Goal: Task Accomplishment & Management: Manage account settings

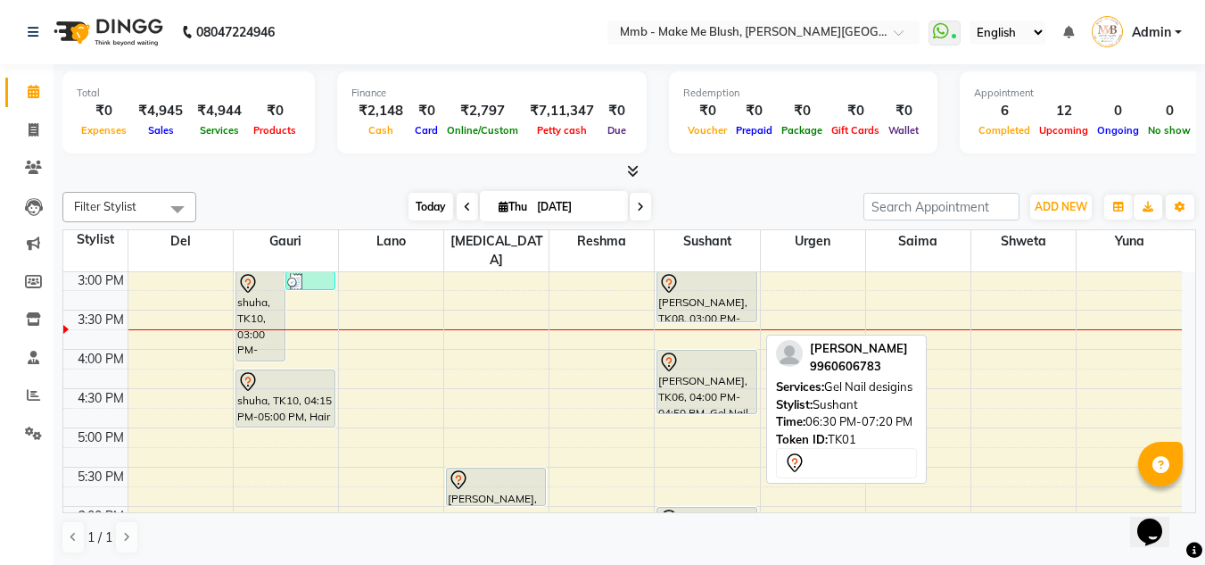
click at [429, 214] on span "Today" at bounding box center [431, 207] width 45 height 28
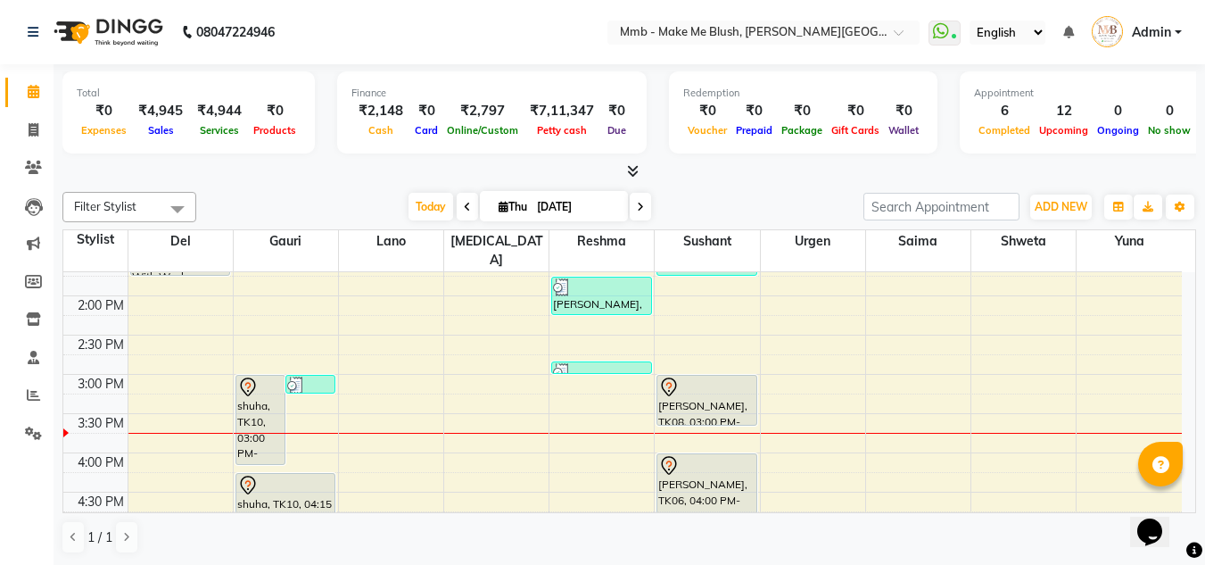
scroll to position [361, 0]
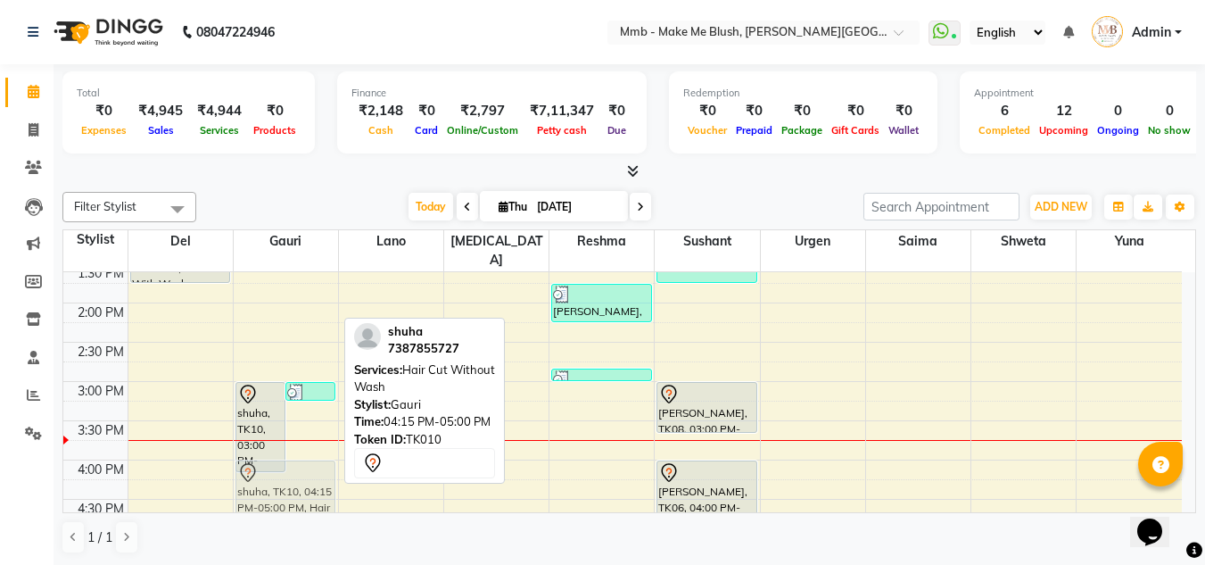
drag, startPoint x: 290, startPoint y: 481, endPoint x: 291, endPoint y: 470, distance: 10.7
click at [291, 470] on div "shuha, TK10, 03:00 PM-04:10 PM, Roots Touchup Upto 1inch Vinita Dhawan, TK11, 0…" at bounding box center [286, 381] width 104 height 941
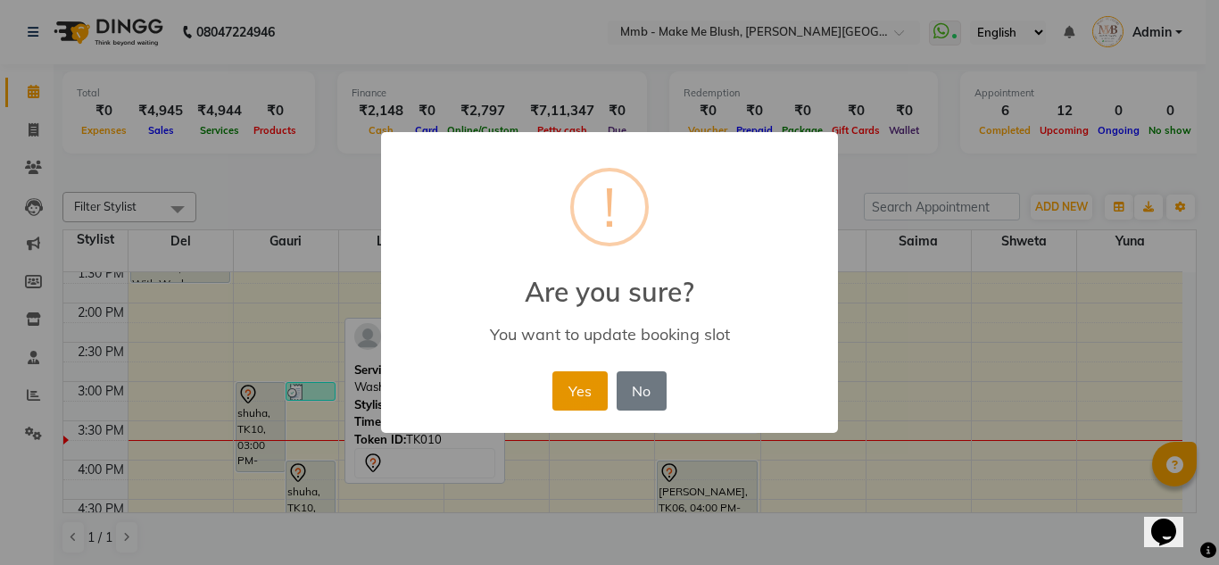
click at [595, 384] on button "Yes" at bounding box center [579, 390] width 54 height 39
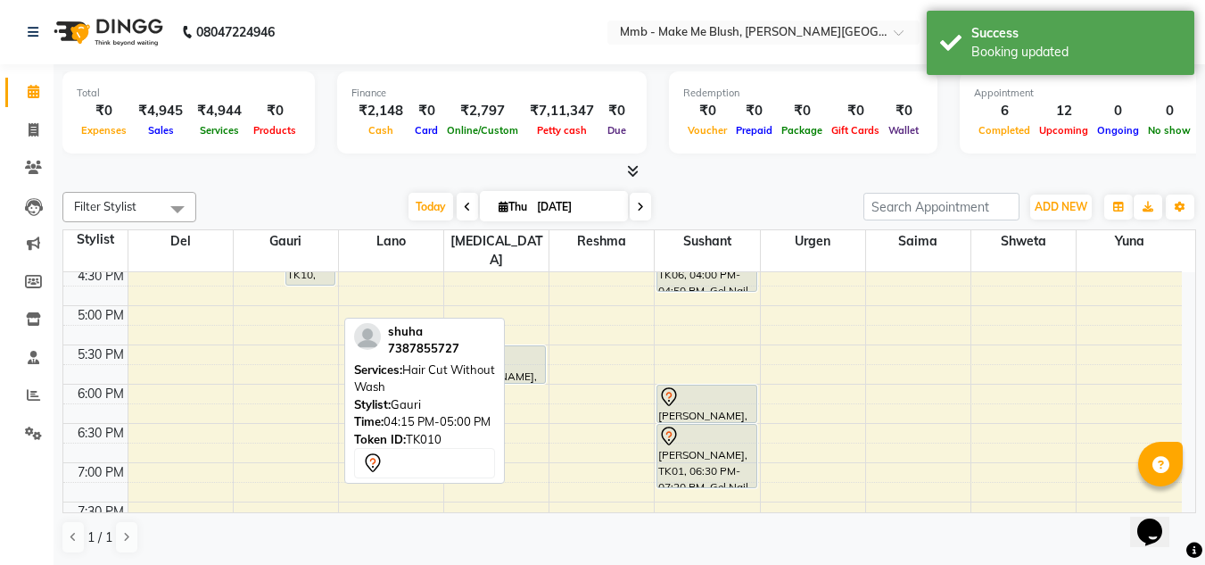
scroll to position [611, 0]
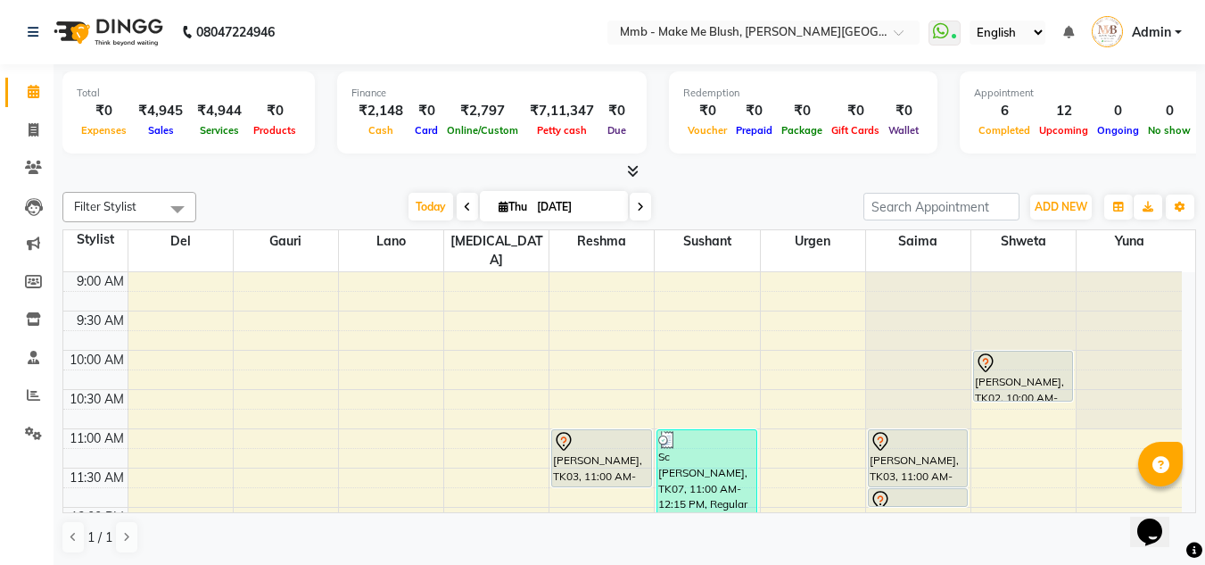
click at [500, 209] on icon at bounding box center [504, 207] width 10 height 12
select select "9"
select select "2025"
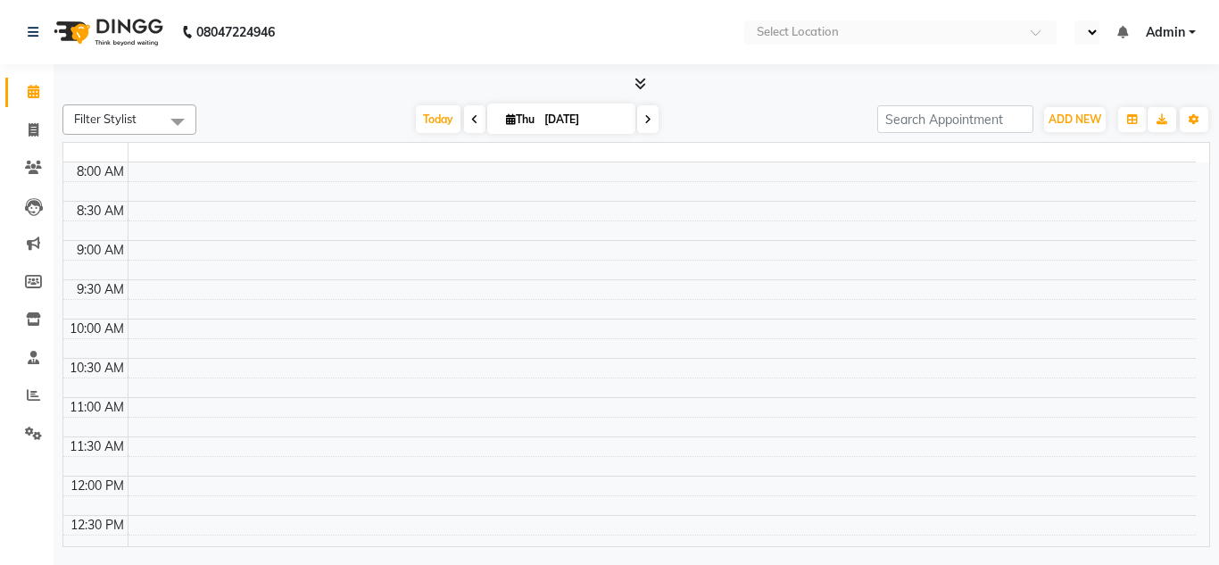
select select "en"
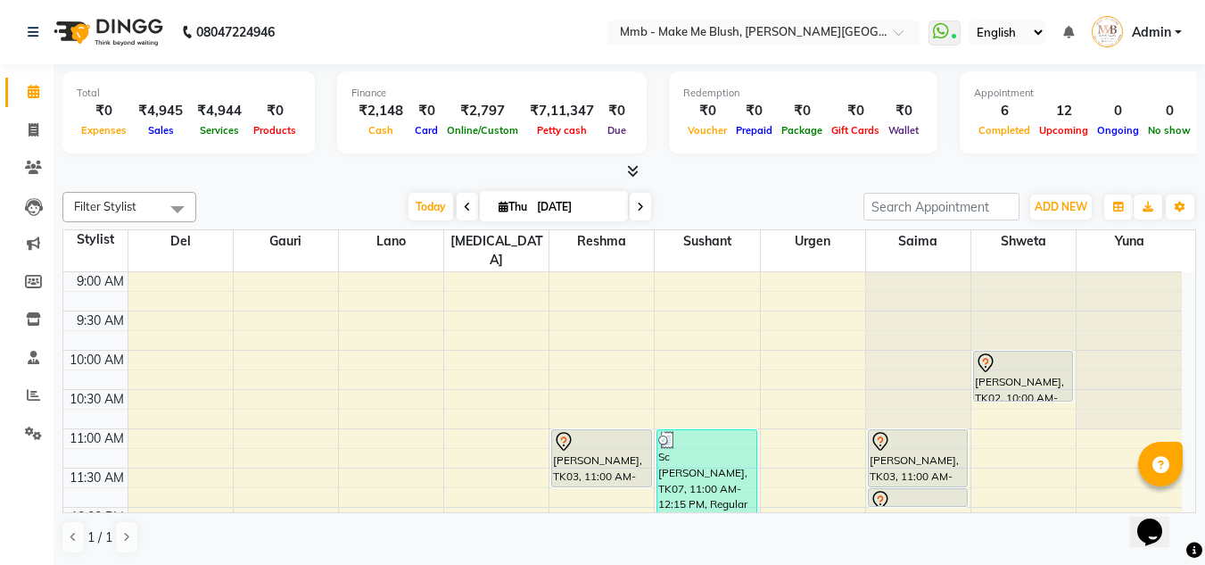
click at [1180, 500] on div "Opens Chat This icon Opens the chat window." at bounding box center [1158, 500] width 43 height 0
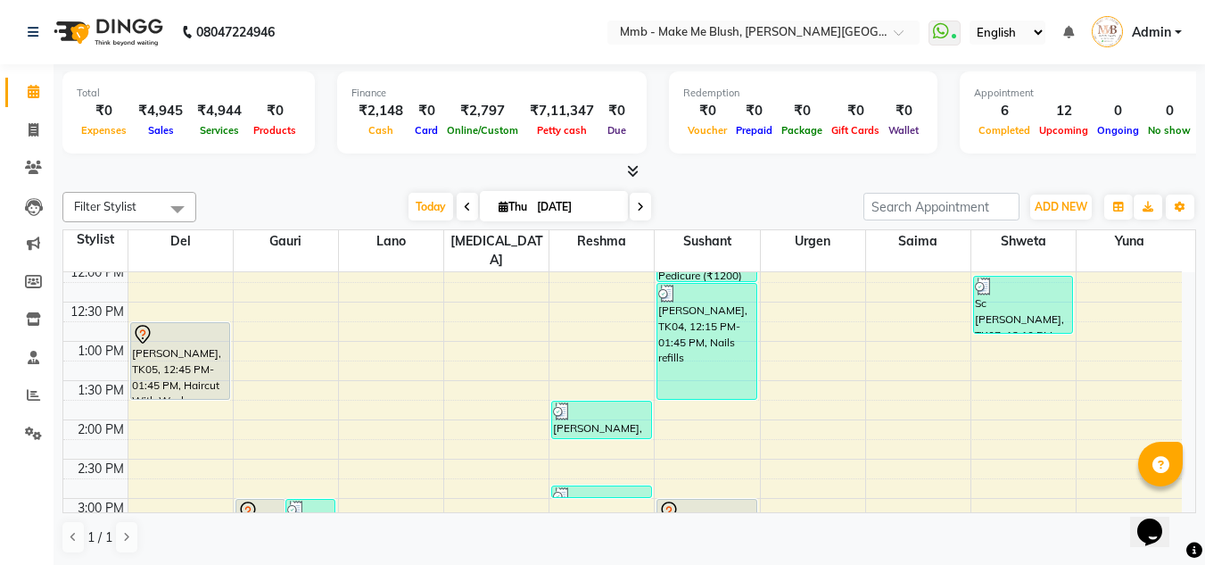
scroll to position [261, 0]
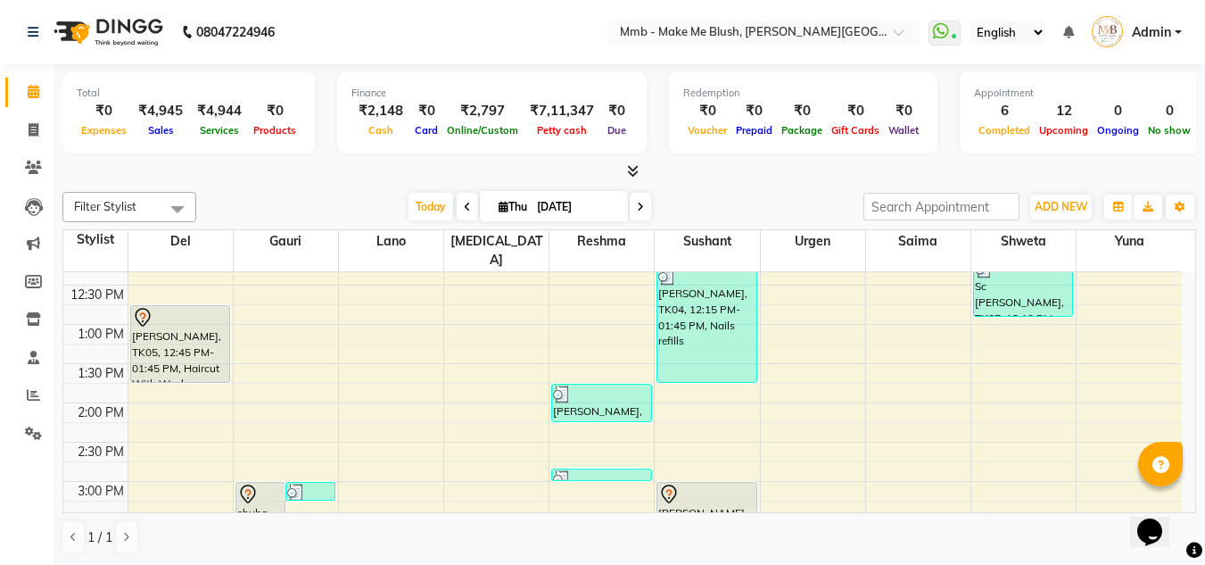
click at [1180, 500] on div "Opens Chat This icon Opens the chat window." at bounding box center [1158, 500] width 43 height 0
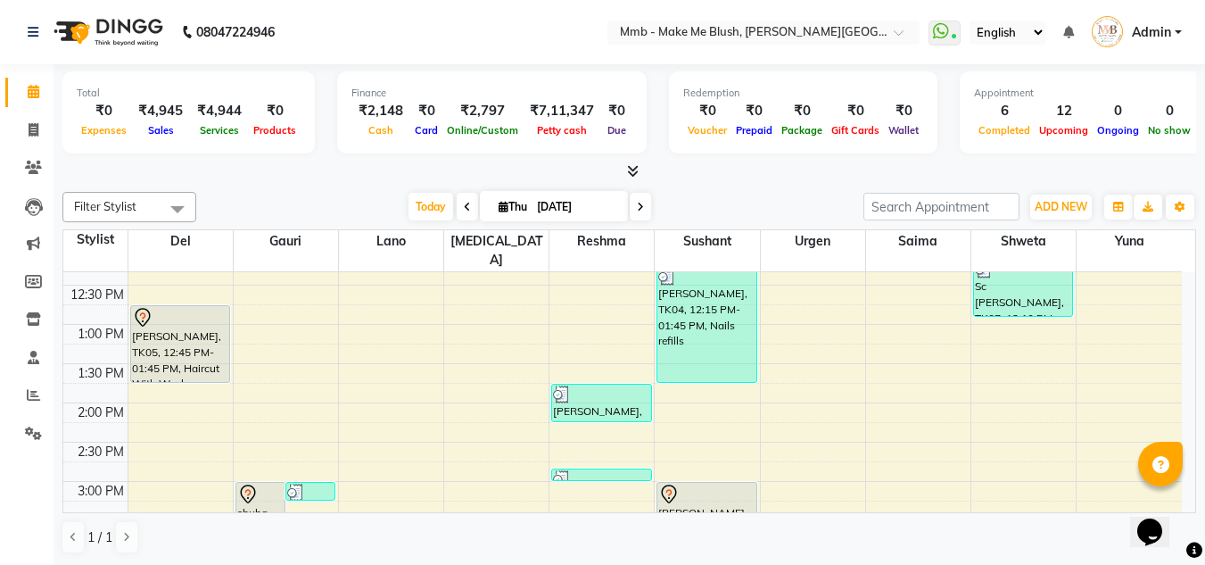
drag, startPoint x: 1187, startPoint y: 507, endPoint x: 2320, endPoint y: 962, distance: 1221.8
click at [1187, 493] on html "Opens Chat This icon Opens the chat window." at bounding box center [1158, 520] width 57 height 54
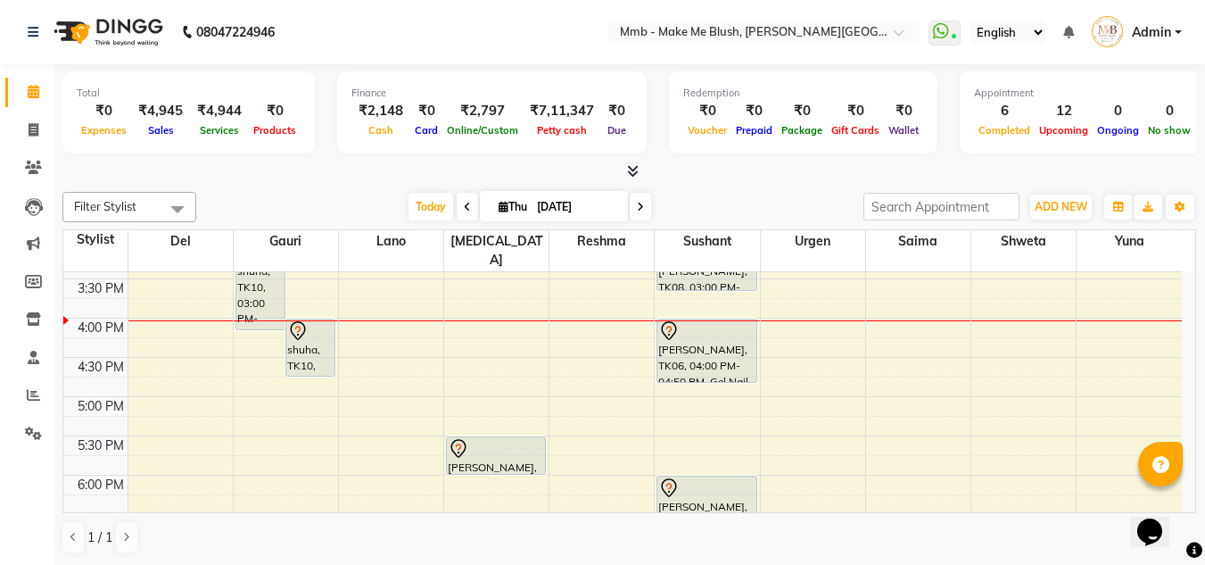
scroll to position [468, 0]
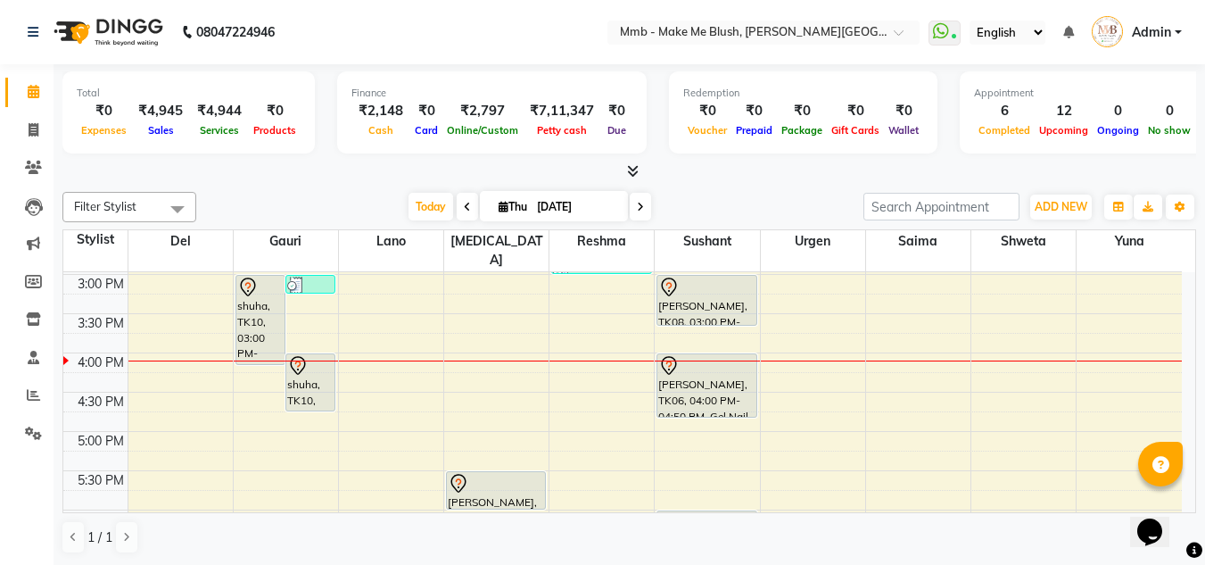
click at [499, 203] on icon at bounding box center [504, 207] width 10 height 12
select select "9"
select select "2025"
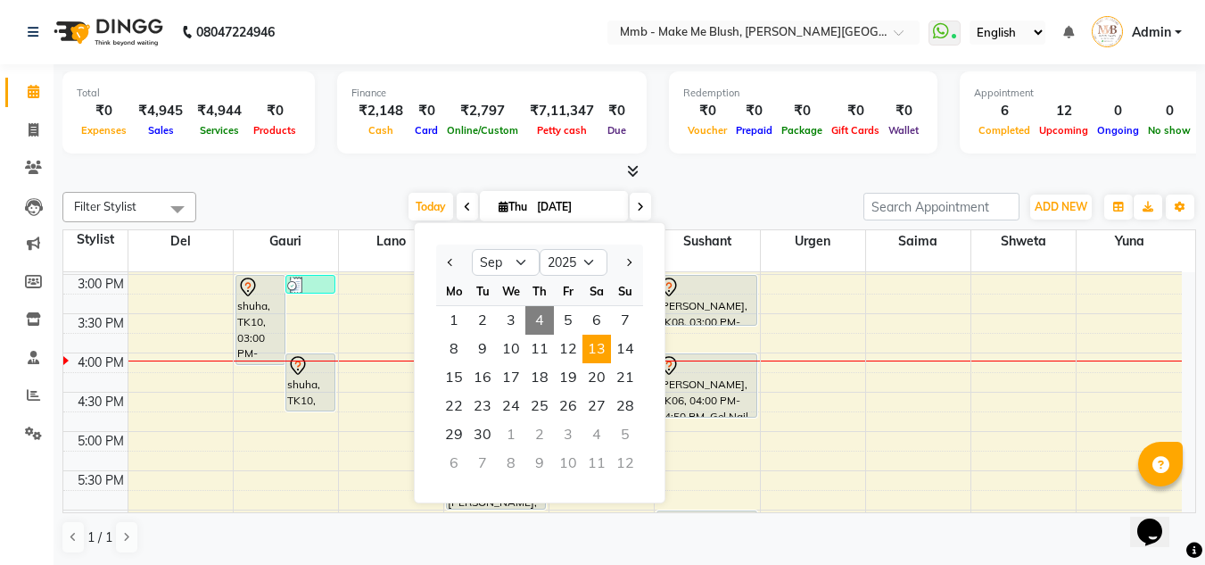
click at [591, 343] on span "13" at bounding box center [597, 349] width 29 height 29
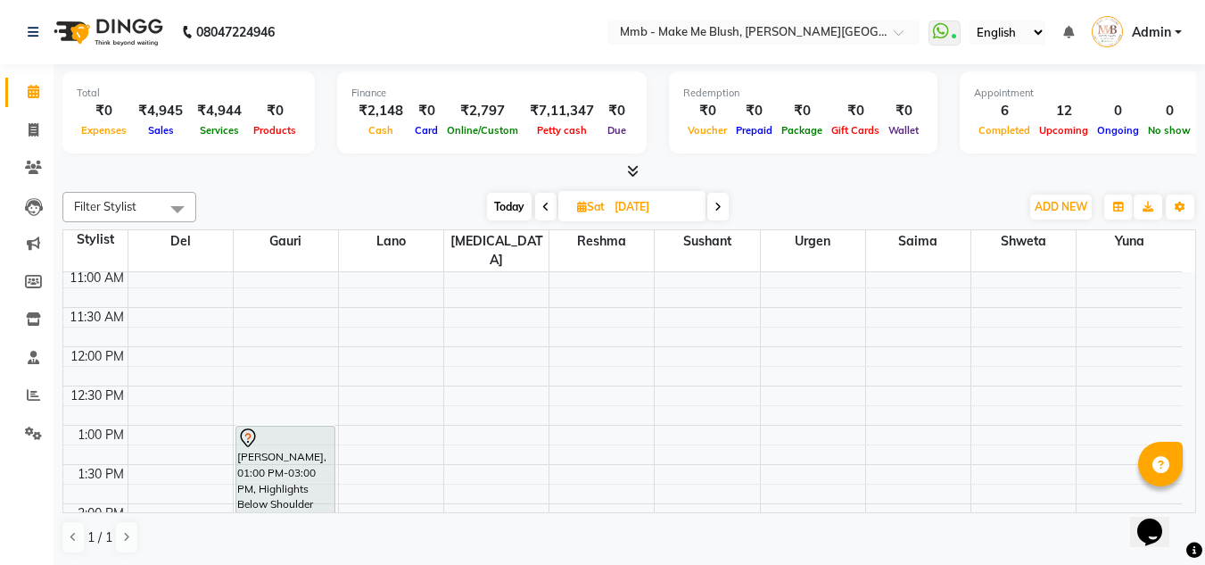
scroll to position [83, 0]
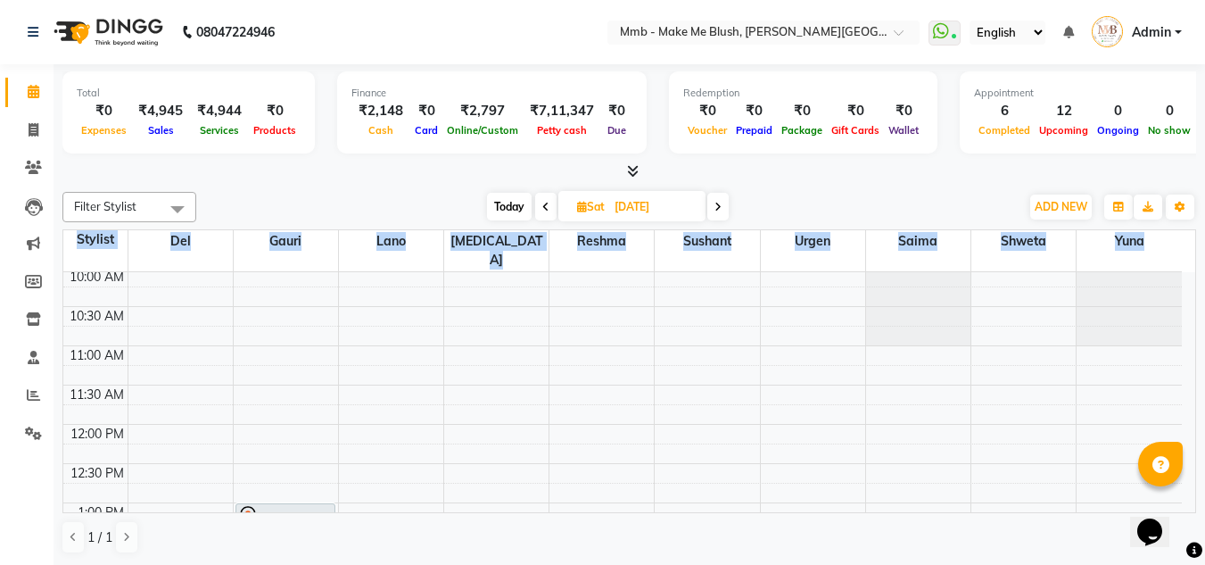
drag, startPoint x: 1197, startPoint y: 313, endPoint x: 1178, endPoint y: 367, distance: 56.7
click at [1178, 367] on div "Total ₹0 Expenses ₹4,945 Sales ₹4,944 Services ₹0 Products Finance ₹2,148 Cash …" at bounding box center [630, 314] width 1152 height 501
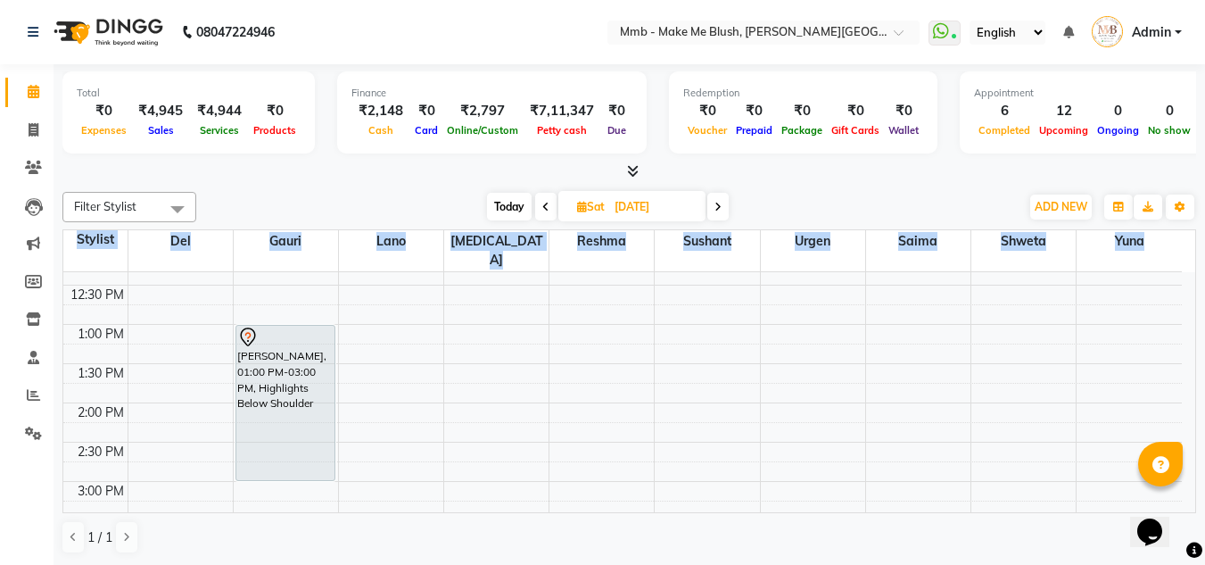
scroll to position [265, 0]
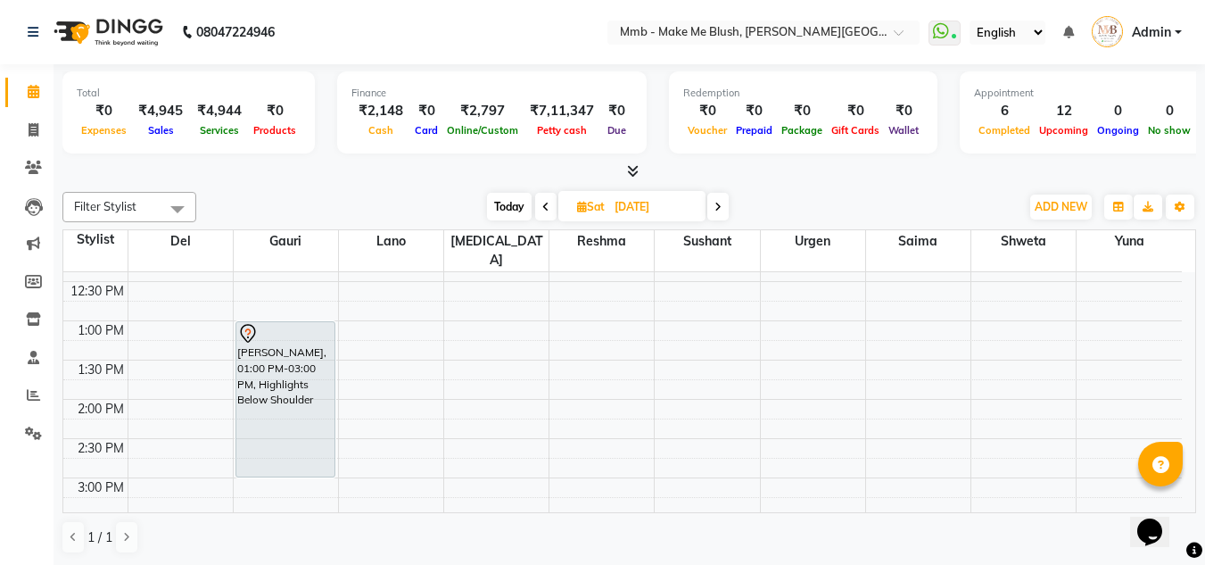
click at [509, 204] on span "Today" at bounding box center [509, 207] width 45 height 28
type input "[DATE]"
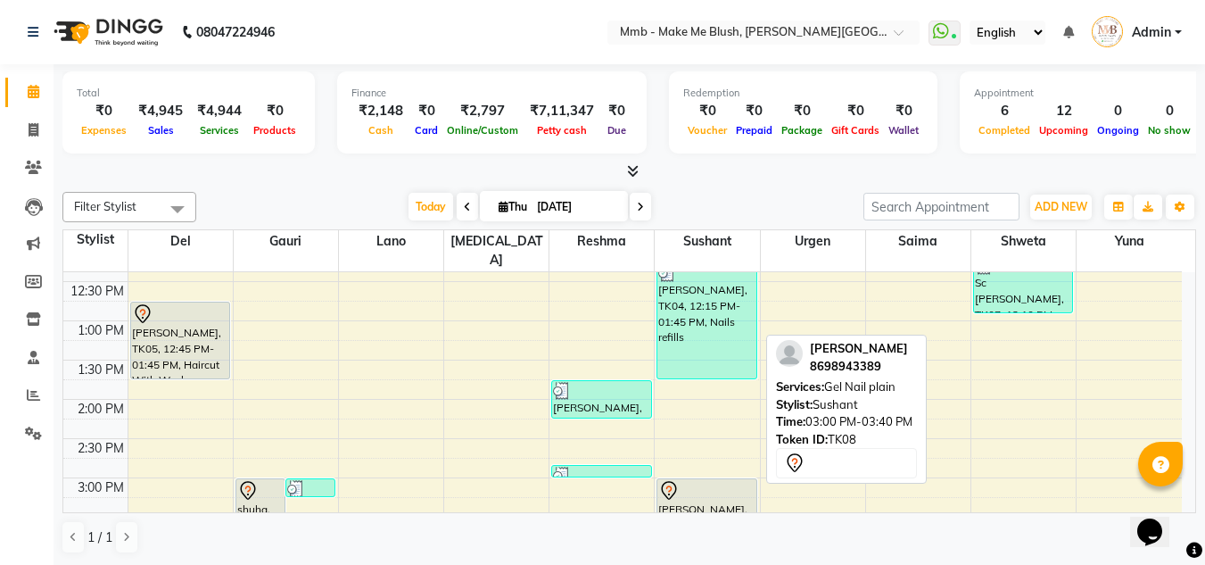
click at [721, 493] on div "[PERSON_NAME], TK08, 03:00 PM-03:40 PM, Gel Nail plain" at bounding box center [706, 503] width 98 height 49
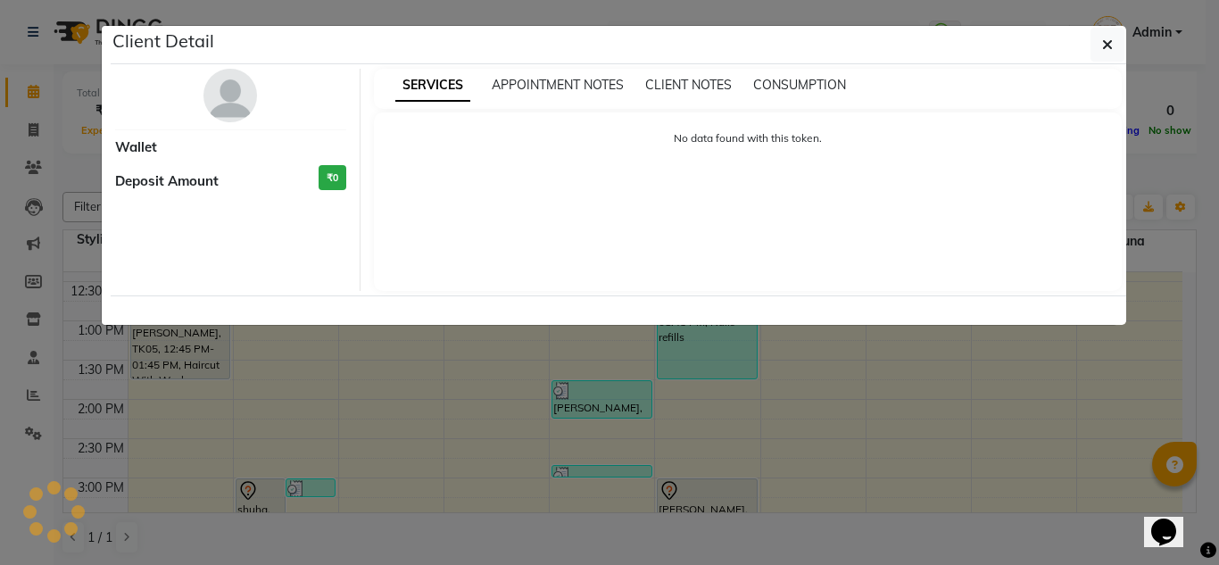
select select "7"
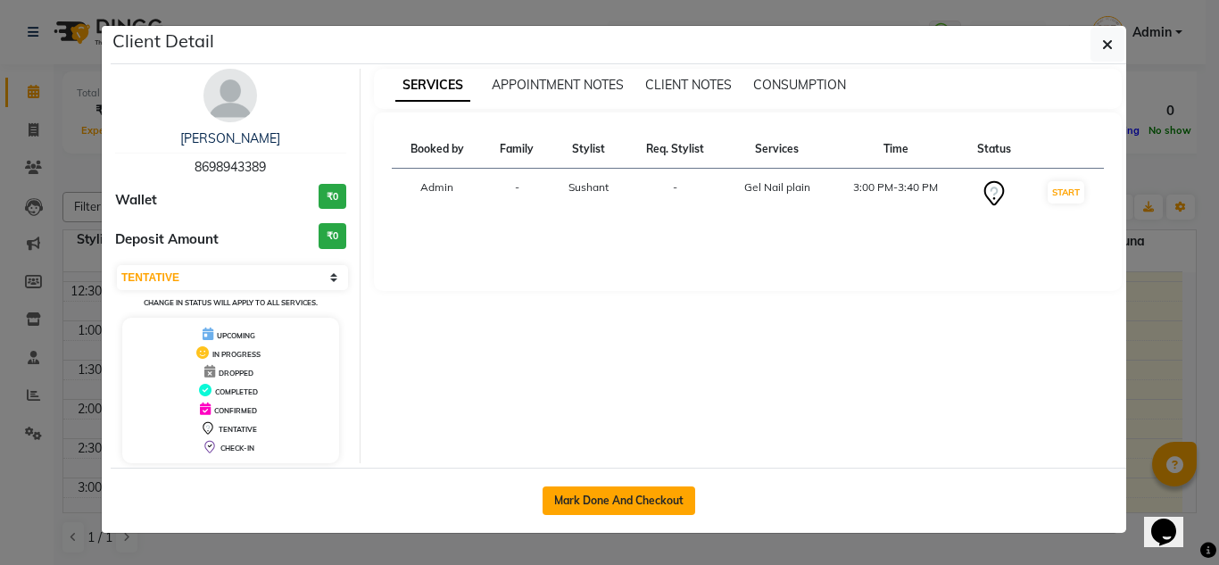
click at [558, 504] on button "Mark Done And Checkout" at bounding box center [618, 500] width 153 height 29
select select "service"
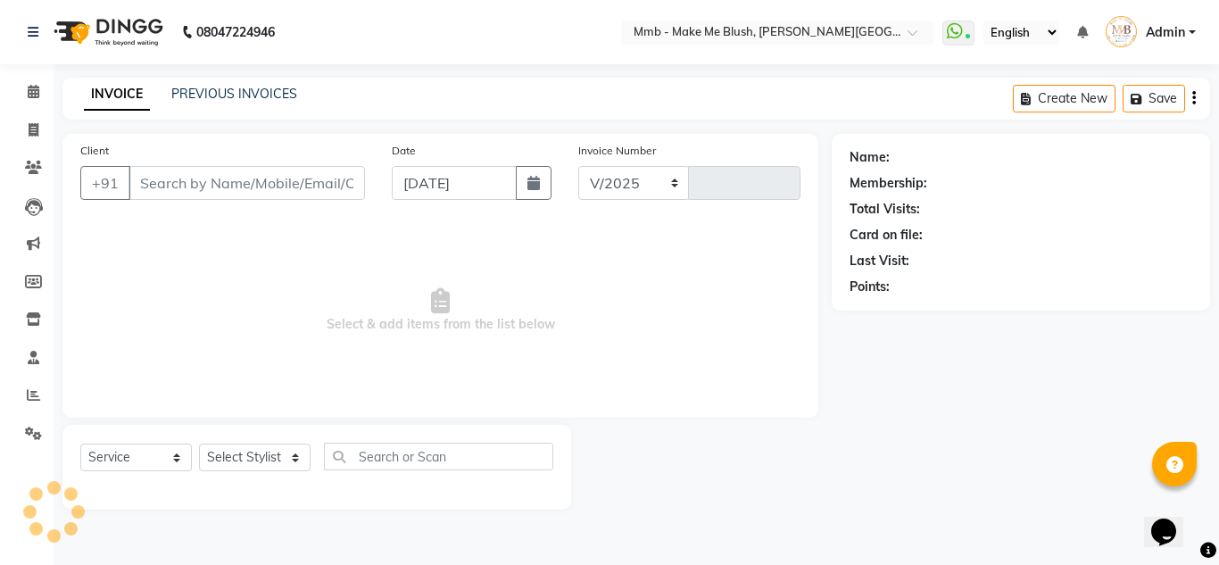
select select "895"
type input "0397"
type input "8698943389"
select select "18878"
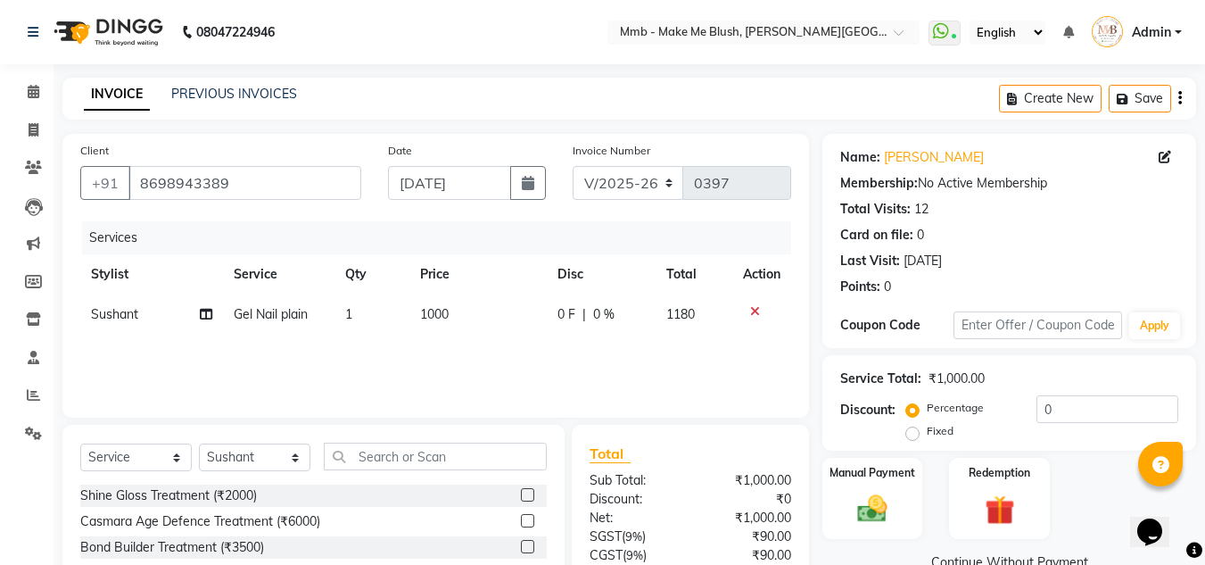
click at [260, 319] on span "Gel Nail plain" at bounding box center [271, 314] width 74 height 16
select select "18878"
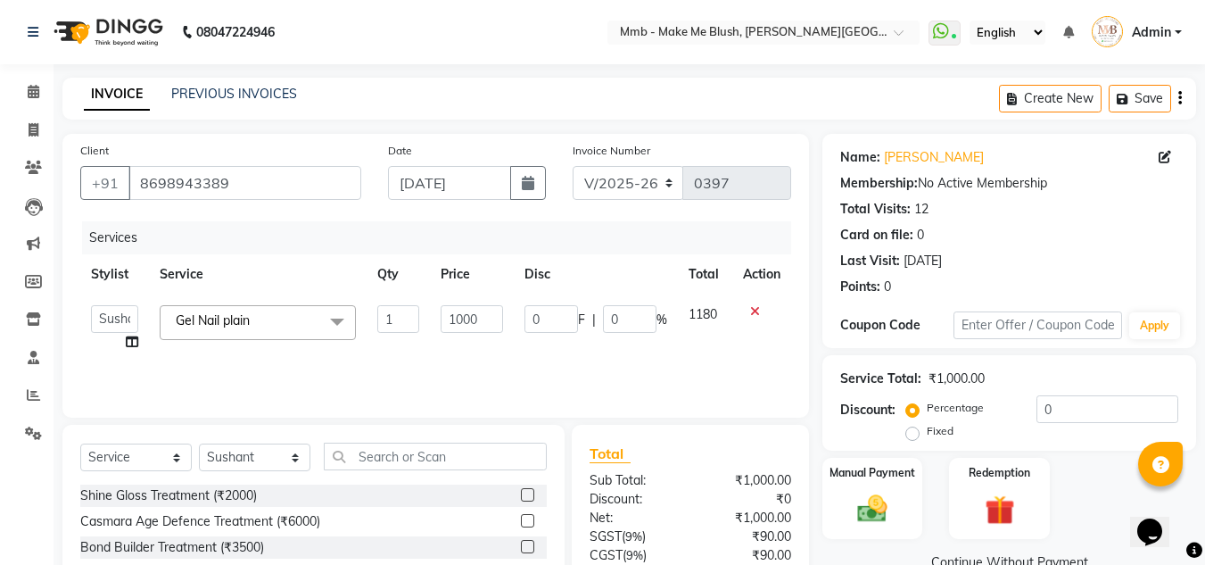
click at [258, 319] on link "x" at bounding box center [254, 320] width 8 height 16
checkbox input "false"
type input "0"
click at [260, 319] on span "Gel Nail plain x" at bounding box center [258, 322] width 196 height 35
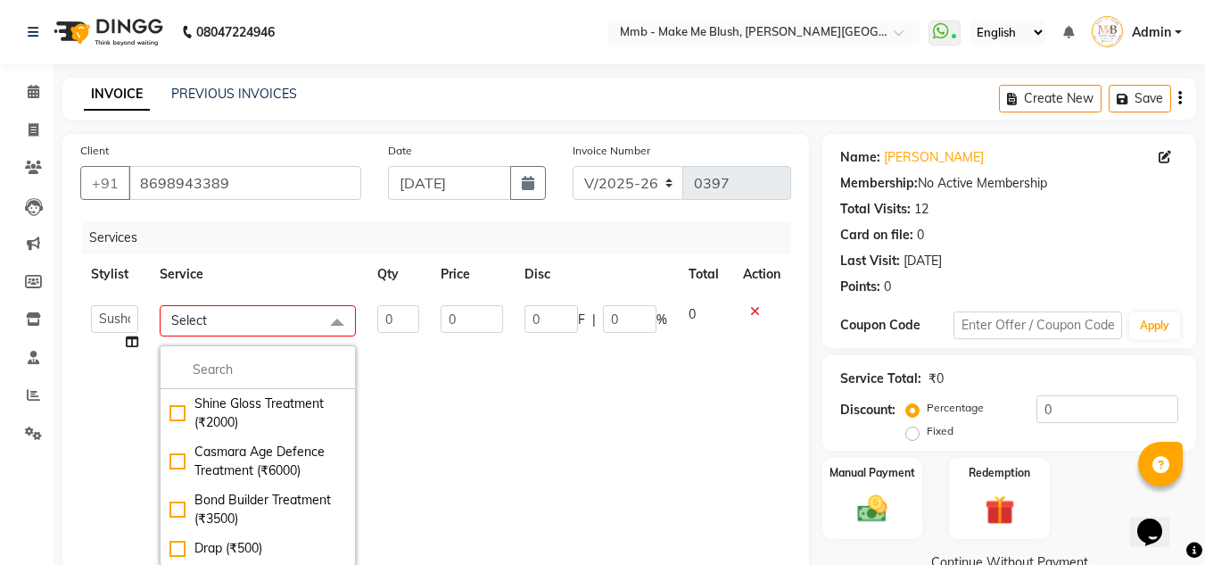
click at [750, 307] on icon at bounding box center [755, 311] width 10 height 12
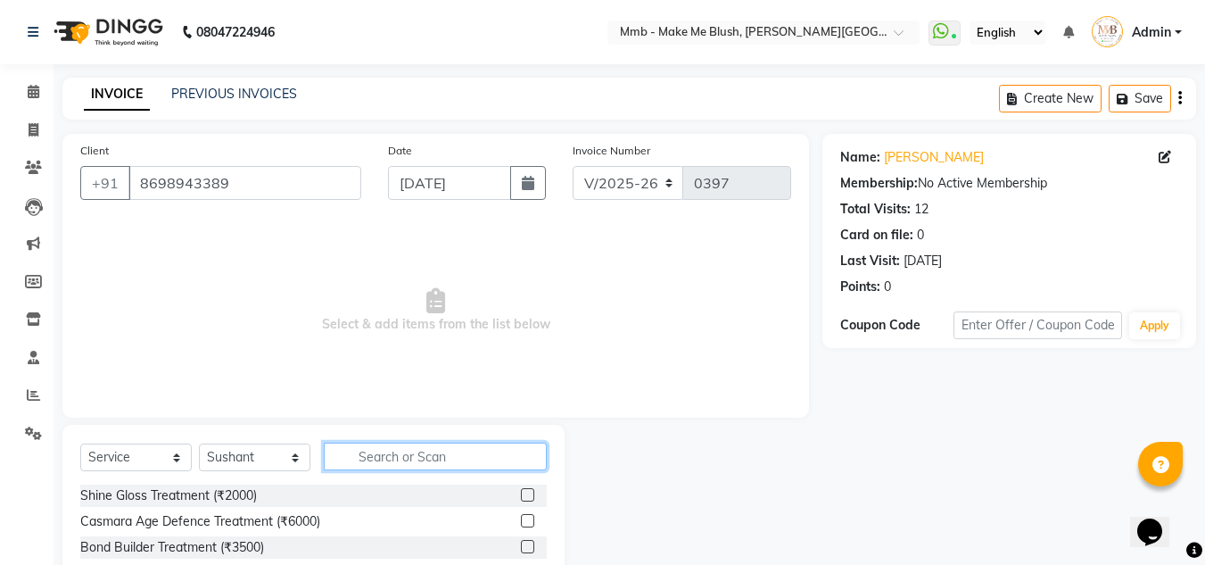
click at [401, 462] on input "text" at bounding box center [435, 456] width 223 height 28
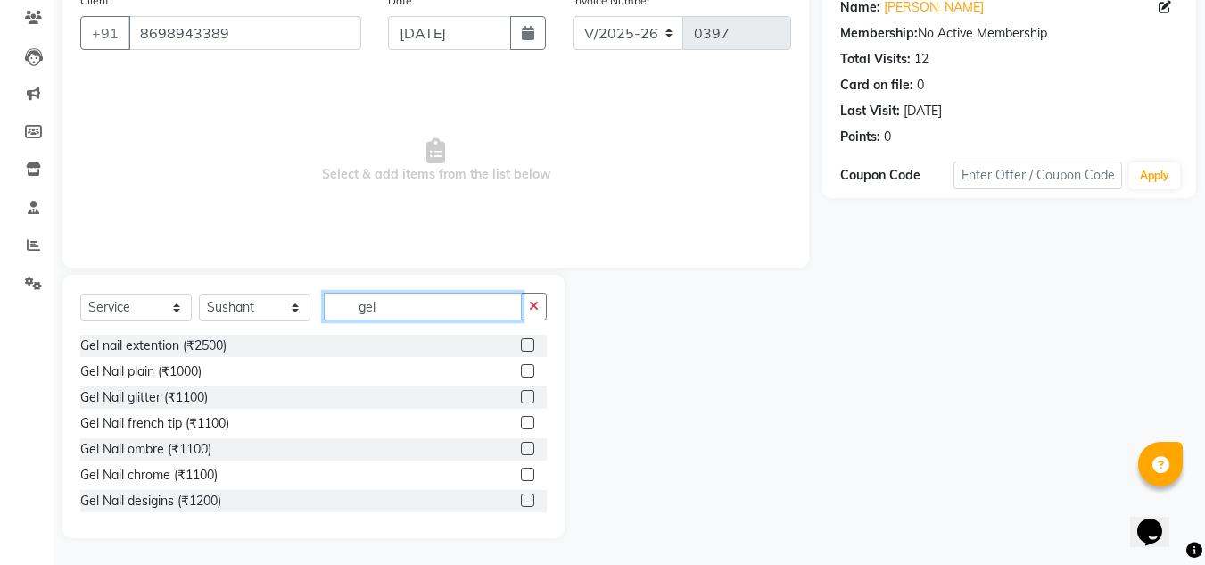
type input "gel"
click at [521, 500] on label at bounding box center [527, 499] width 13 height 13
click at [521, 500] on input "checkbox" at bounding box center [527, 501] width 12 height 12
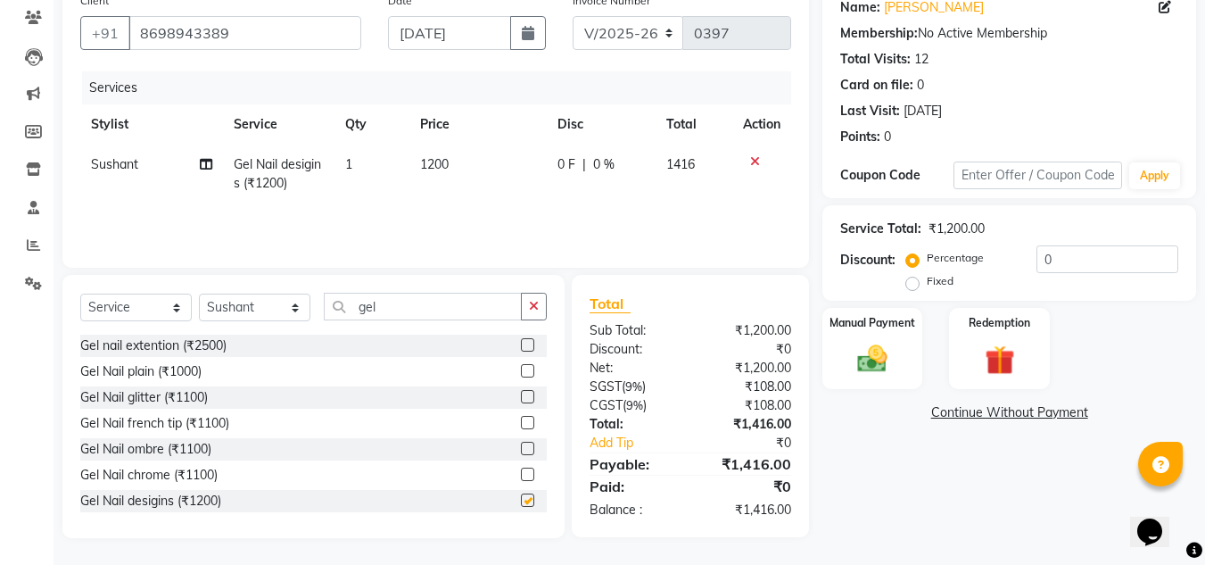
checkbox input "false"
click at [290, 305] on select "Select Stylist Del [PERSON_NAME][MEDICAL_DATA] Reshma [PERSON_NAME] Shweta Sush…" at bounding box center [255, 308] width 112 height 28
select select "18873"
click at [199, 294] on select "Select Stylist Del [PERSON_NAME][MEDICAL_DATA] Reshma [PERSON_NAME] Shweta Sush…" at bounding box center [255, 308] width 112 height 28
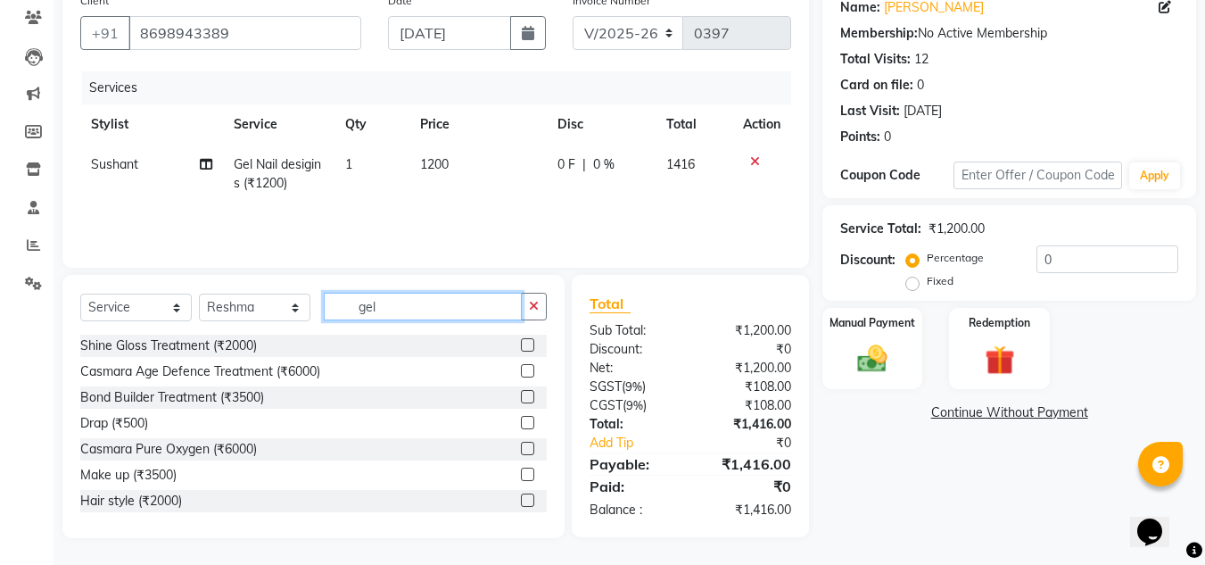
click at [390, 313] on input "gel" at bounding box center [423, 307] width 198 height 28
type input "g"
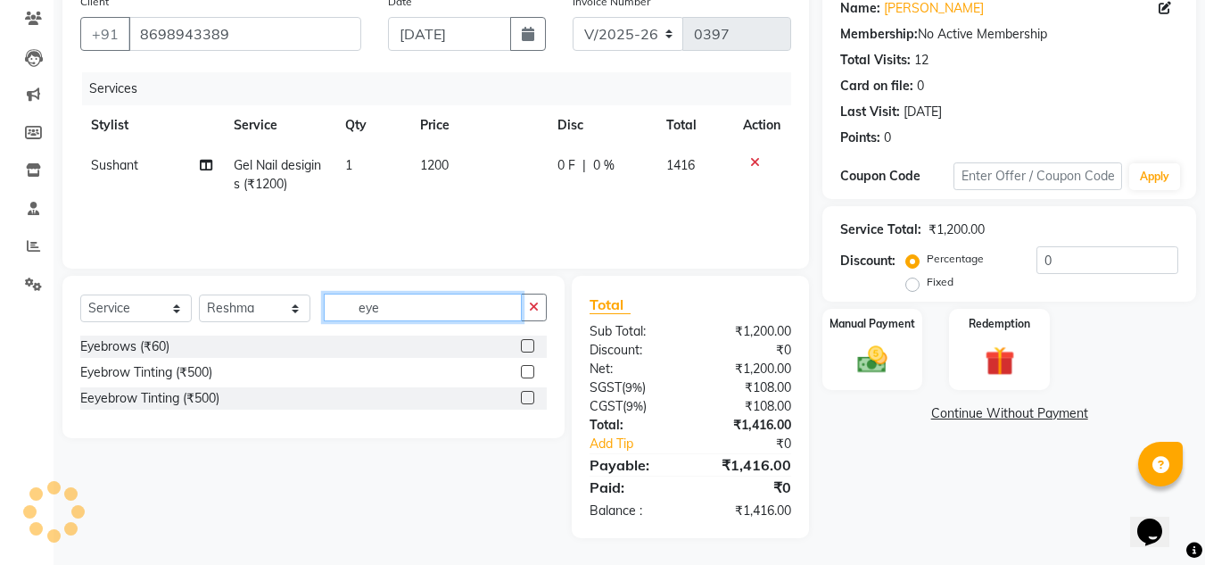
scroll to position [149, 0]
type input "eye"
click at [525, 345] on label at bounding box center [527, 345] width 13 height 13
click at [525, 345] on input "checkbox" at bounding box center [527, 347] width 12 height 12
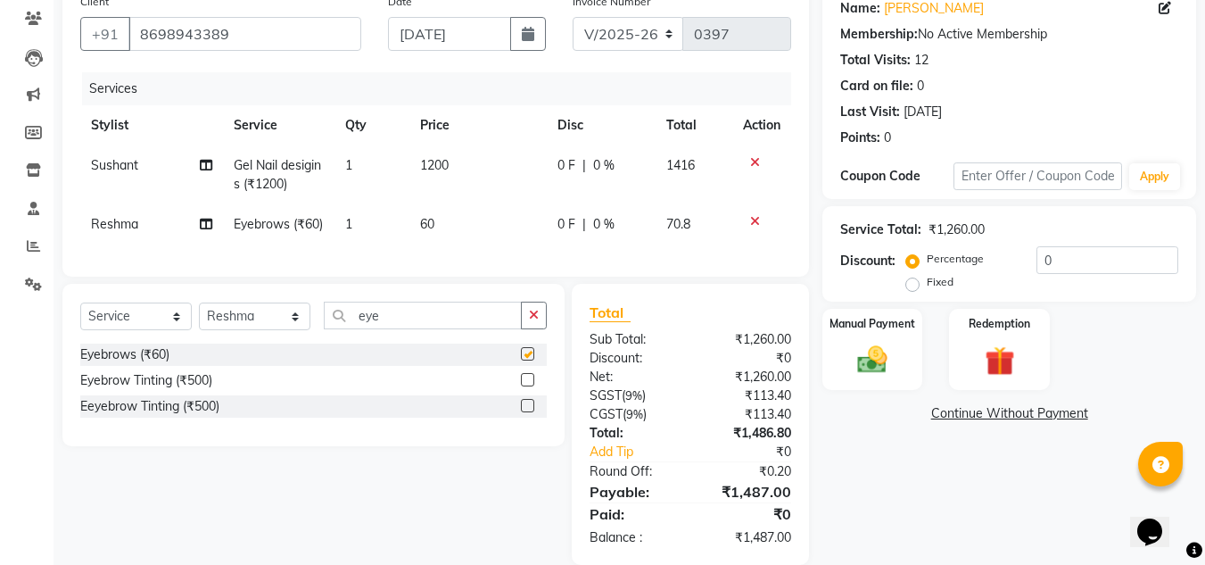
checkbox input "false"
click at [398, 329] on input "eye" at bounding box center [423, 316] width 198 height 28
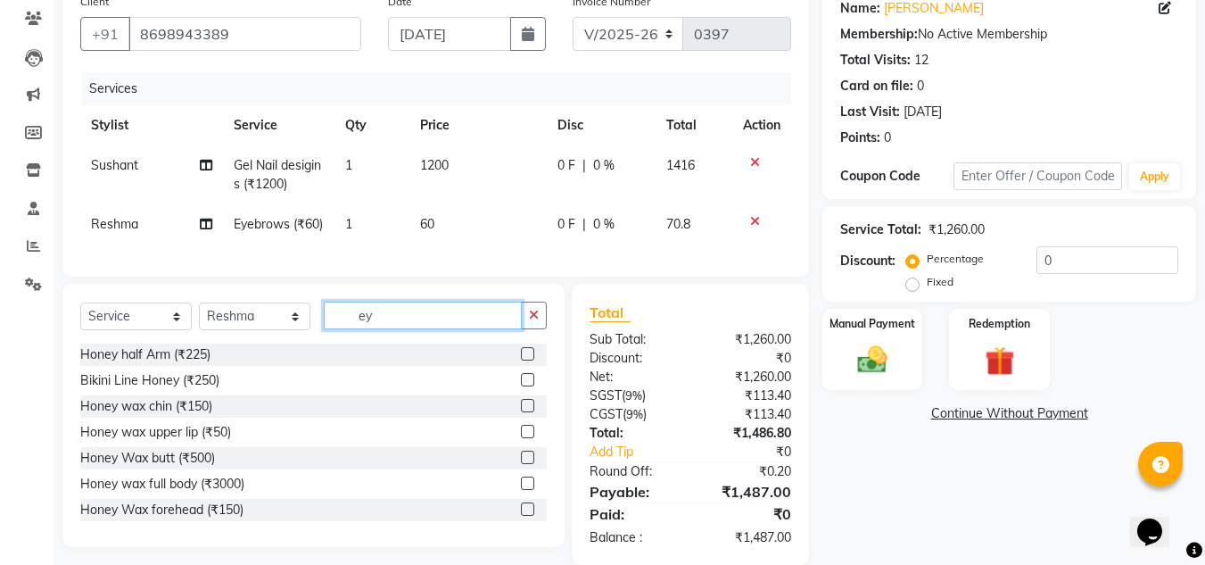
type input "e"
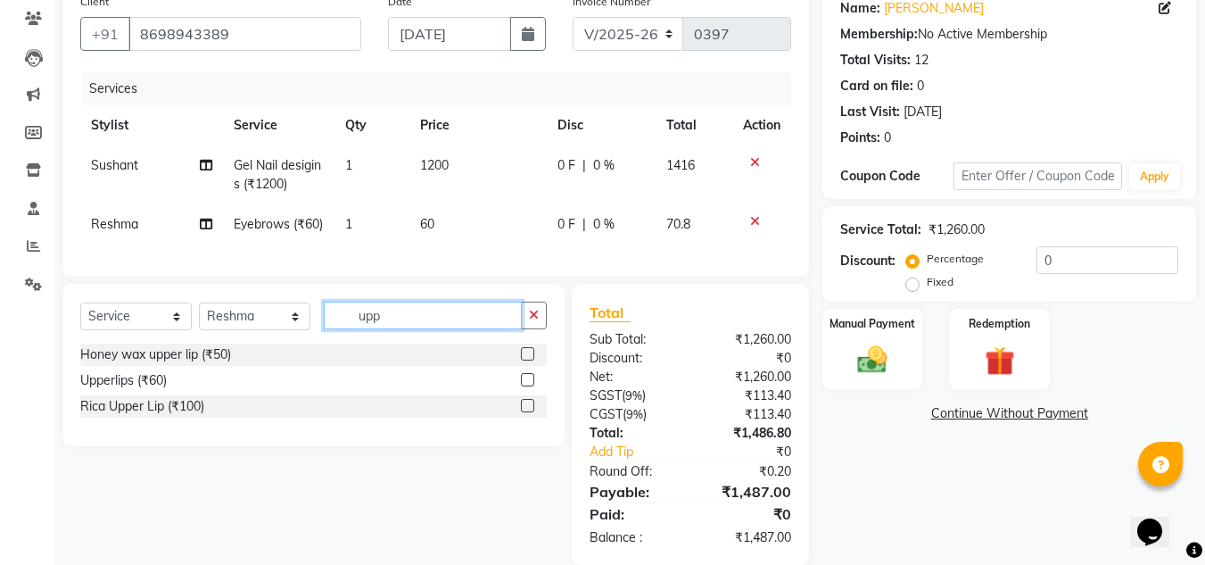
type input "upp"
click at [532, 386] on label at bounding box center [527, 379] width 13 height 13
click at [532, 386] on input "checkbox" at bounding box center [527, 381] width 12 height 12
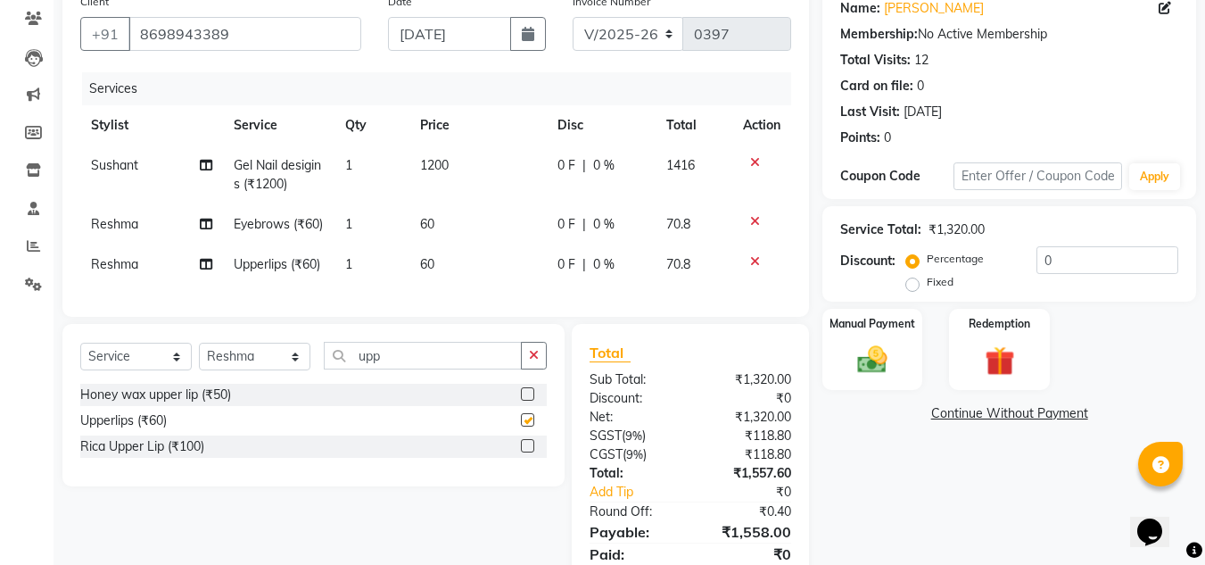
checkbox input "false"
click at [880, 364] on img at bounding box center [873, 360] width 50 height 36
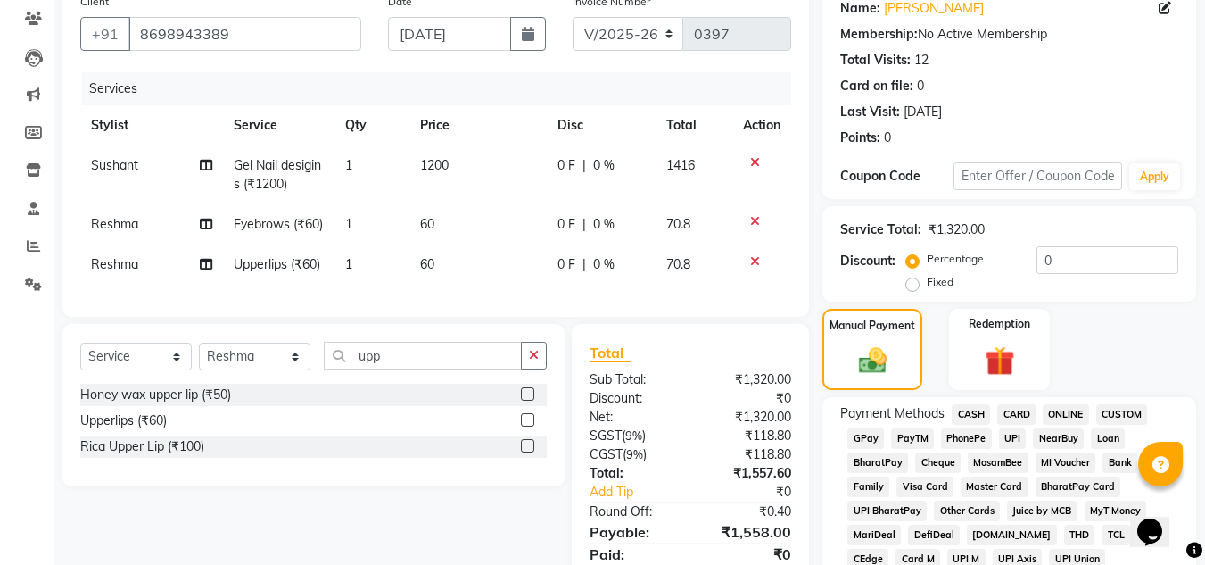
click at [864, 438] on span "GPay" at bounding box center [866, 438] width 37 height 21
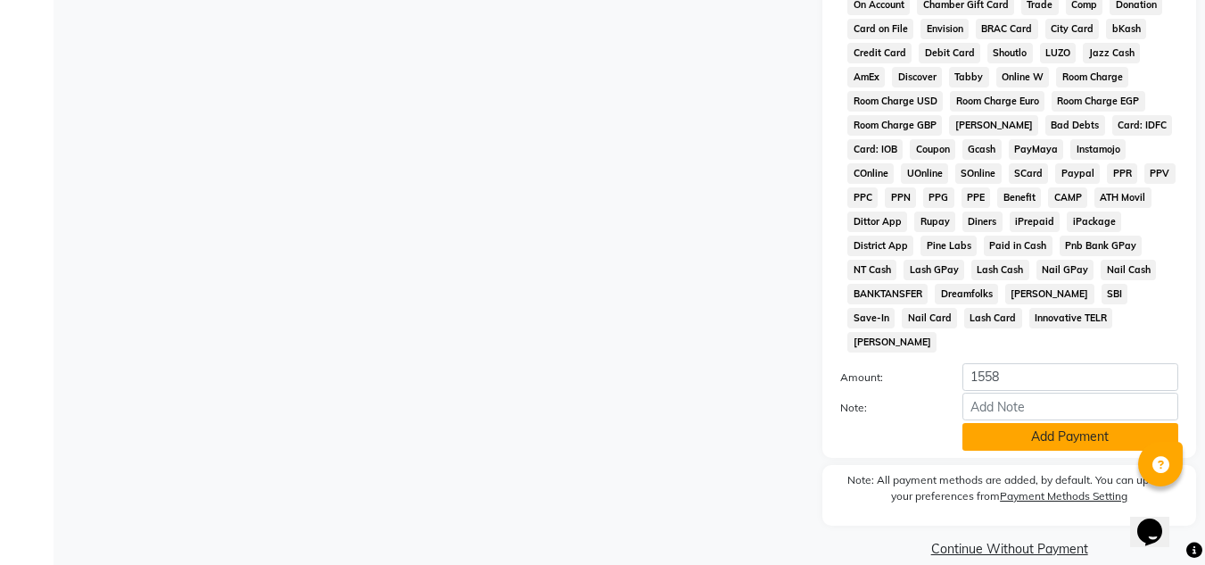
click at [1060, 423] on button "Add Payment" at bounding box center [1071, 437] width 216 height 28
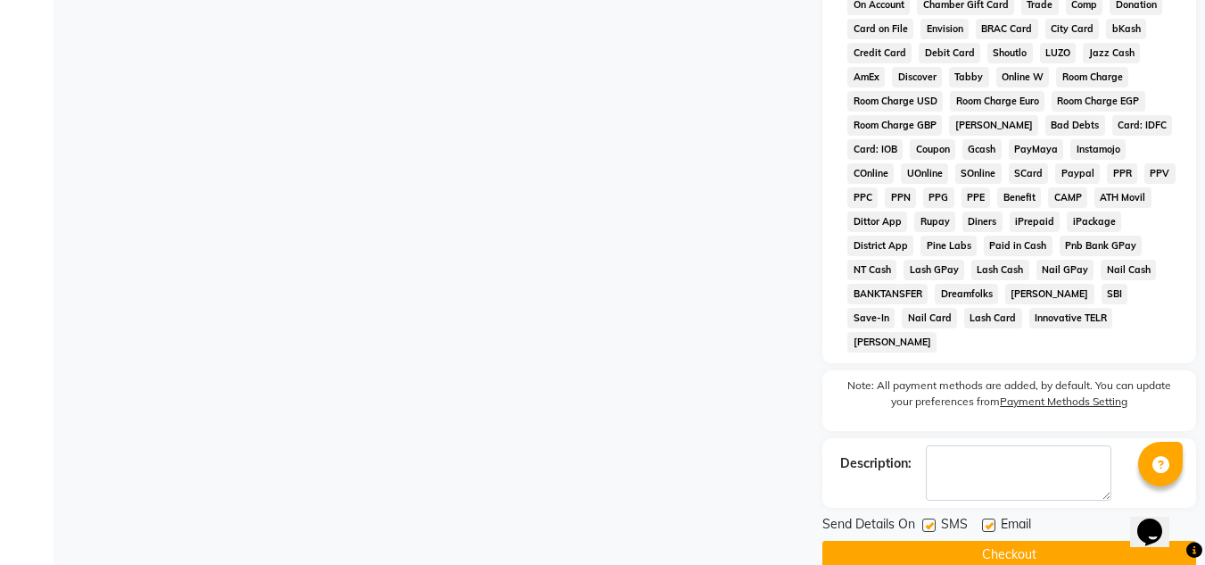
click at [993, 541] on button "Checkout" at bounding box center [1010, 555] width 374 height 28
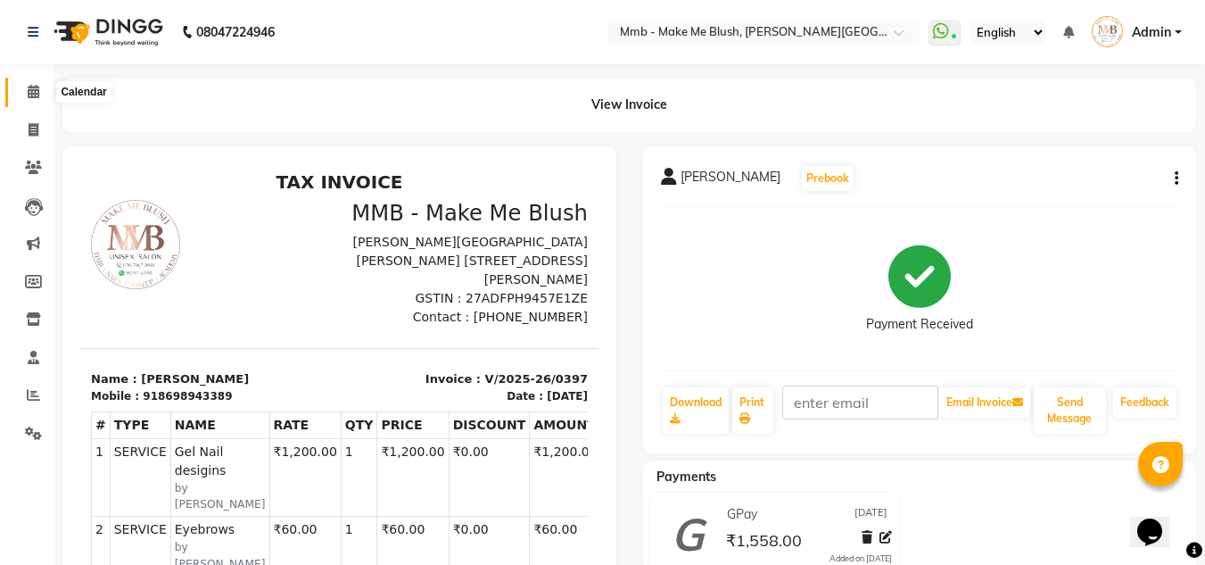
click at [30, 95] on icon at bounding box center [34, 91] width 12 height 13
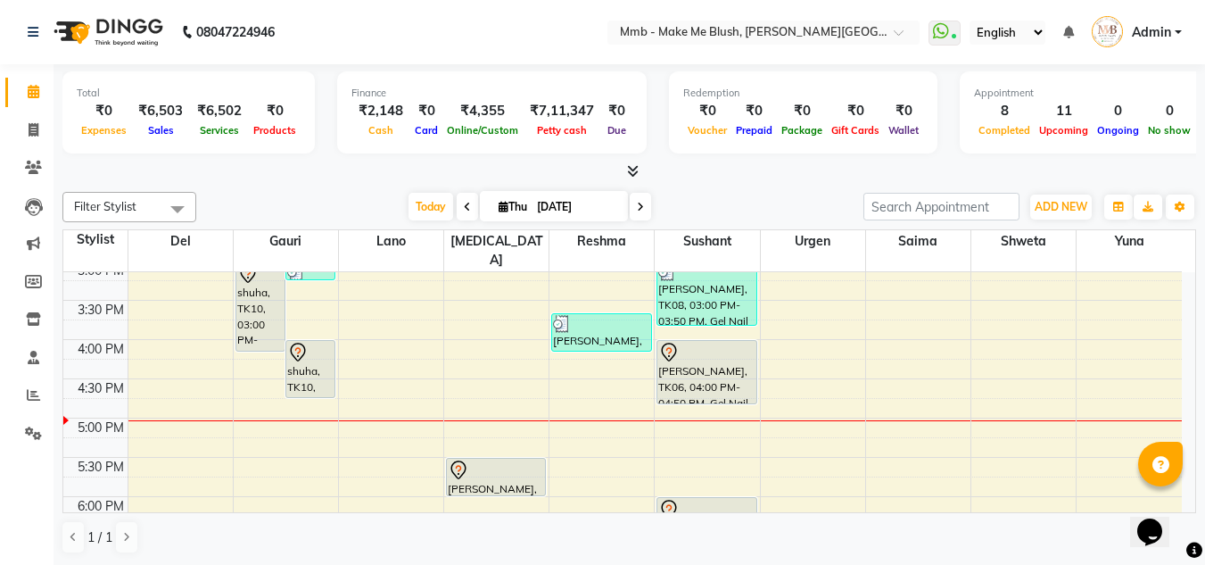
scroll to position [360, 0]
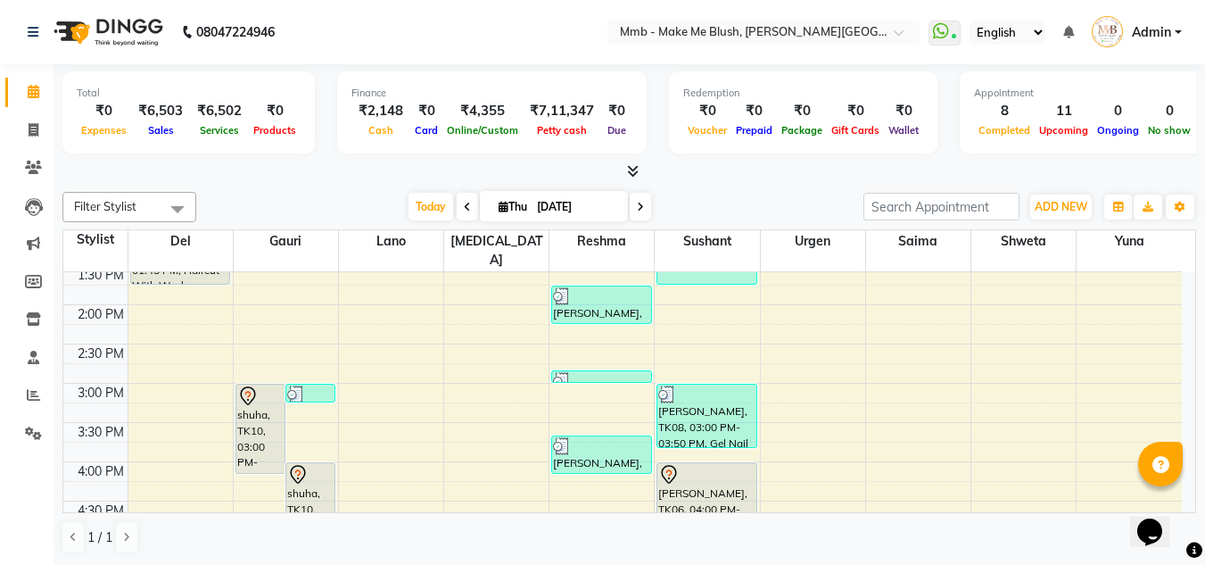
click at [637, 203] on icon at bounding box center [640, 207] width 7 height 11
type input "[DATE]"
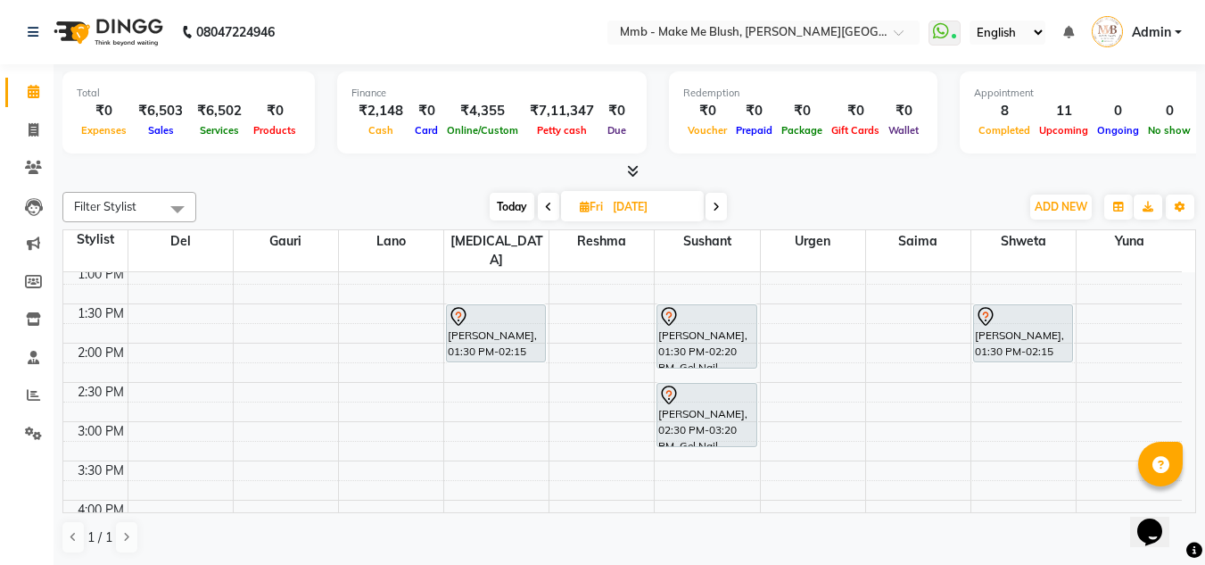
scroll to position [318, 0]
click at [23, 128] on span at bounding box center [33, 130] width 31 height 21
select select "895"
select select "service"
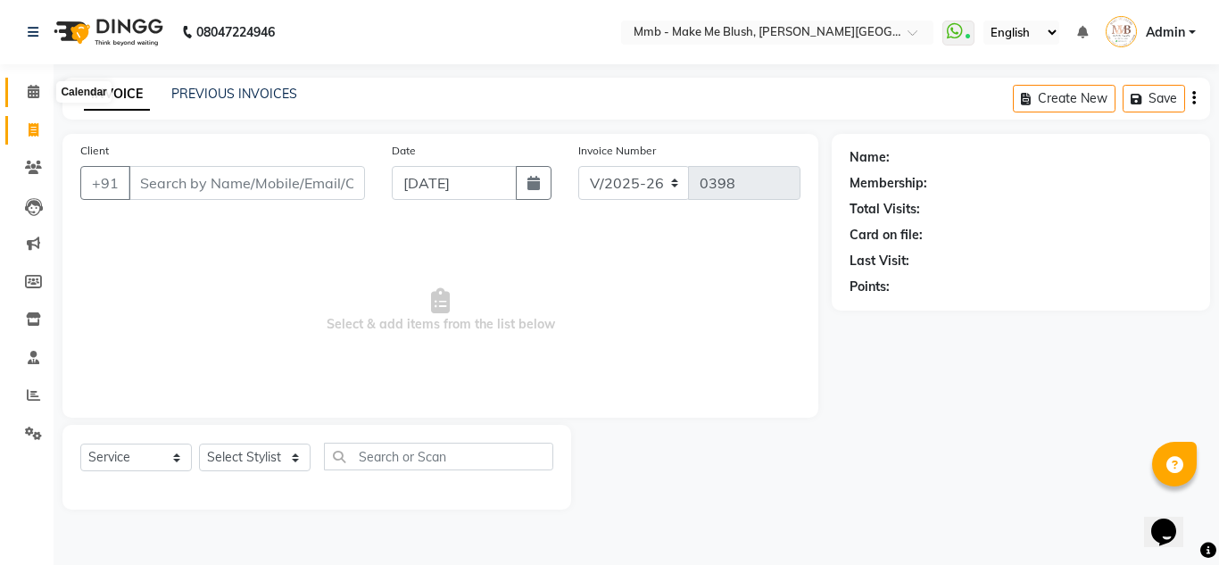
click at [31, 90] on icon at bounding box center [34, 91] width 12 height 13
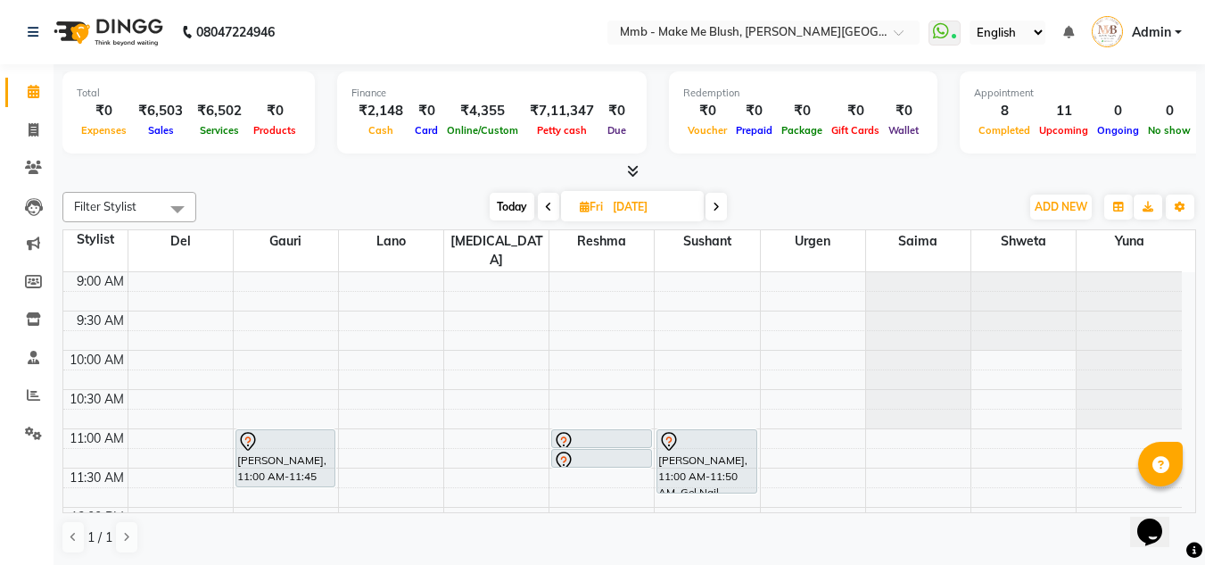
click at [506, 203] on span "Today" at bounding box center [512, 207] width 45 height 28
type input "[DATE]"
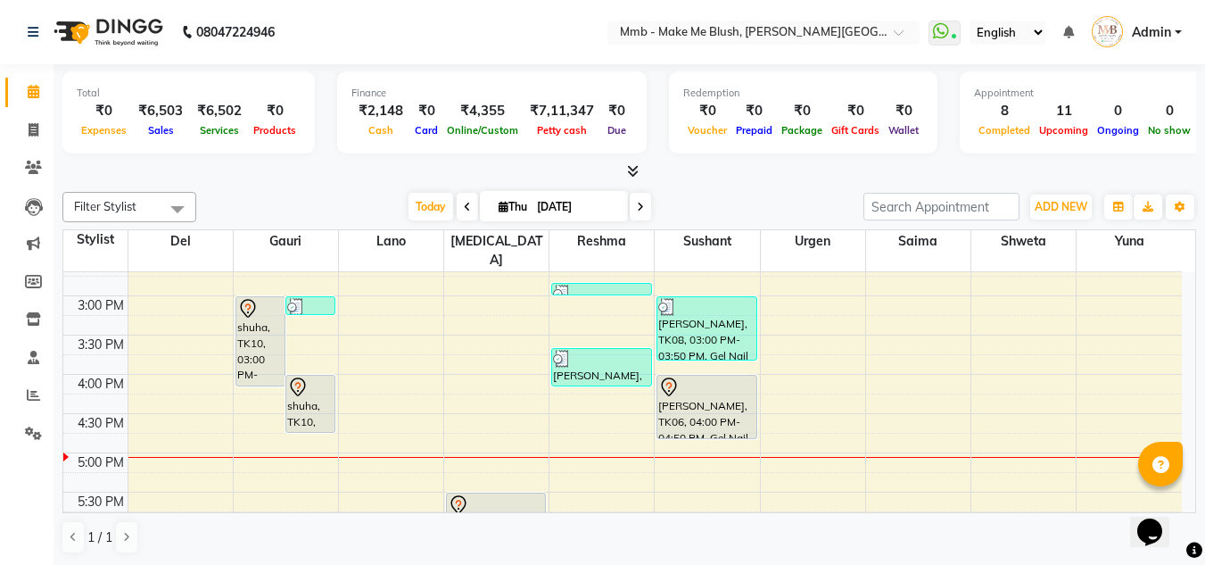
scroll to position [436, 0]
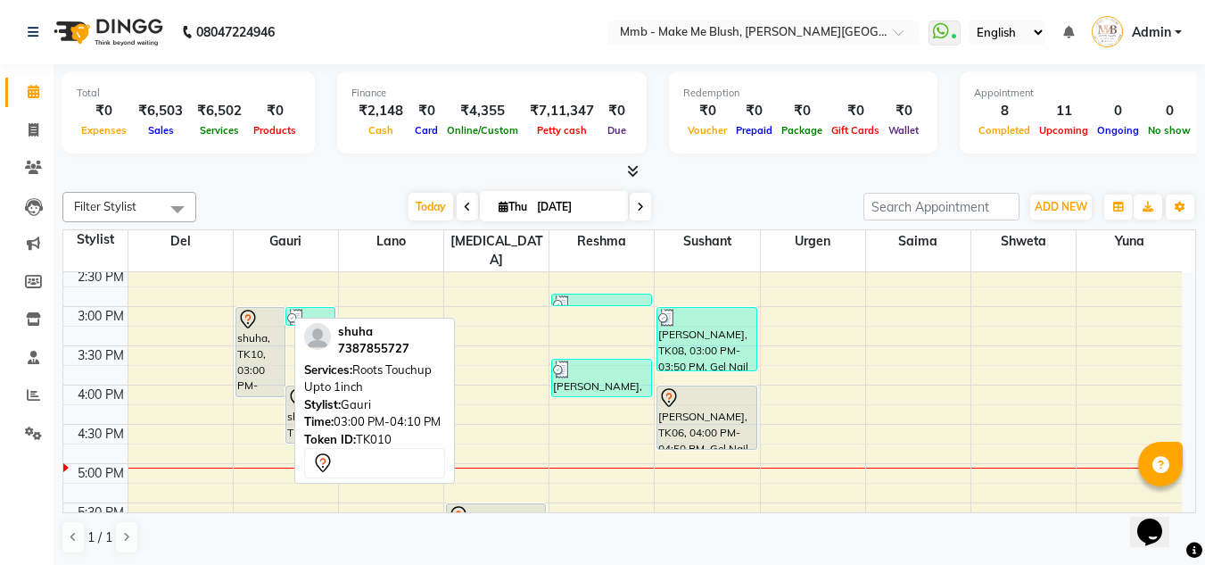
click at [251, 311] on div "shuha, TK10, 03:00 PM-04:10 PM, Roots Touchup Upto 1inch" at bounding box center [260, 352] width 48 height 88
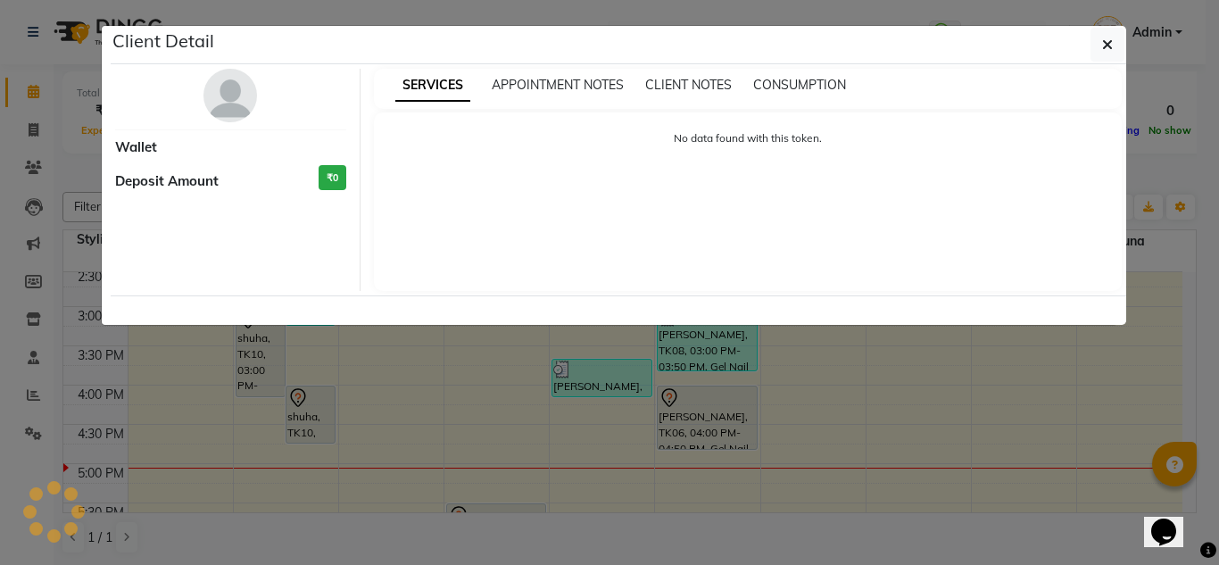
select select "7"
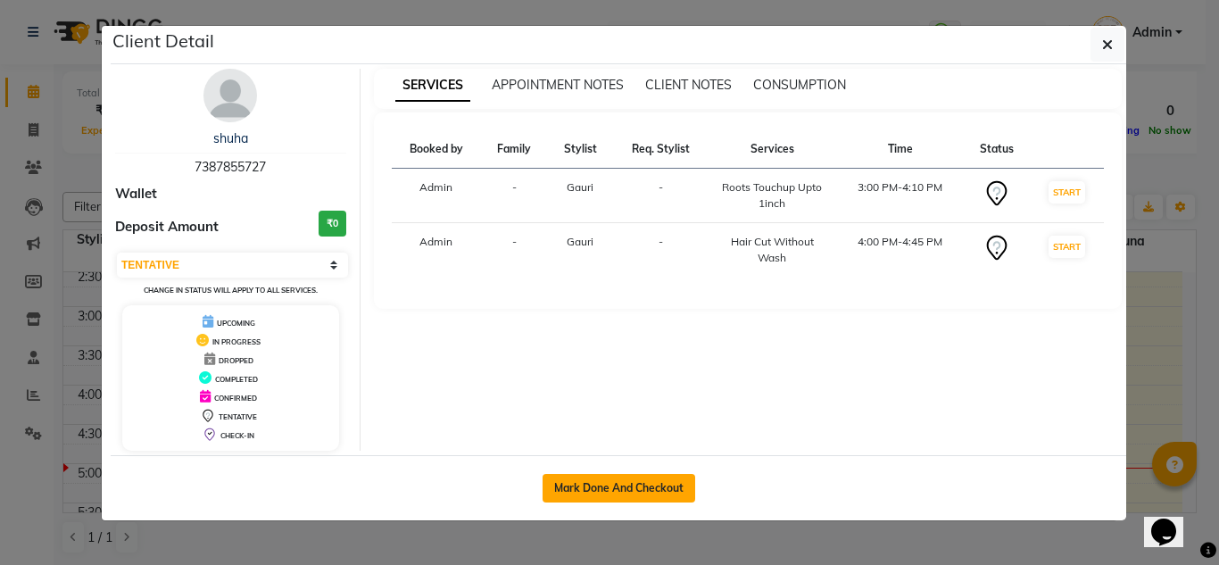
click at [674, 488] on button "Mark Done And Checkout" at bounding box center [618, 488] width 153 height 29
select select "service"
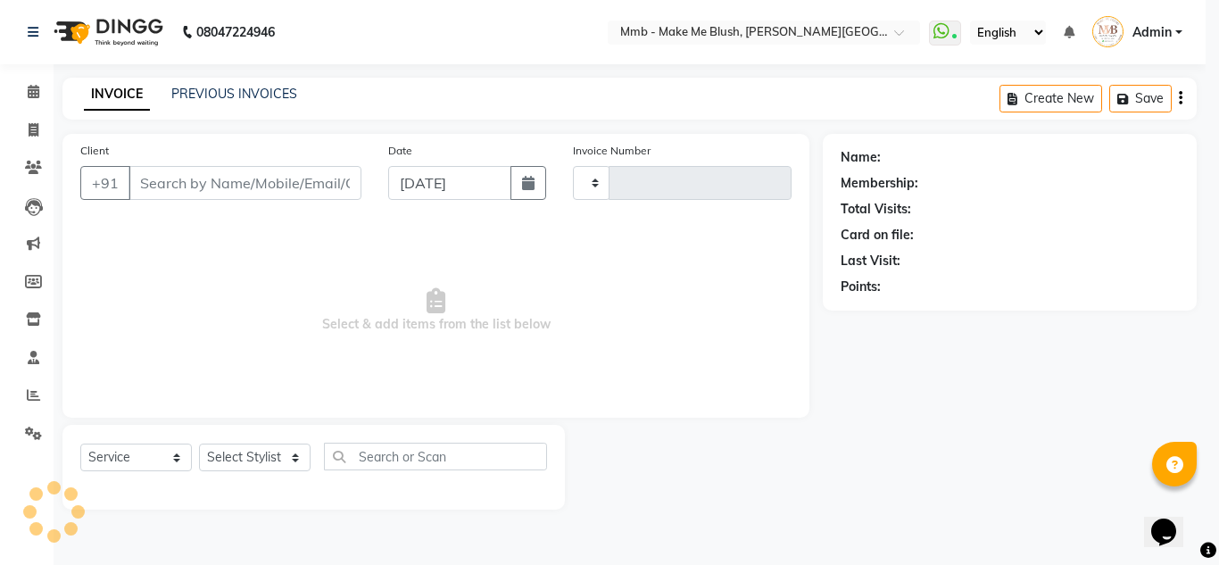
type input "0398"
select select "895"
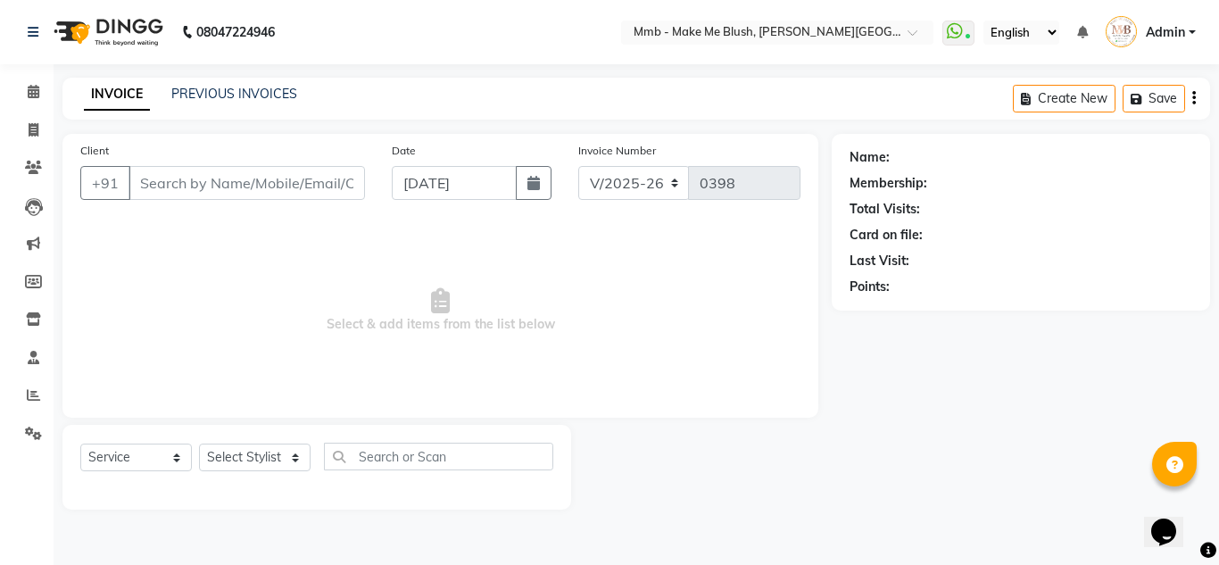
type input "7387855727"
select select "45263"
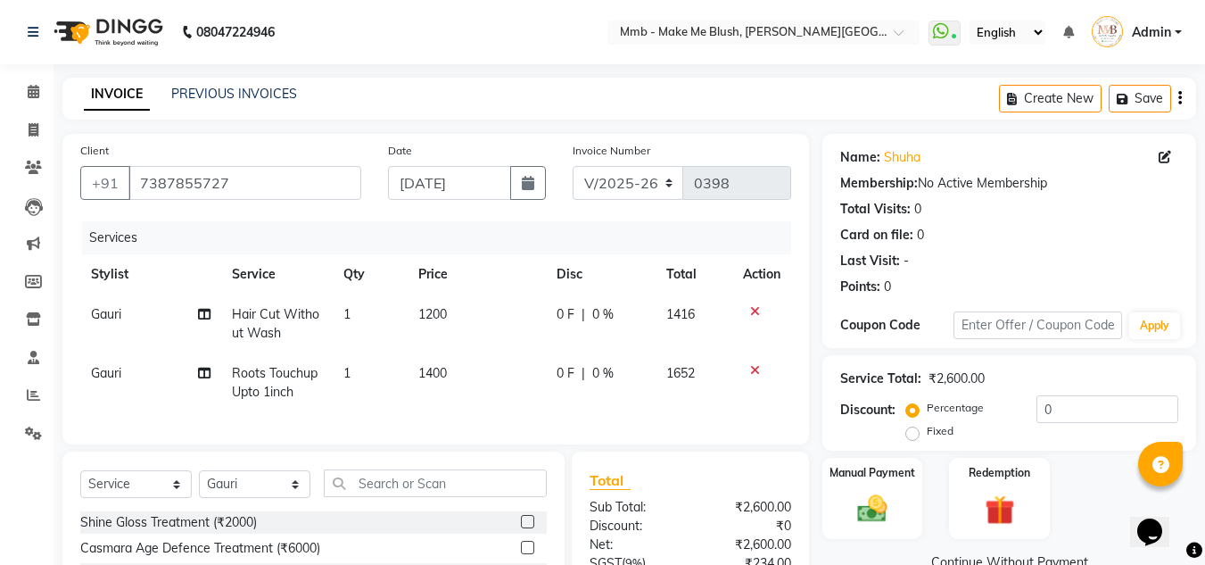
scroll to position [118, 0]
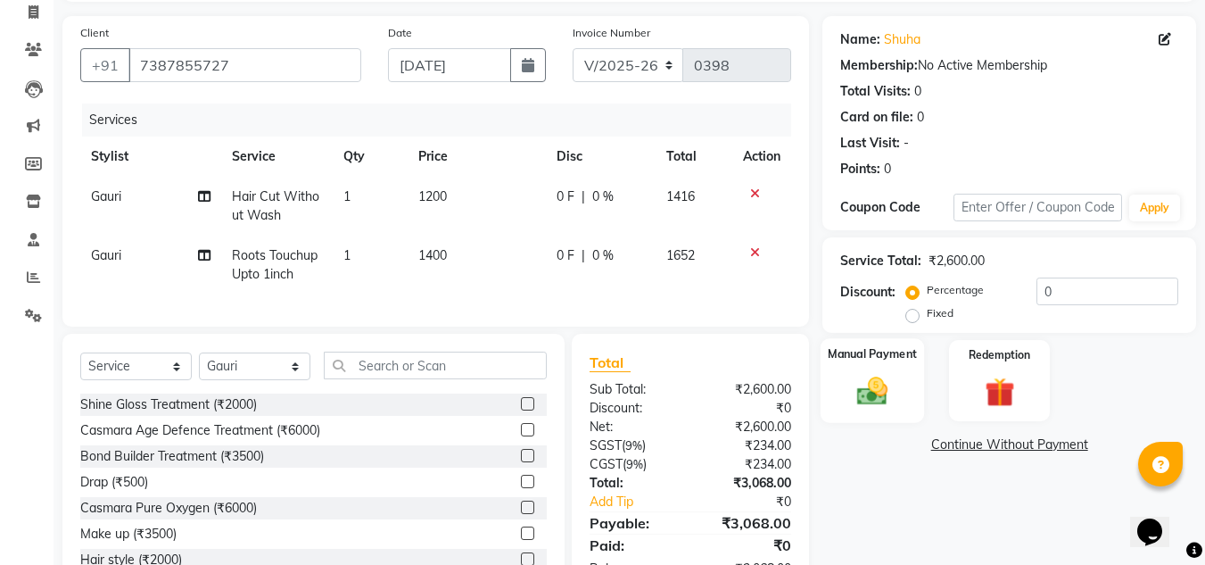
click at [884, 360] on label "Manual Payment" at bounding box center [872, 353] width 89 height 17
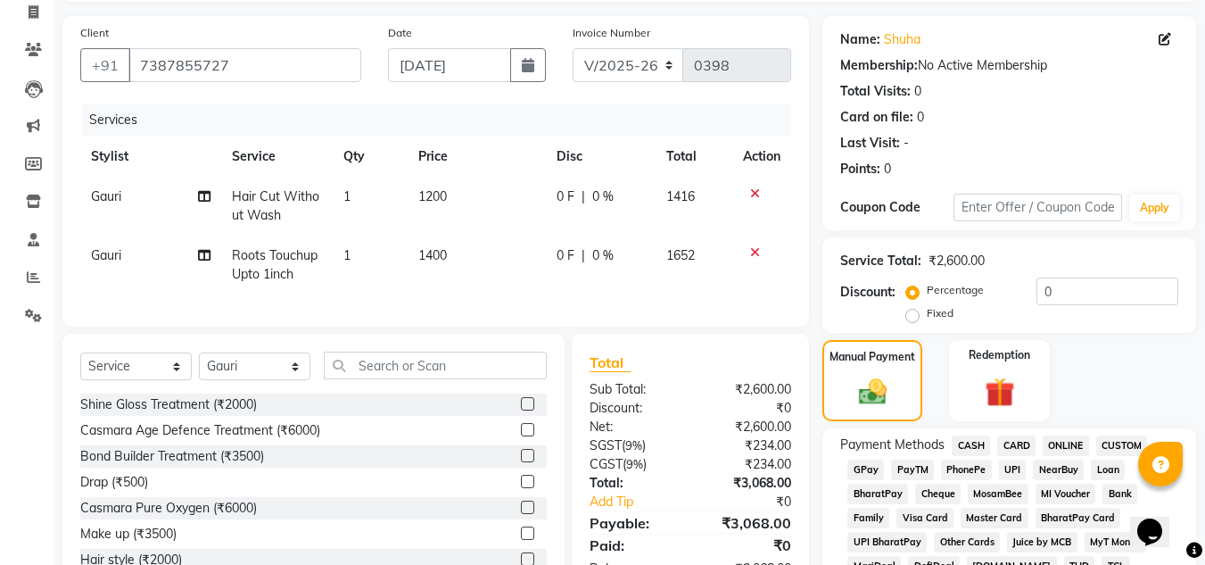
scroll to position [162, 0]
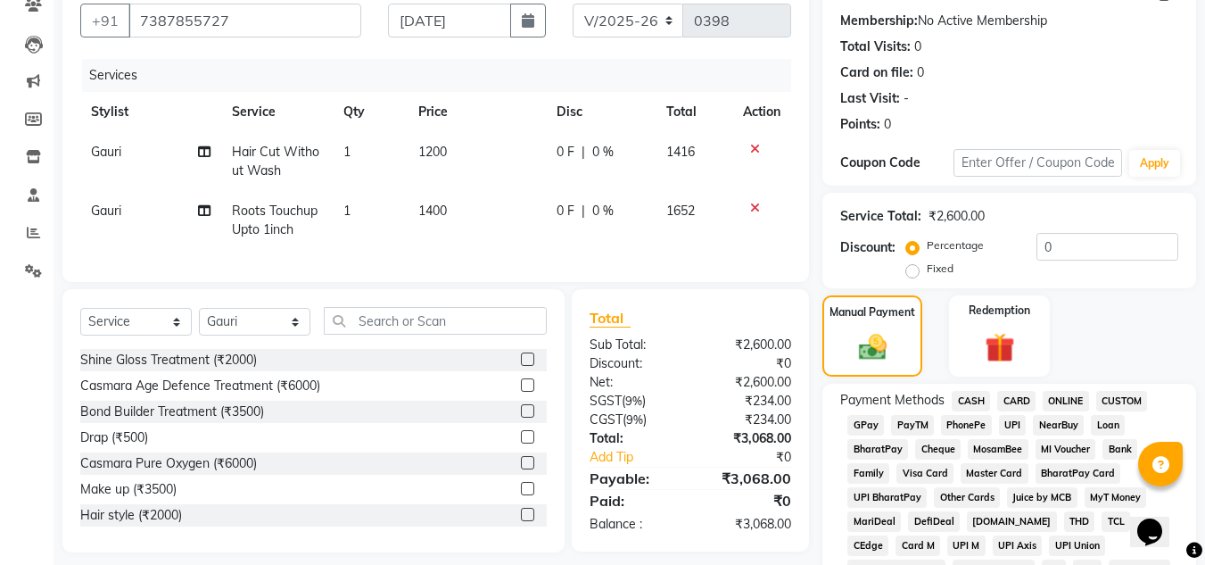
click at [1005, 398] on span "CARD" at bounding box center [1016, 401] width 38 height 21
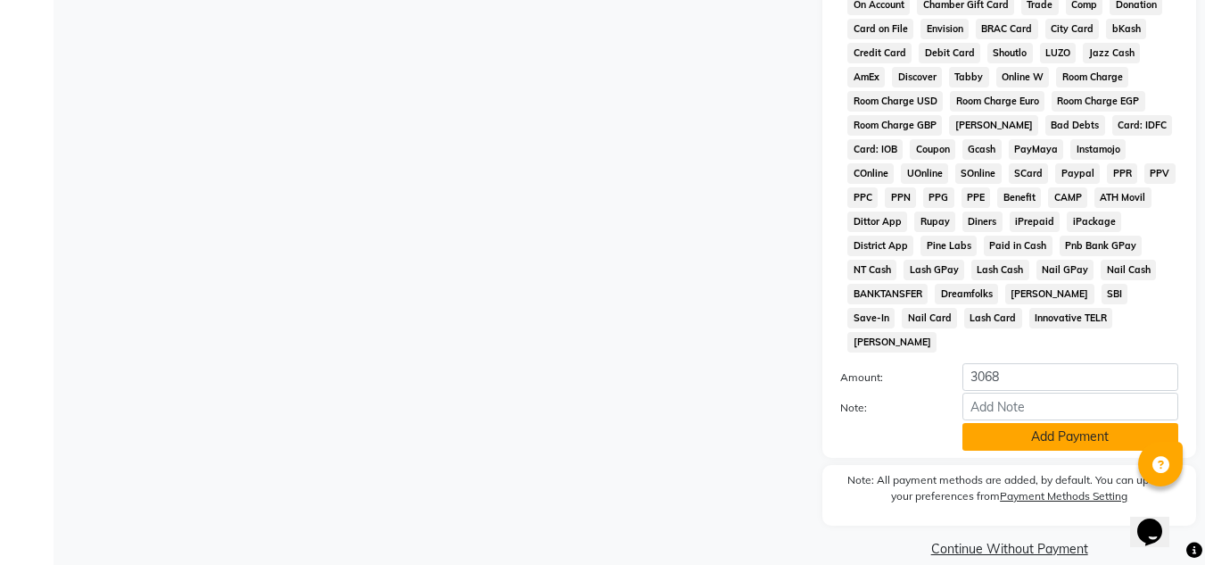
click at [1107, 423] on button "Add Payment" at bounding box center [1071, 437] width 216 height 28
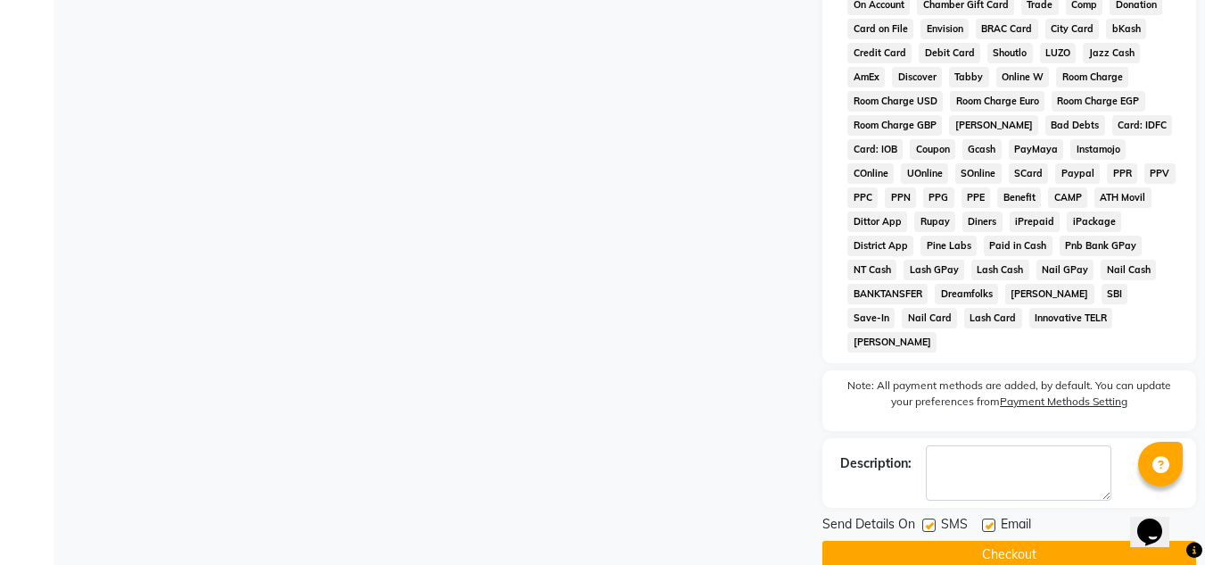
click at [1003, 541] on button "Checkout" at bounding box center [1010, 555] width 374 height 28
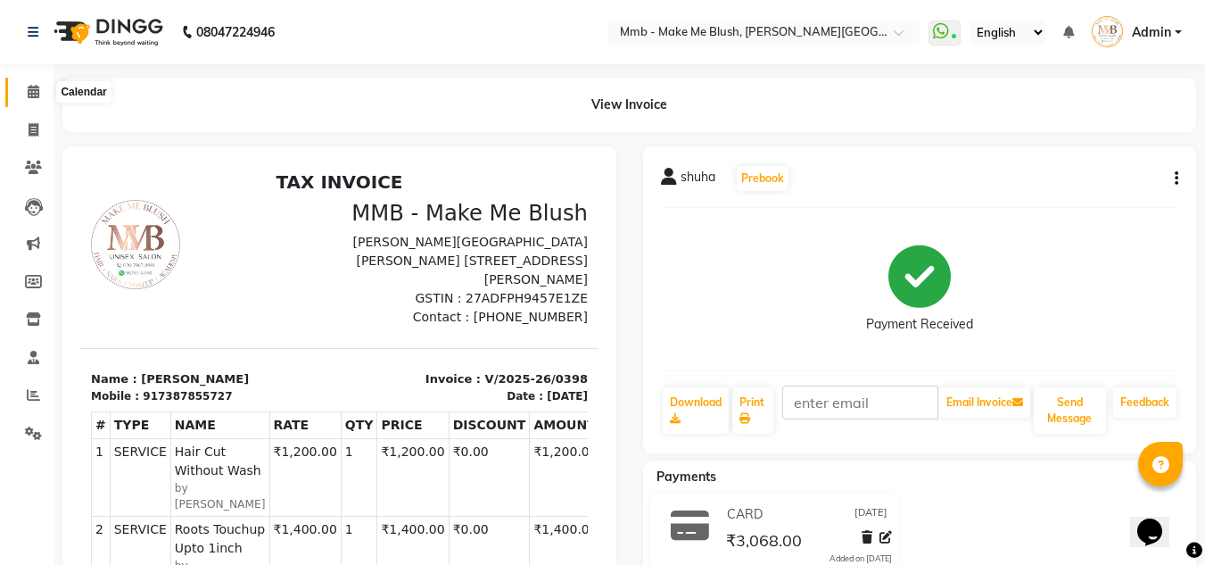
click at [36, 93] on icon at bounding box center [34, 91] width 12 height 13
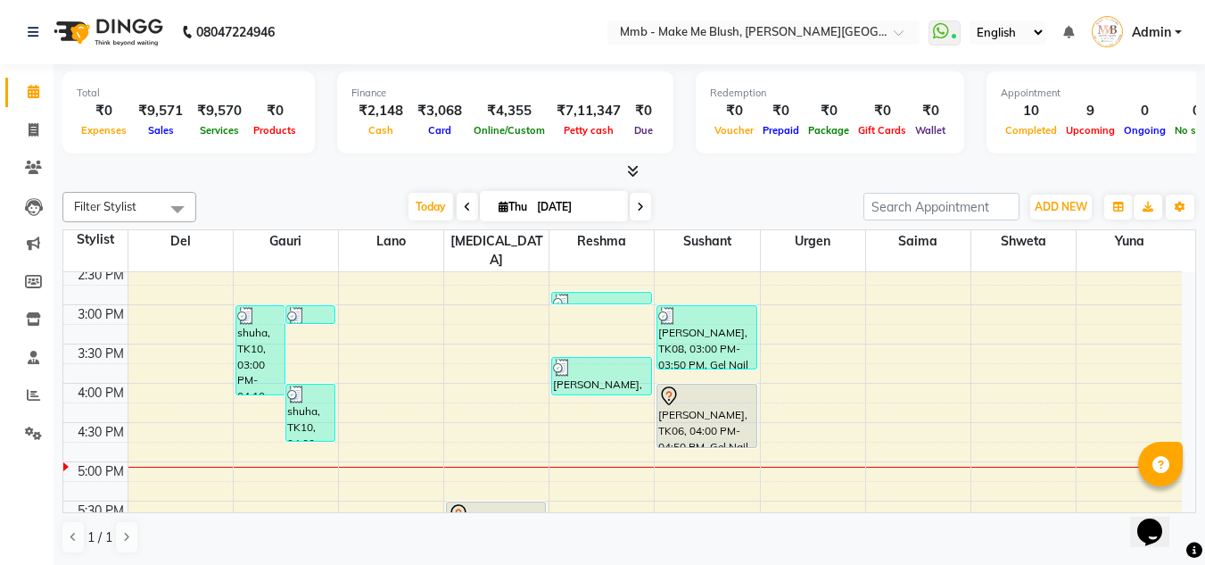
scroll to position [504, 0]
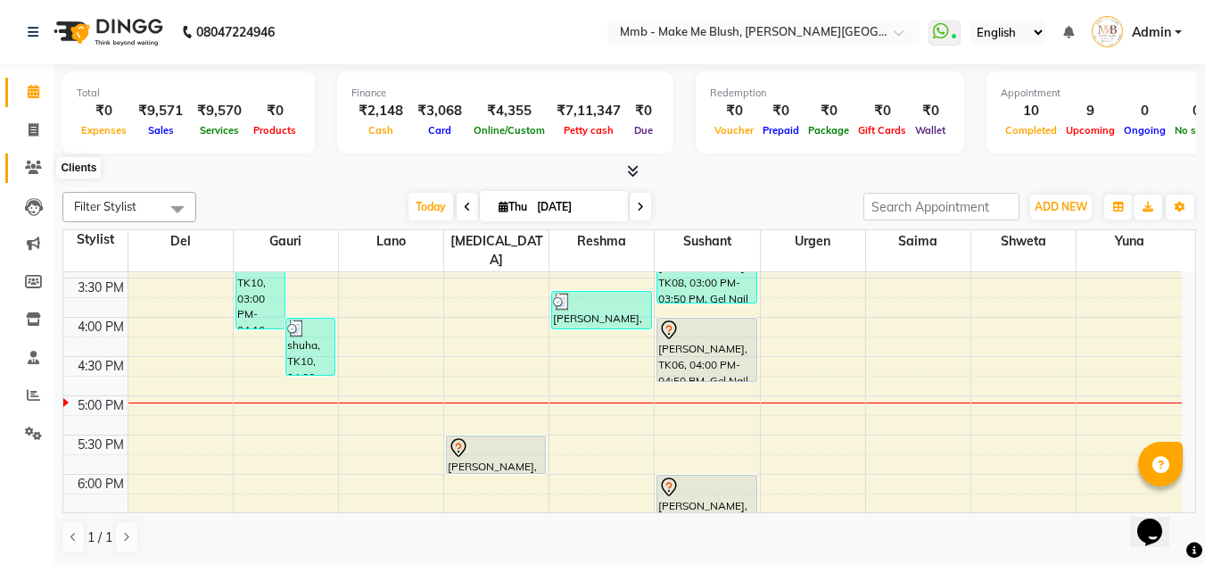
click at [36, 161] on icon at bounding box center [33, 167] width 17 height 13
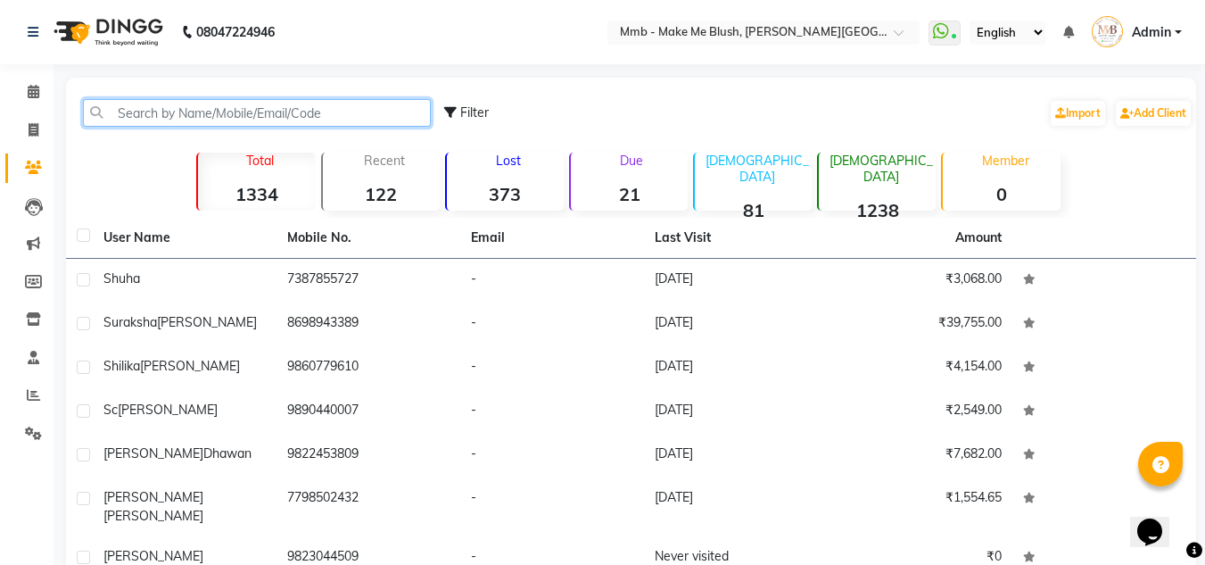
click at [153, 120] on input "text" at bounding box center [257, 113] width 348 height 28
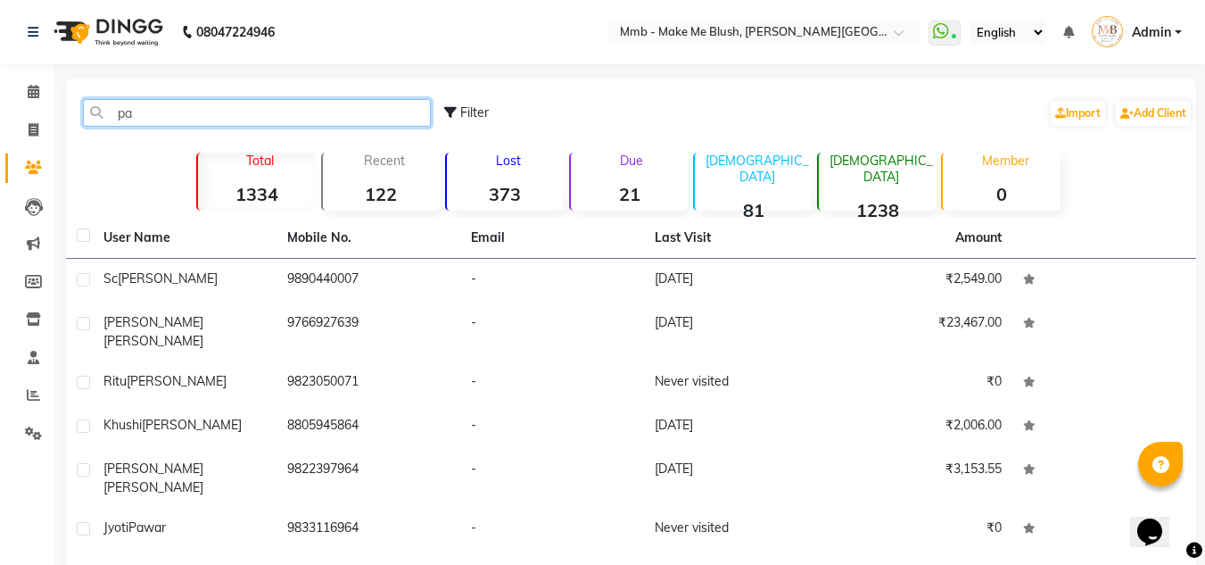
click at [146, 121] on input "pa" at bounding box center [257, 113] width 348 height 28
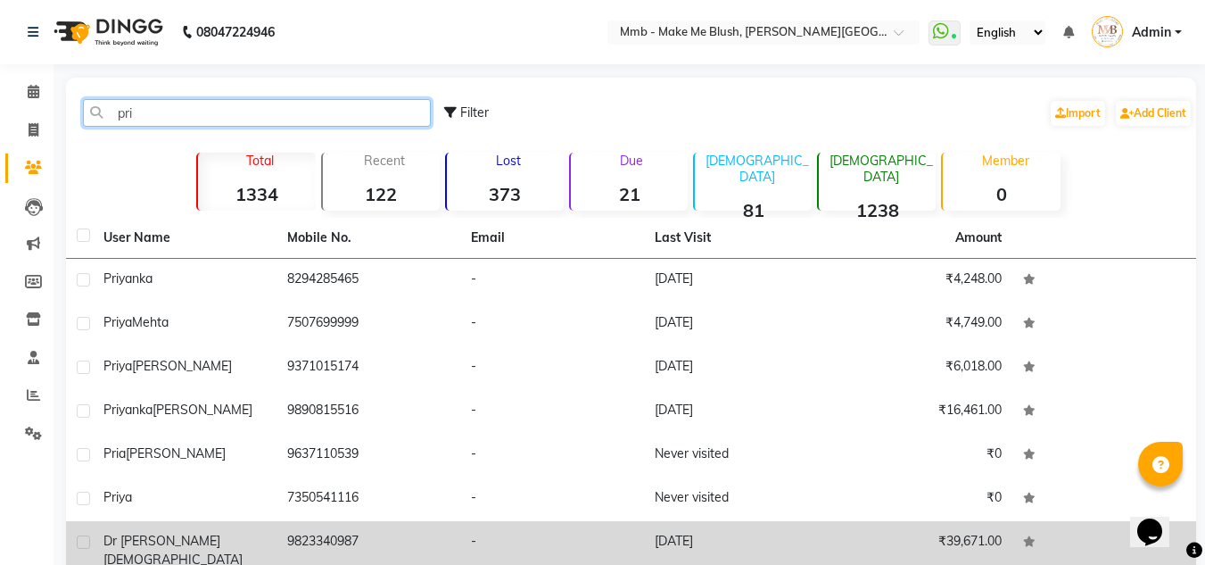
type input "pri"
click at [674, 545] on td "[DATE]" at bounding box center [736, 550] width 184 height 59
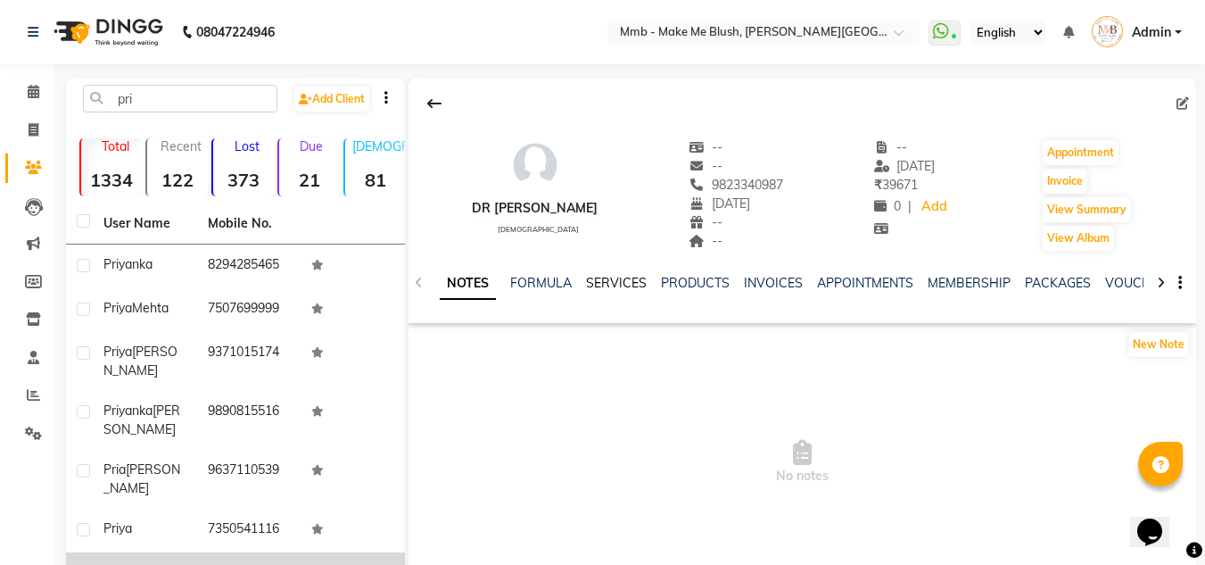
click at [617, 280] on link "SERVICES" at bounding box center [616, 283] width 61 height 16
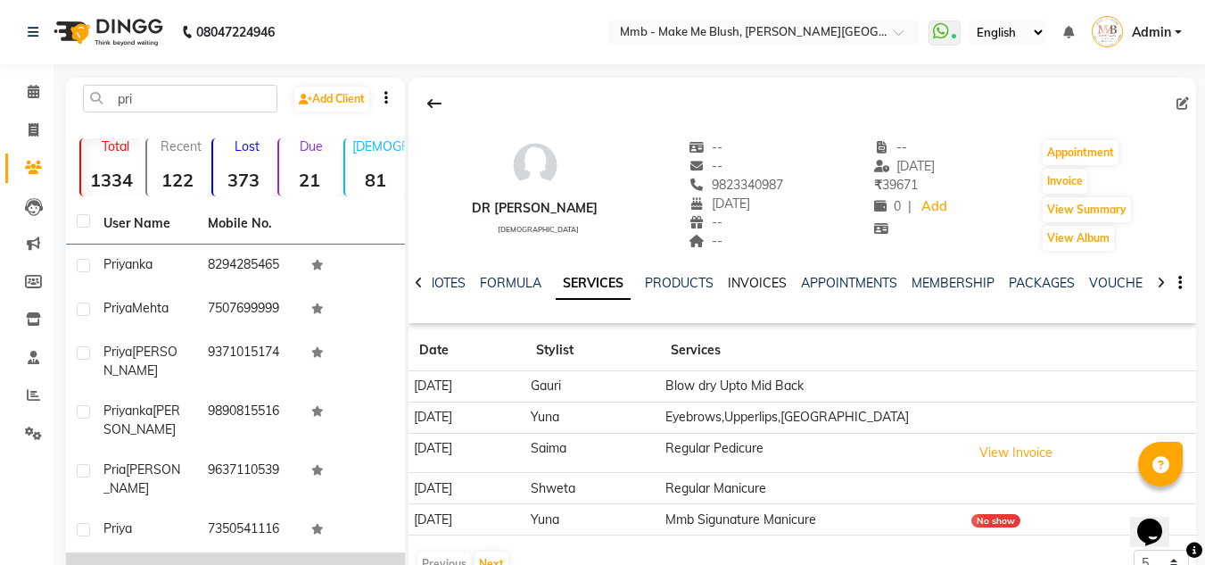
click at [746, 284] on link "INVOICES" at bounding box center [757, 283] width 59 height 16
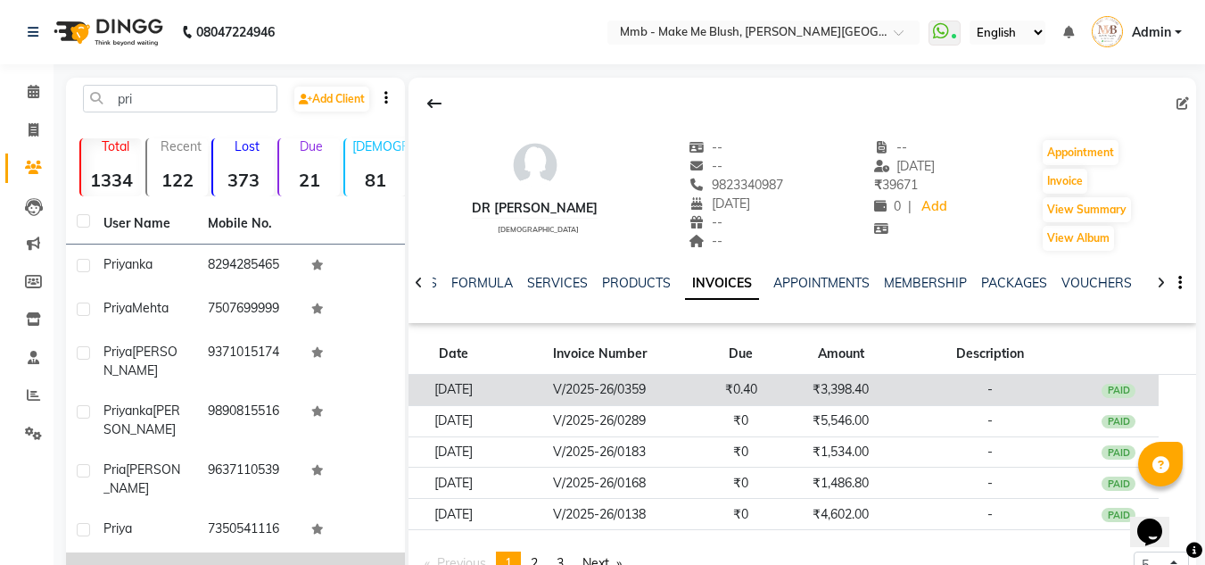
click at [598, 393] on td "V/2025-26/0359" at bounding box center [600, 390] width 203 height 31
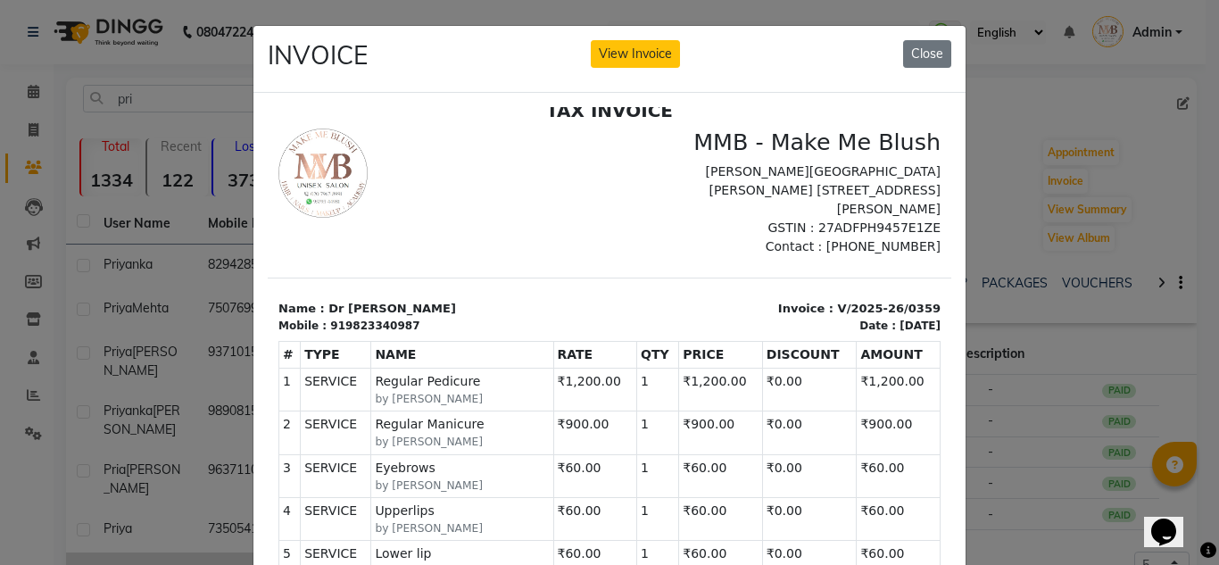
drag, startPoint x: 935, startPoint y: 254, endPoint x: 1484, endPoint y: 412, distance: 571.8
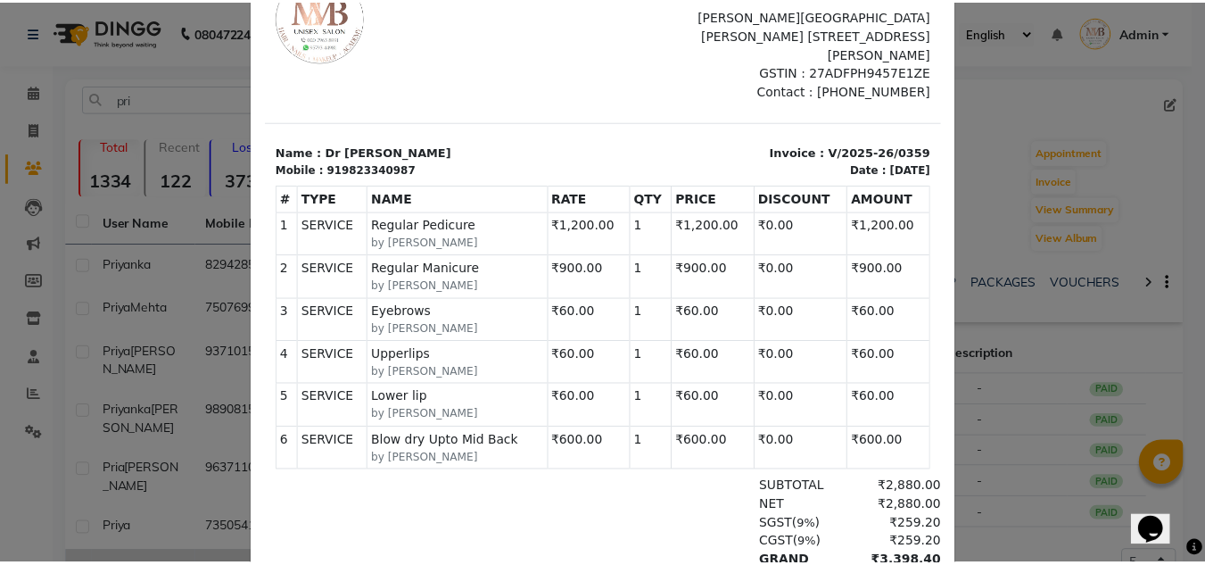
scroll to position [45, 0]
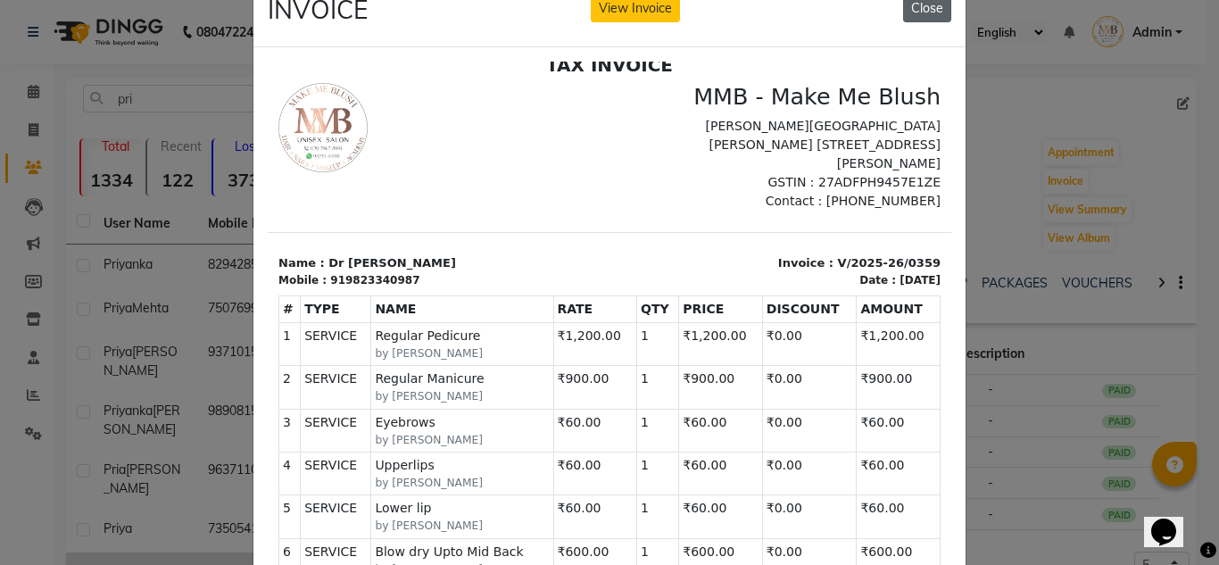
click at [927, 2] on button "Close" at bounding box center [927, 9] width 48 height 28
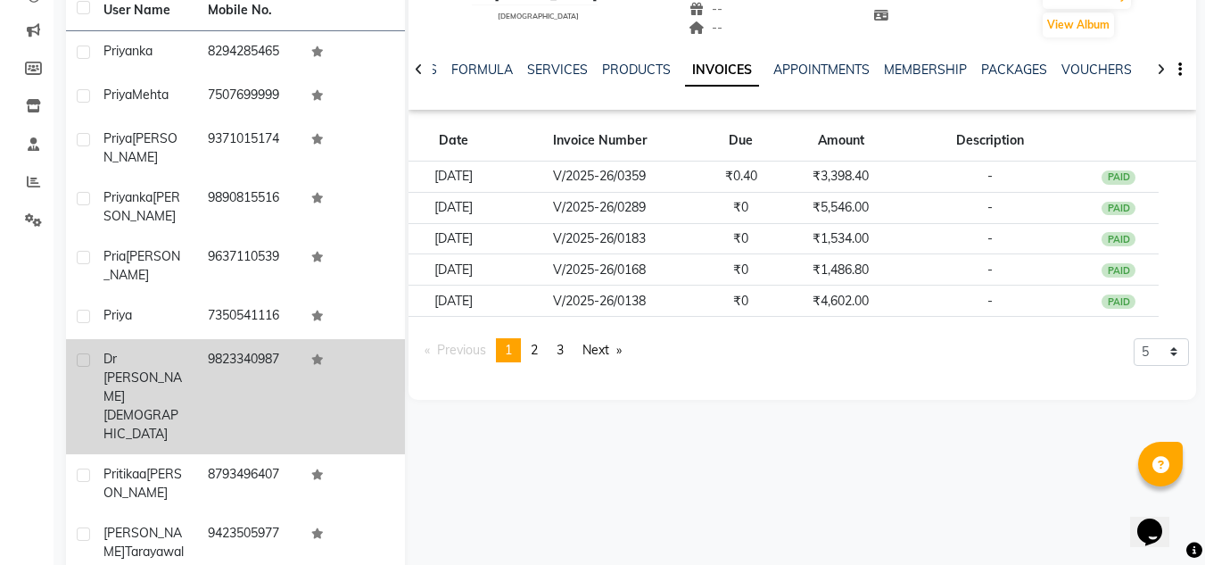
scroll to position [0, 0]
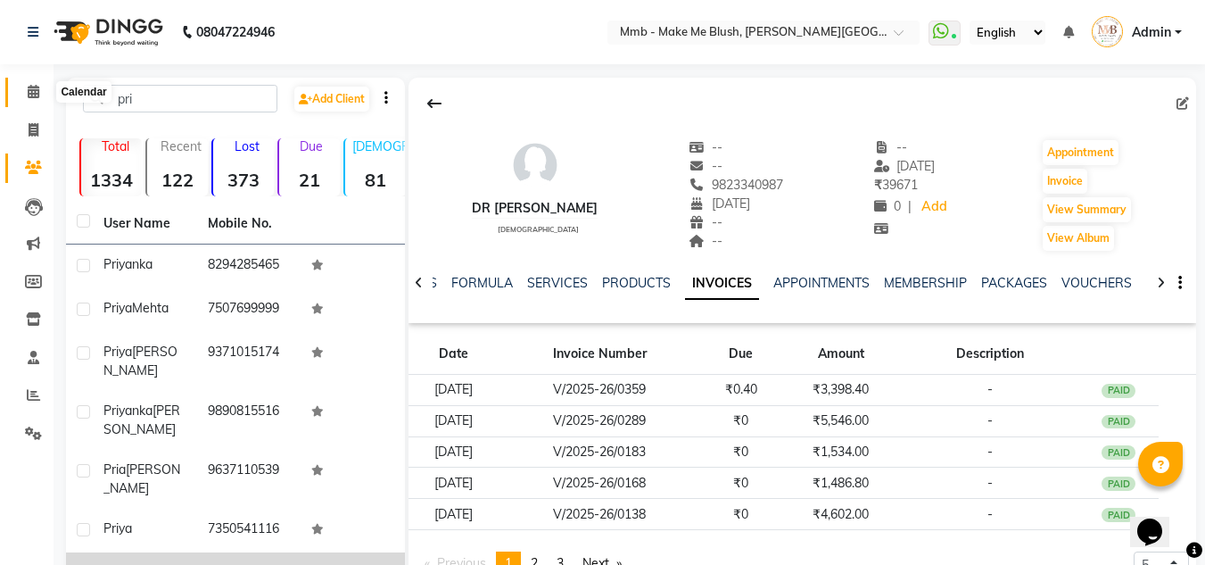
click at [31, 94] on icon at bounding box center [34, 91] width 12 height 13
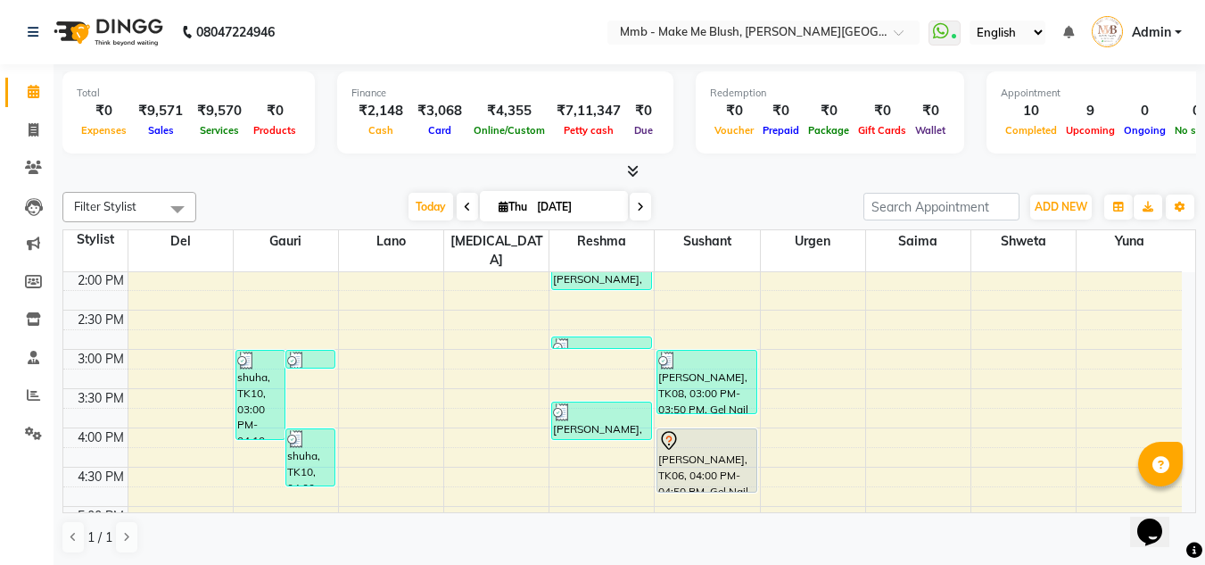
scroll to position [360, 0]
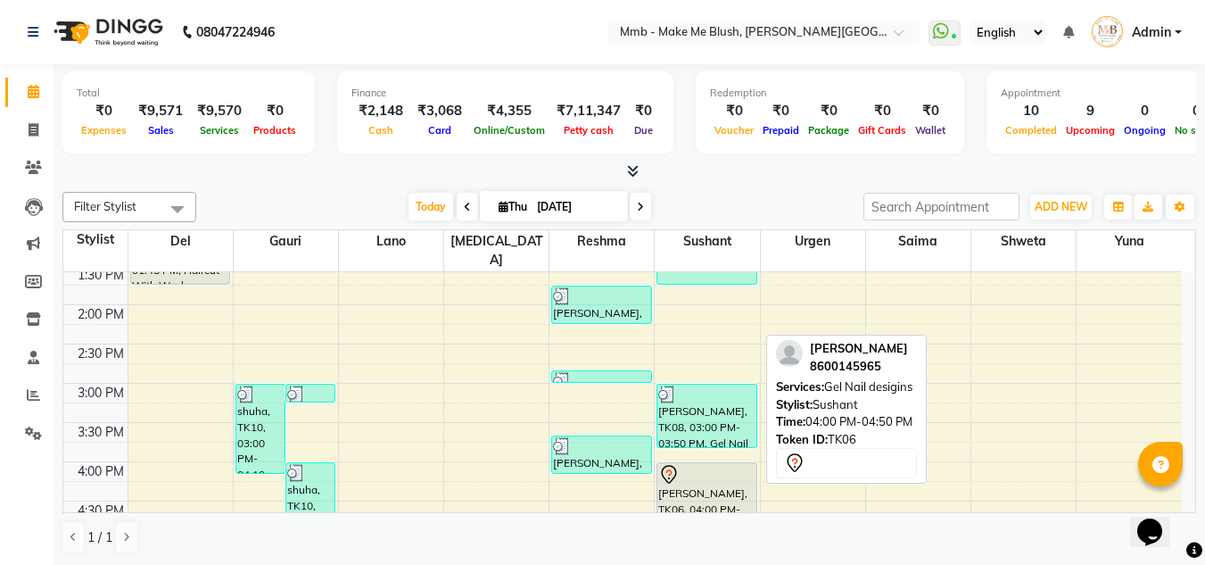
click at [707, 488] on div "[PERSON_NAME], TK06, 04:00 PM-04:50 PM, Gel Nail desigins" at bounding box center [706, 494] width 98 height 62
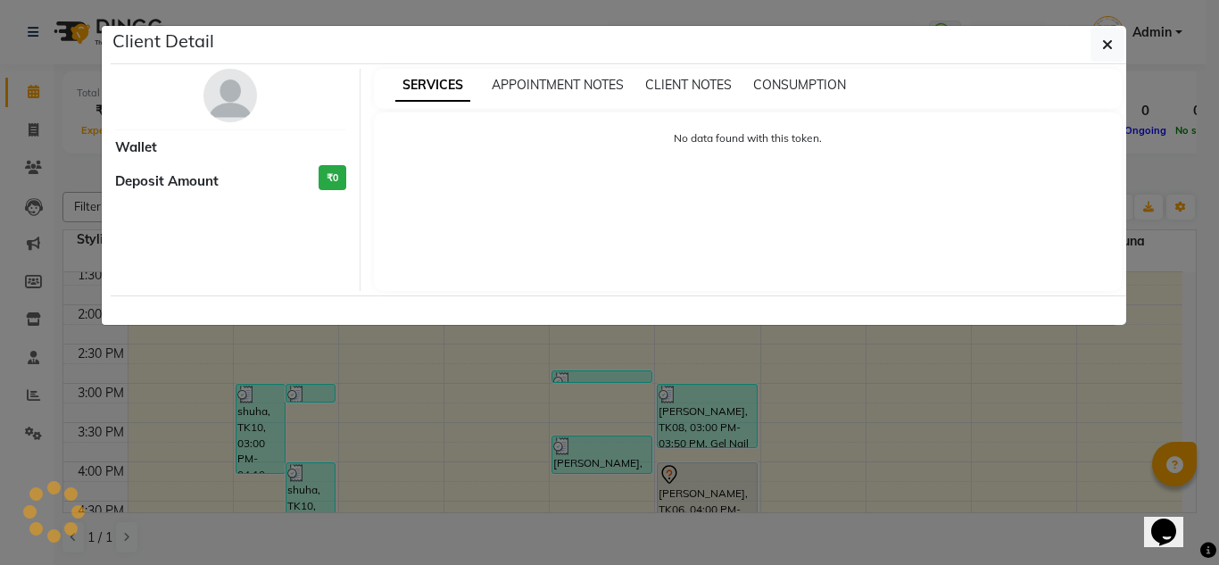
select select "7"
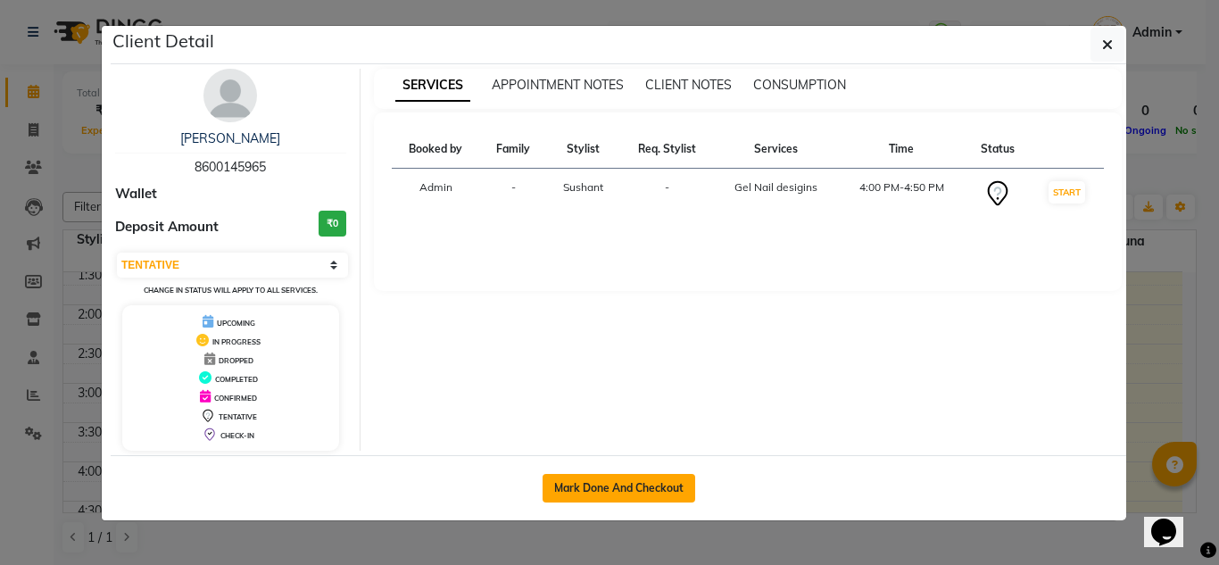
click at [567, 492] on button "Mark Done And Checkout" at bounding box center [618, 488] width 153 height 29
select select "service"
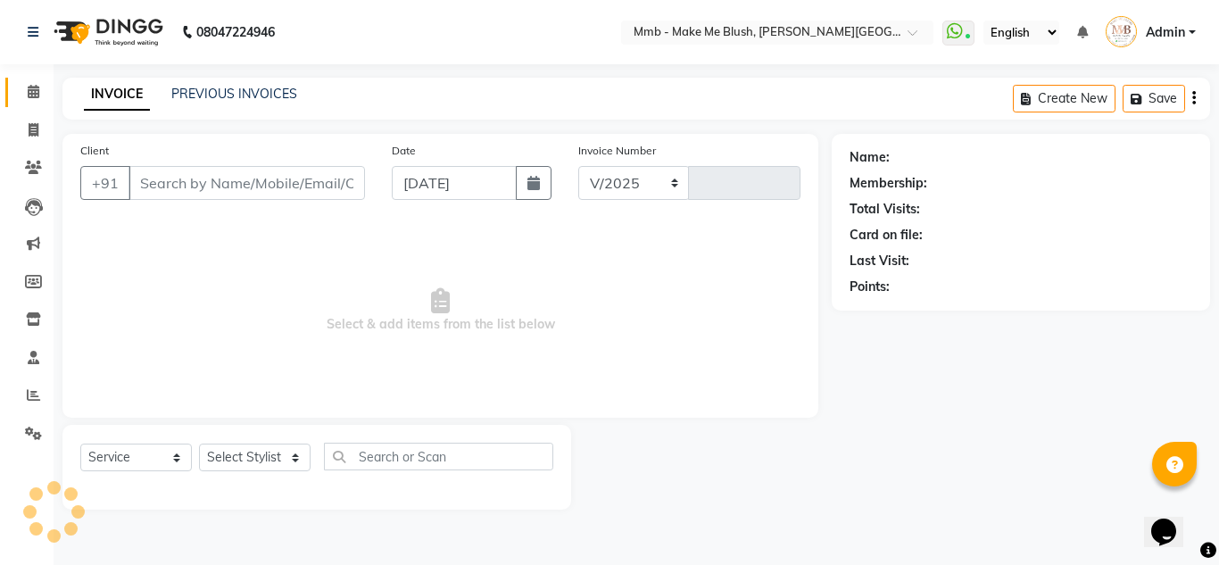
select select "895"
type input "0399"
type input "8600145965"
select select "18878"
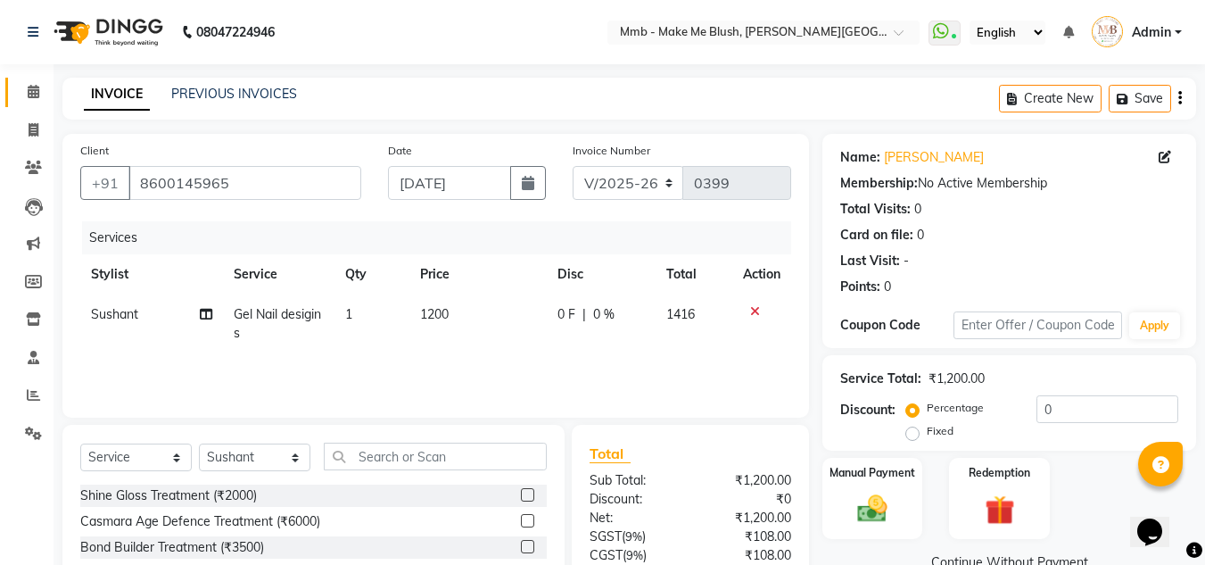
scroll to position [150, 0]
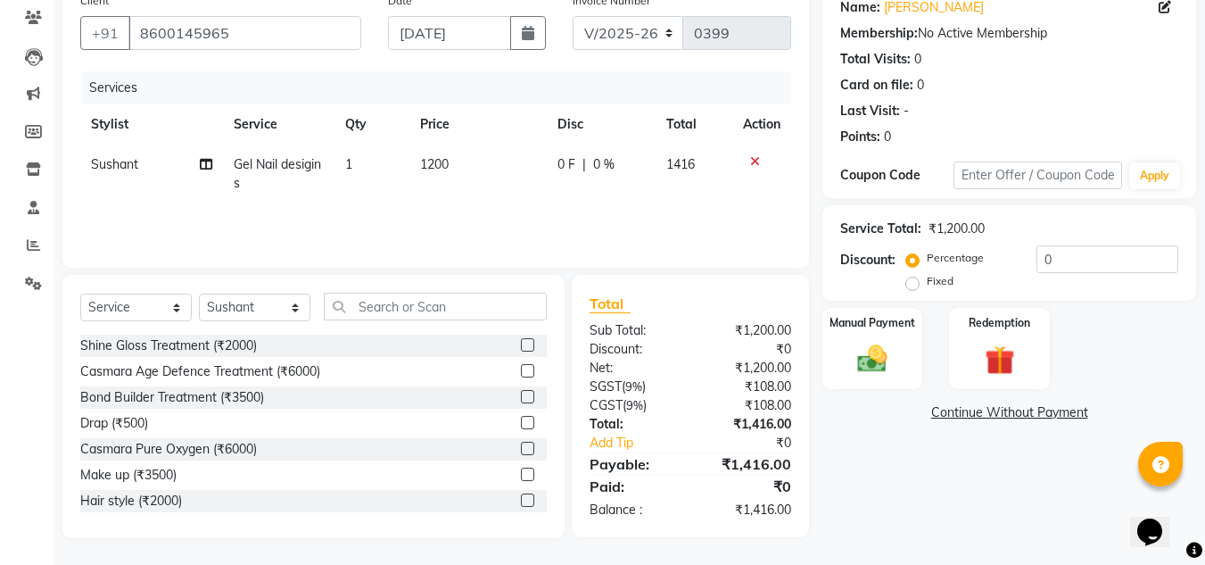
click at [260, 174] on td "Gel Nail desigins" at bounding box center [279, 174] width 112 height 59
select select "18878"
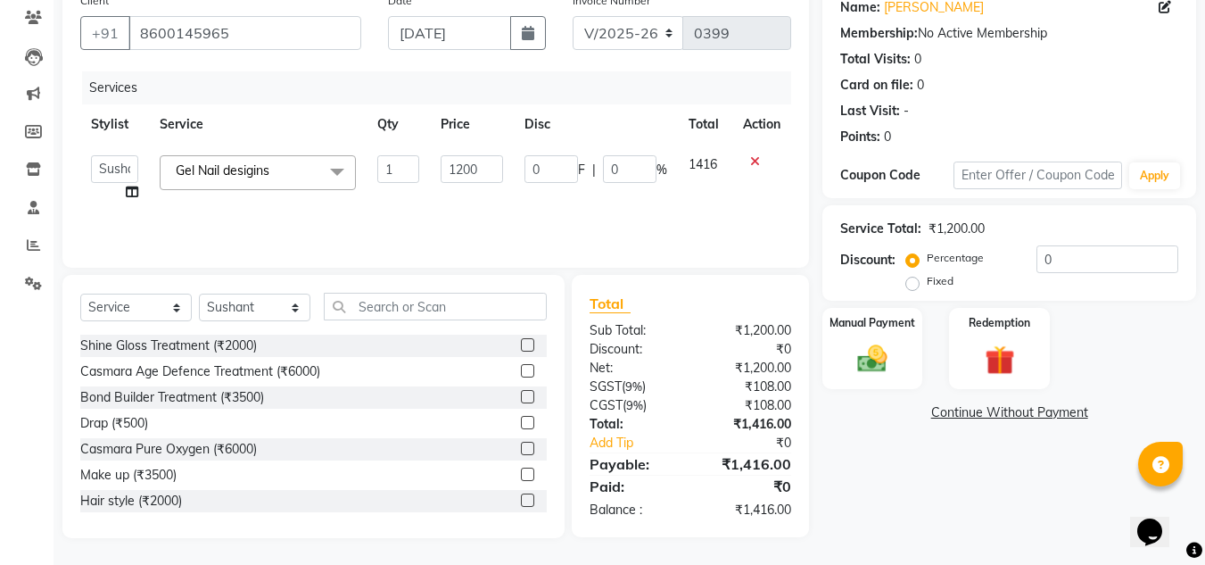
click at [343, 170] on span at bounding box center [337, 172] width 36 height 34
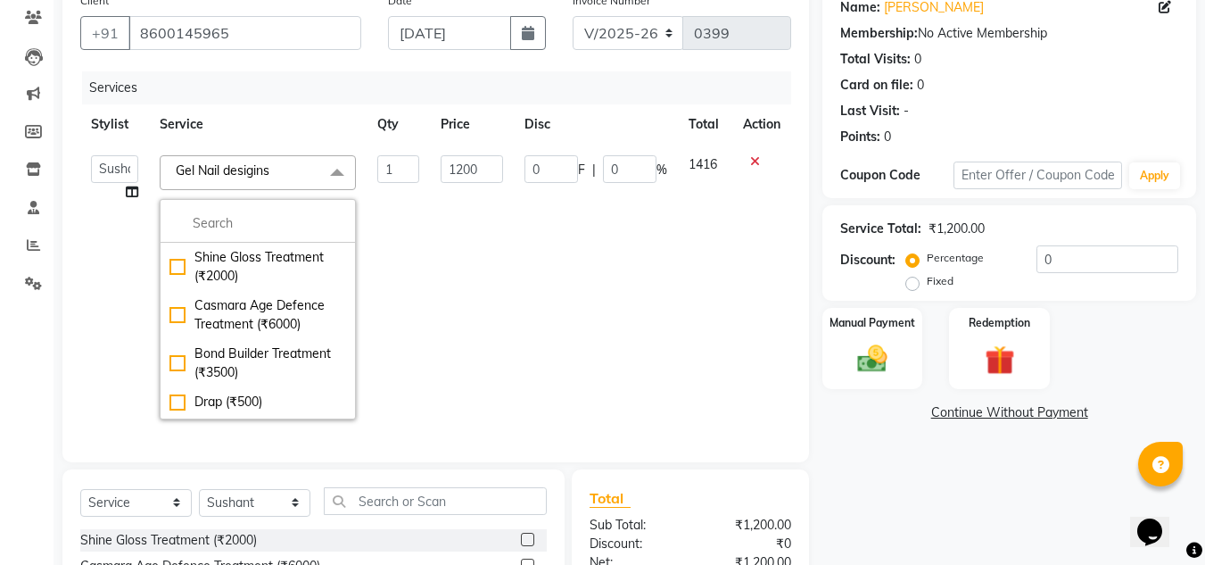
click at [743, 162] on div at bounding box center [761, 161] width 37 height 12
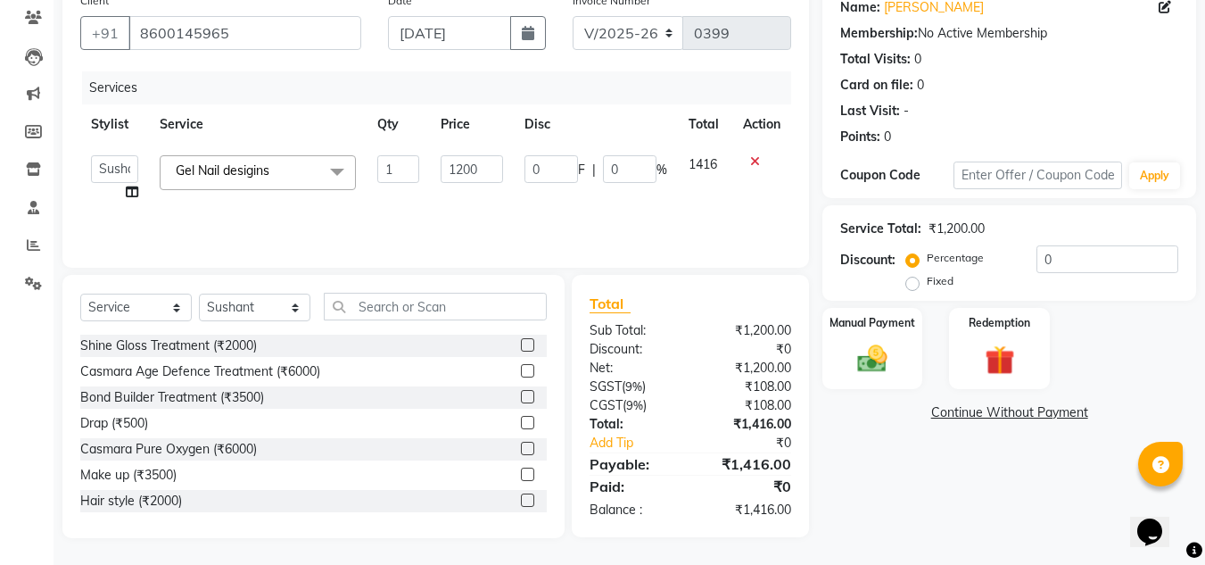
click at [754, 159] on icon at bounding box center [755, 161] width 10 height 12
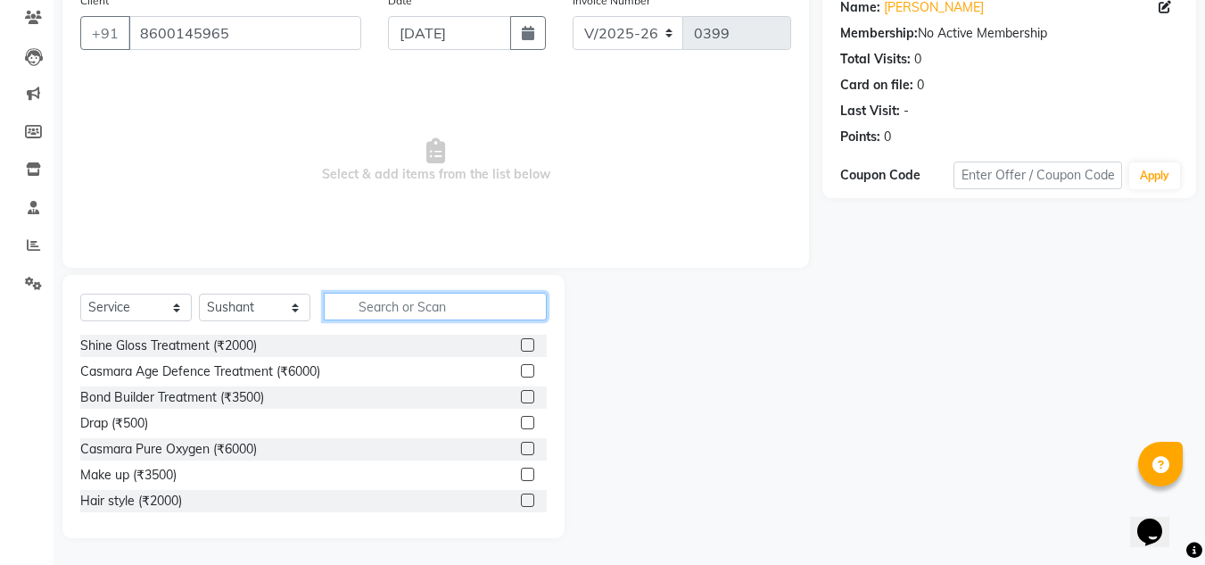
click at [388, 315] on input "text" at bounding box center [435, 307] width 223 height 28
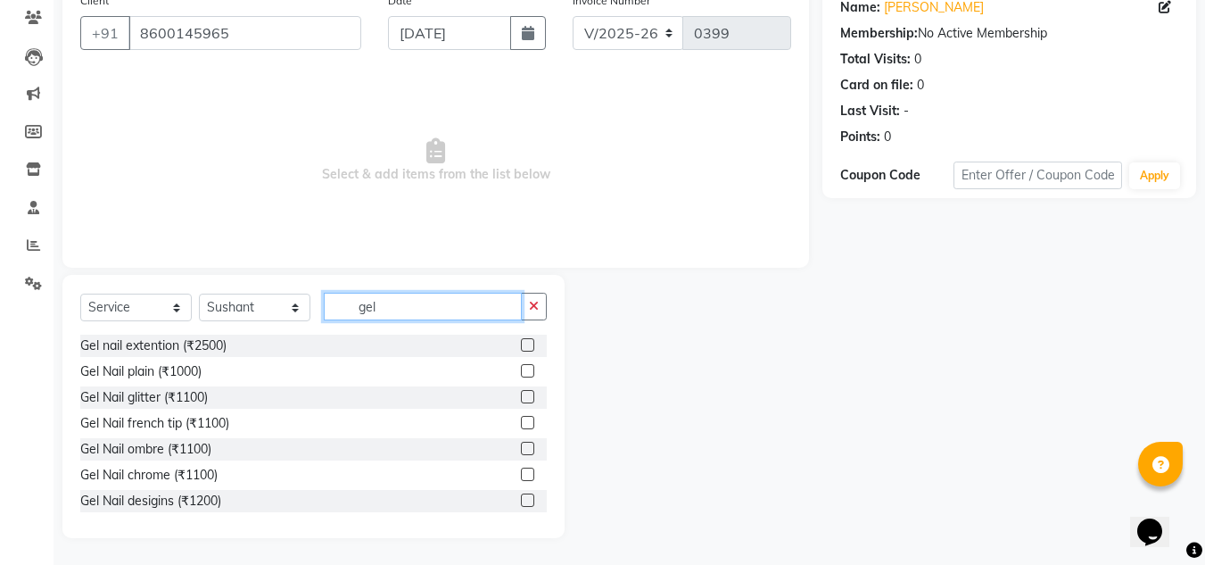
type input "gel"
click at [521, 369] on label at bounding box center [527, 370] width 13 height 13
click at [521, 369] on input "checkbox" at bounding box center [527, 372] width 12 height 12
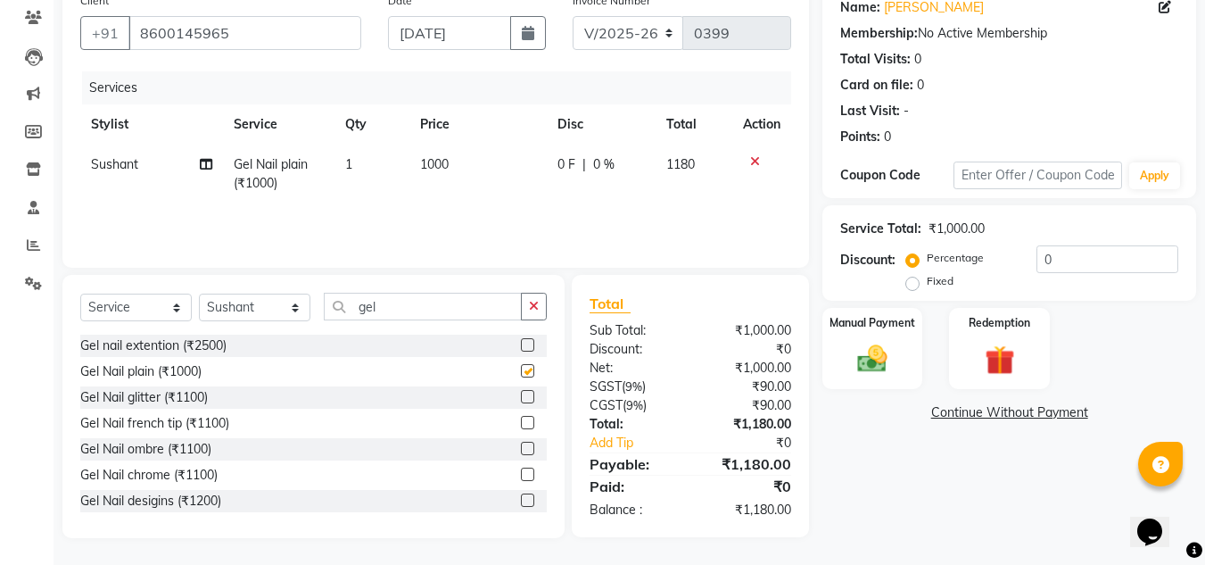
checkbox input "false"
click at [889, 343] on img at bounding box center [873, 359] width 50 height 36
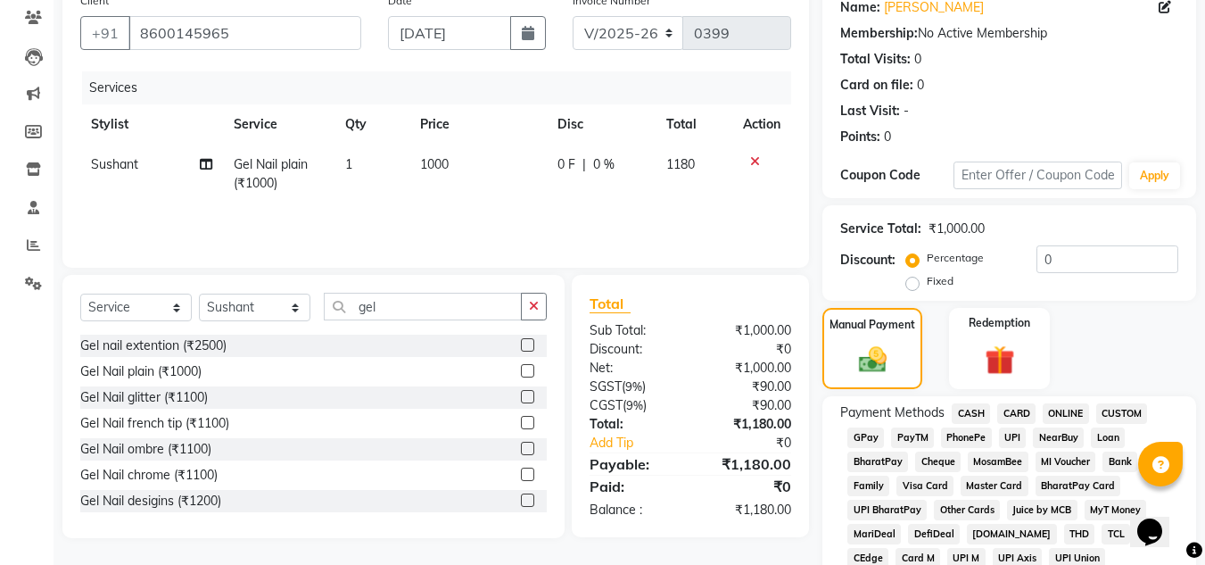
click at [875, 439] on span "GPay" at bounding box center [866, 437] width 37 height 21
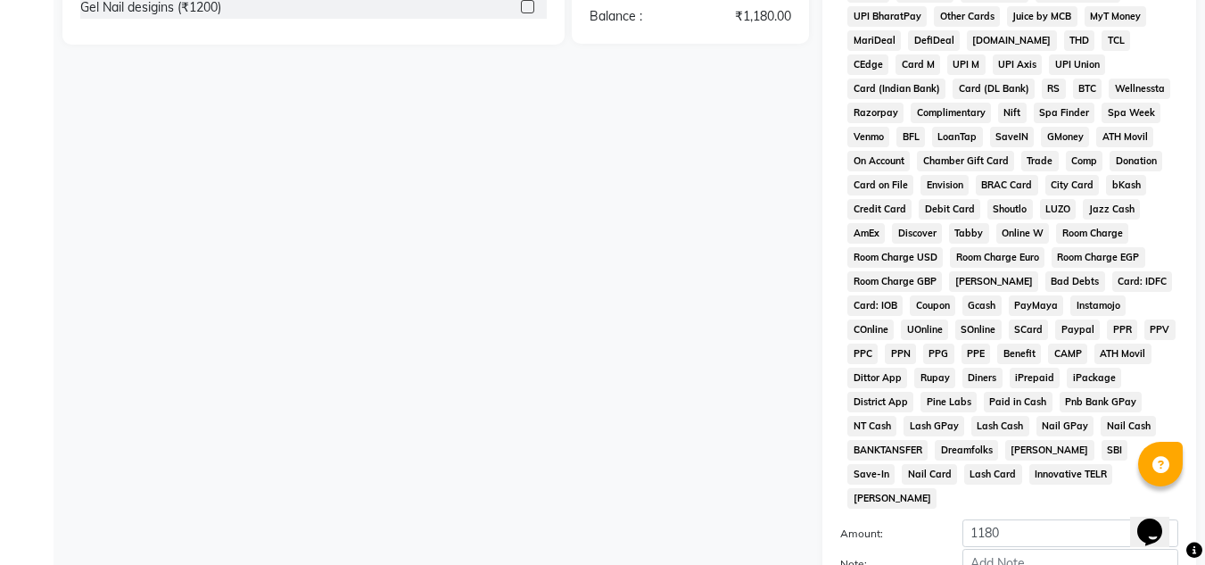
scroll to position [799, 0]
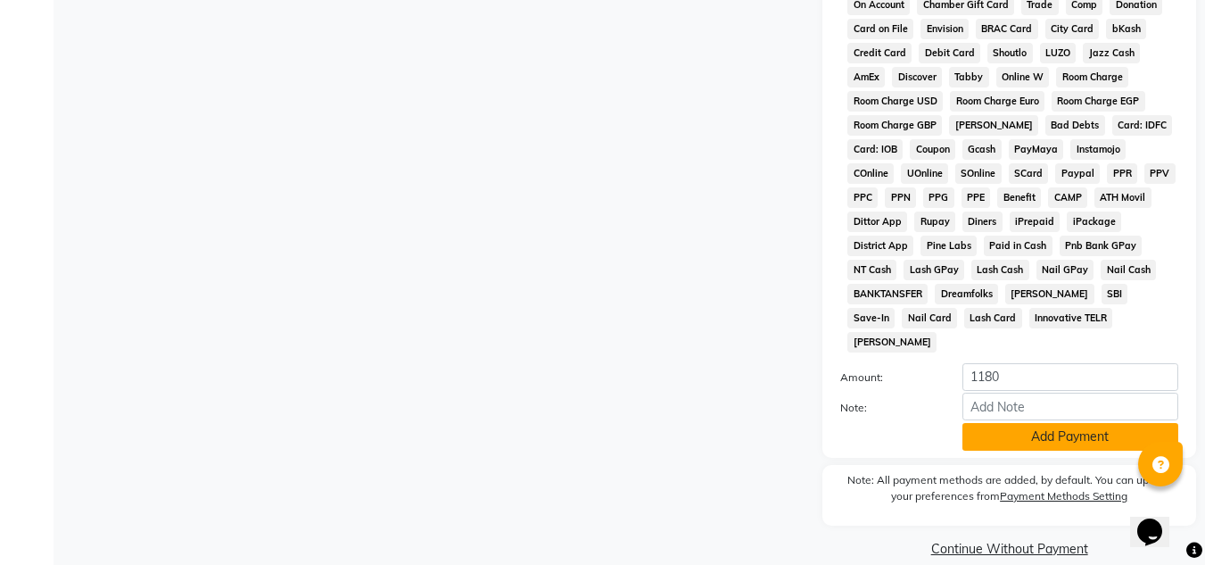
click at [1082, 423] on button "Add Payment" at bounding box center [1071, 437] width 216 height 28
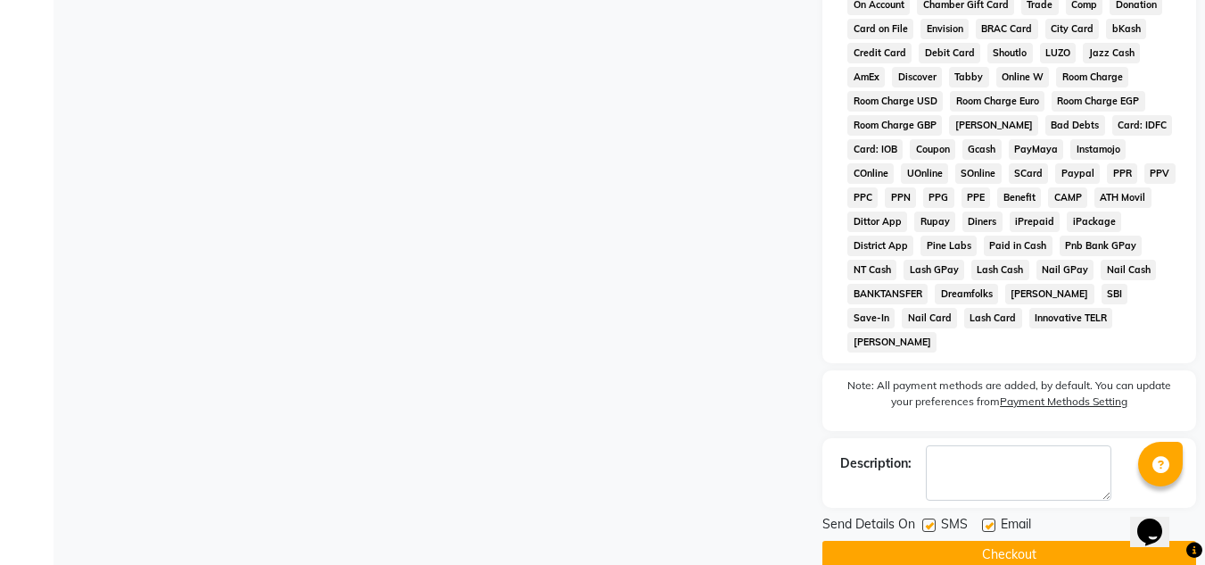
click at [1026, 541] on button "Checkout" at bounding box center [1010, 555] width 374 height 28
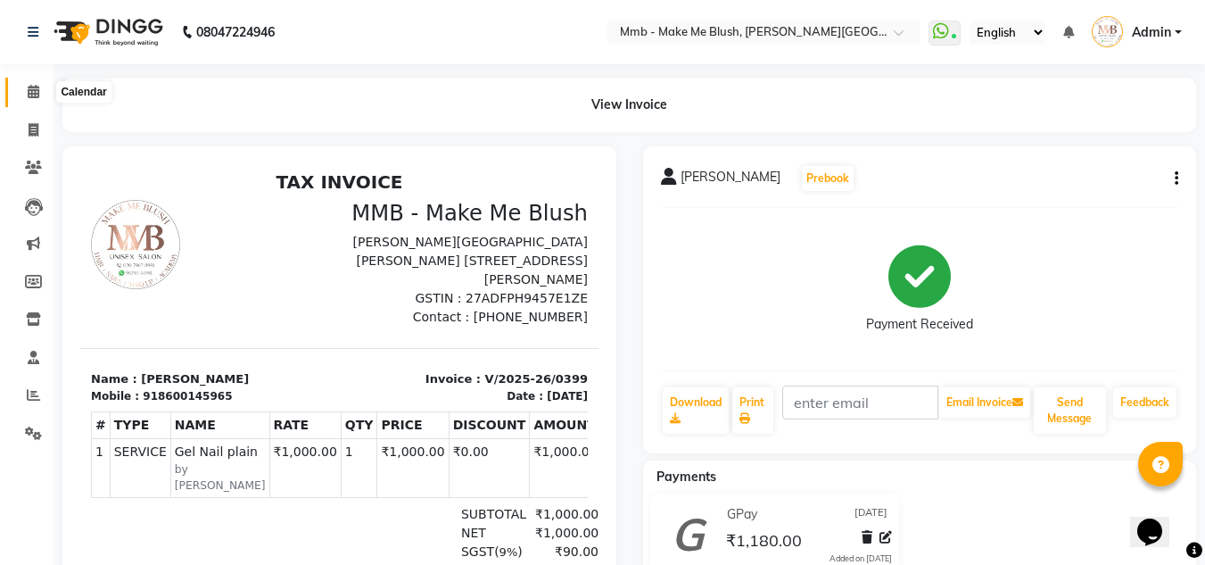
click at [30, 87] on icon at bounding box center [34, 91] width 12 height 13
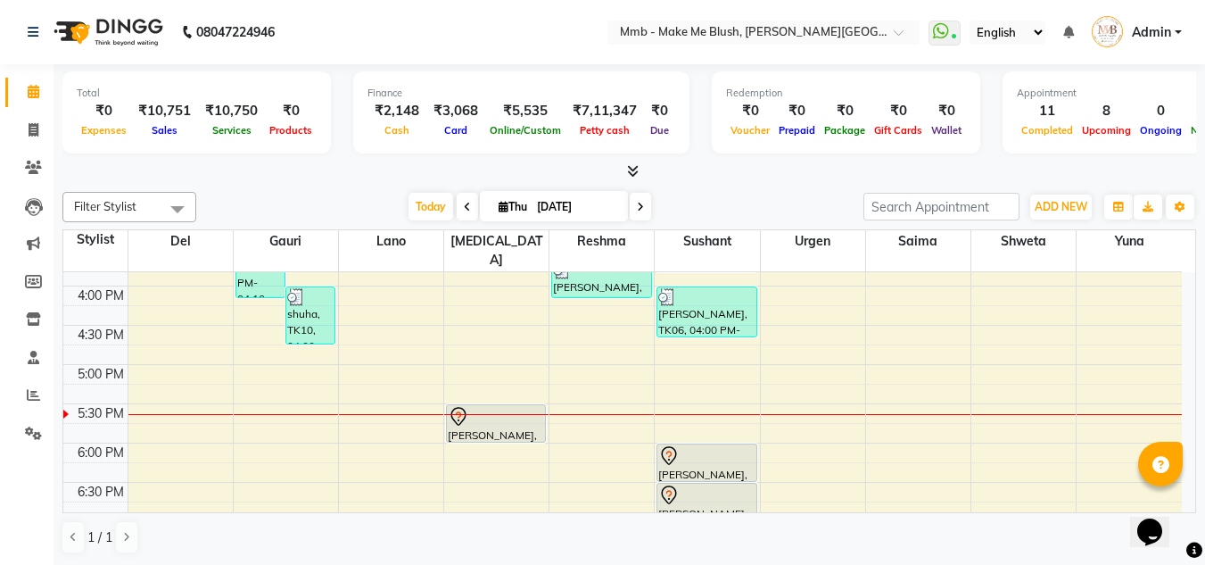
scroll to position [571, 0]
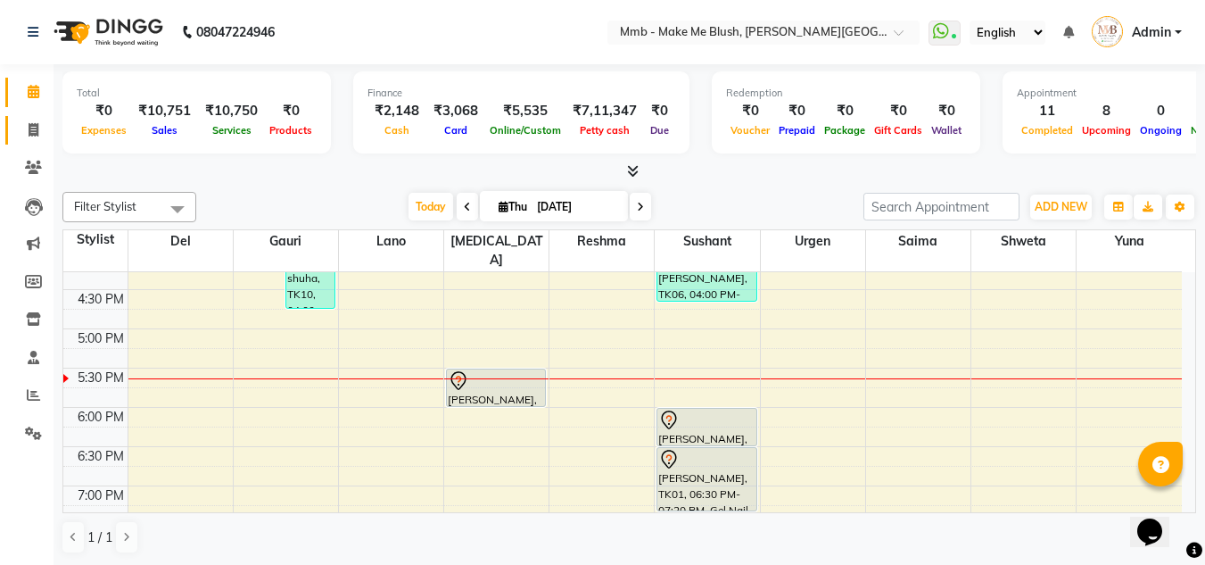
click at [38, 129] on icon at bounding box center [34, 129] width 10 height 13
select select "service"
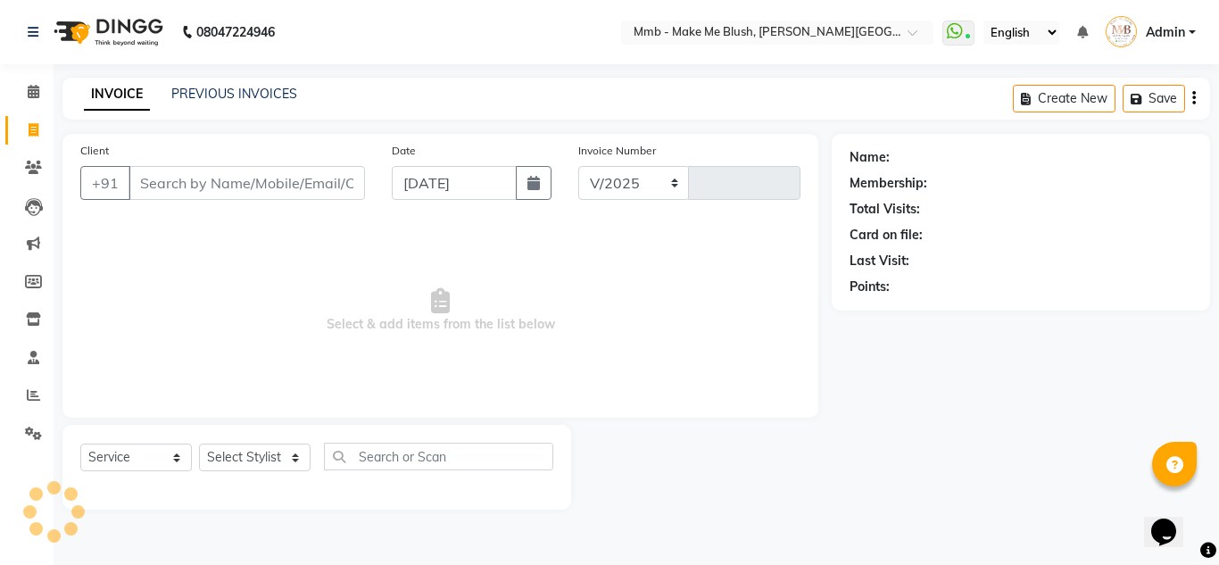
select select "895"
type input "0400"
click at [198, 187] on input "Client" at bounding box center [246, 183] width 236 height 34
type input "d"
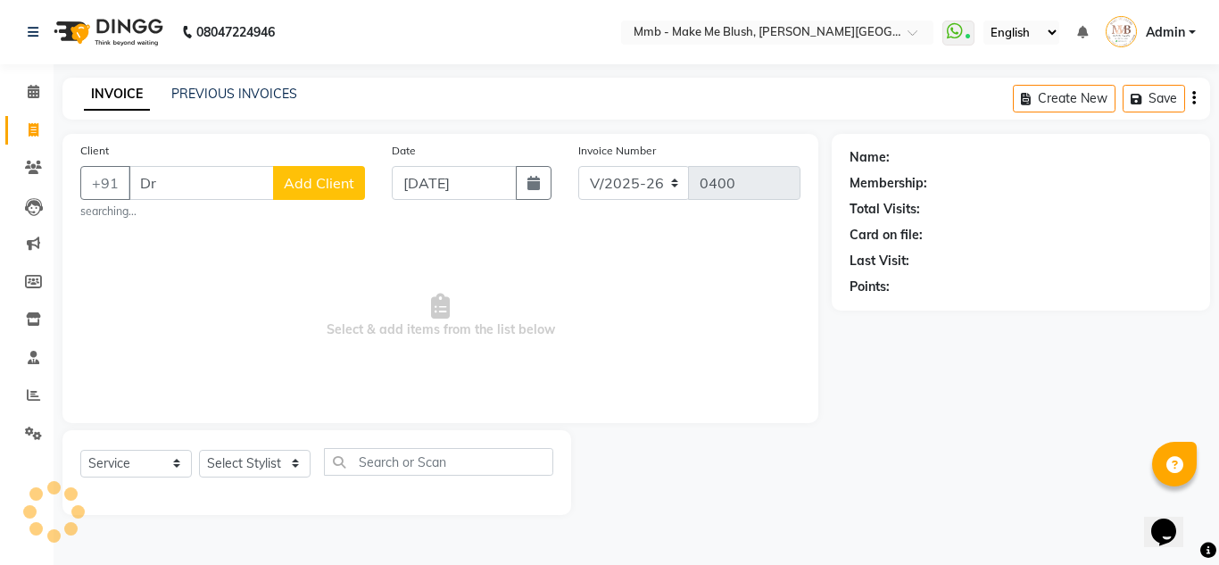
type input "D"
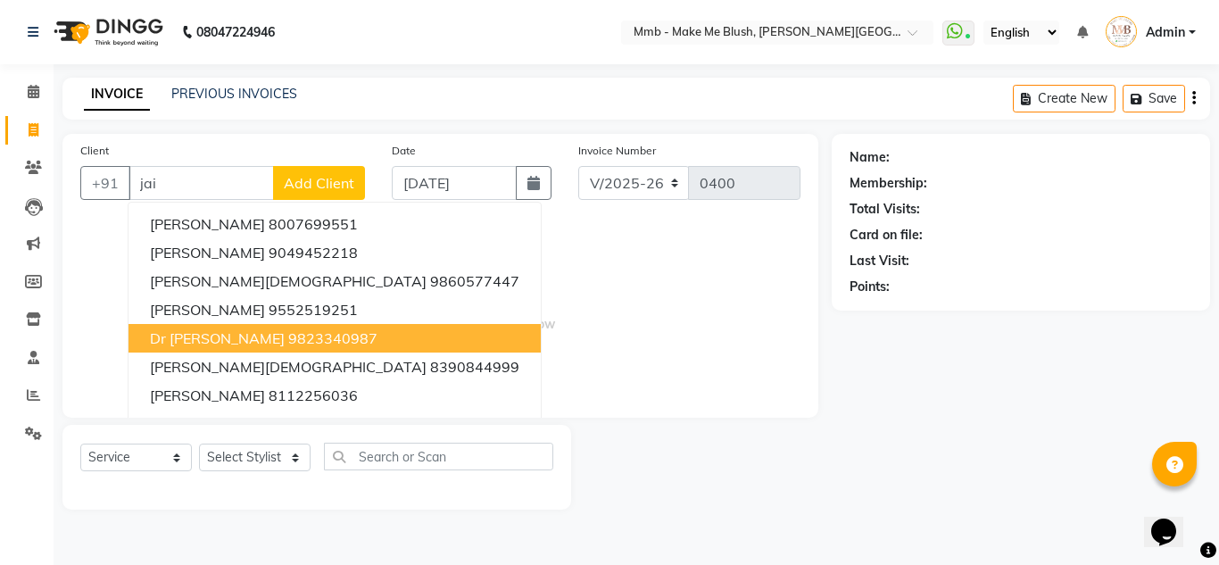
click at [288, 343] on ngb-highlight "9823340987" at bounding box center [332, 338] width 89 height 18
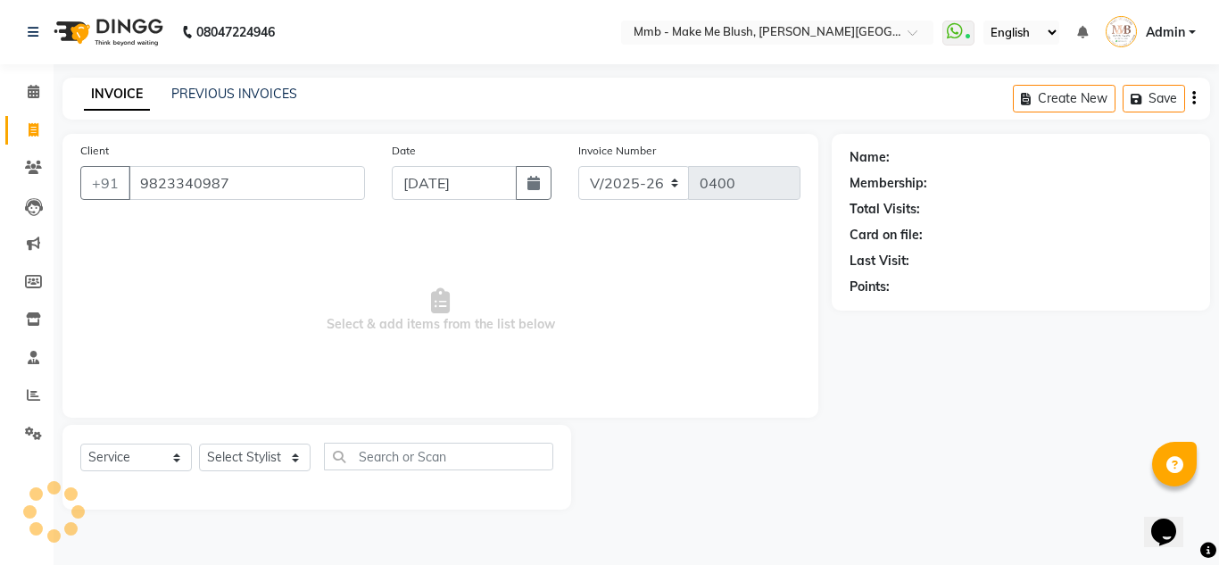
type input "9823340987"
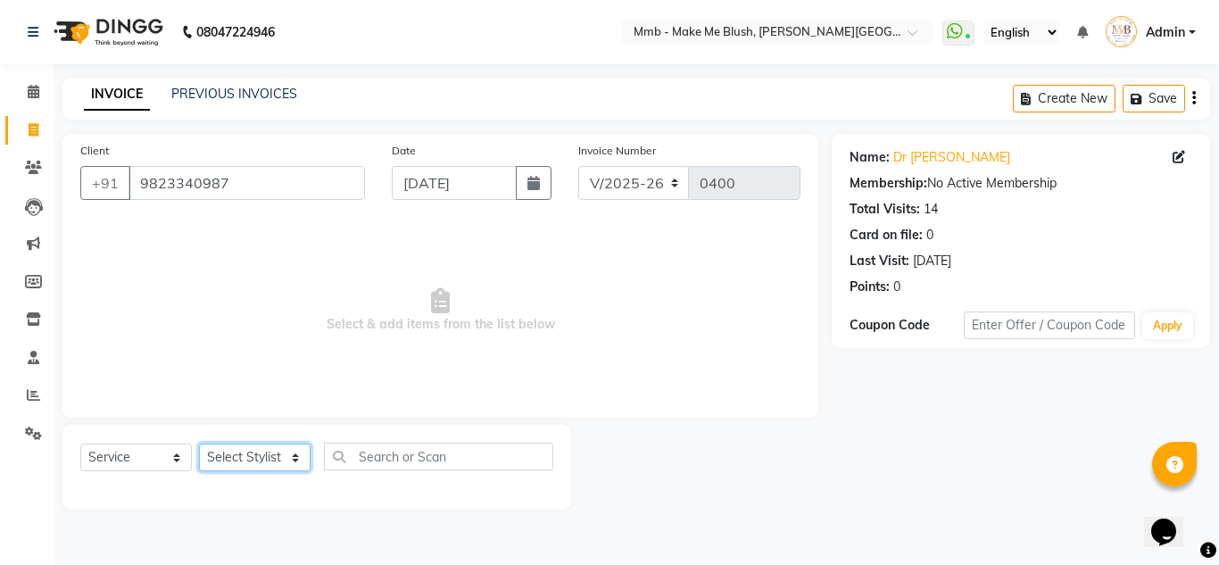
click at [294, 459] on select "Select Stylist Del [PERSON_NAME][MEDICAL_DATA] Reshma [PERSON_NAME] Shweta Sush…" at bounding box center [255, 457] width 112 height 28
select select "45263"
click at [199, 443] on select "Select Stylist Del [PERSON_NAME][MEDICAL_DATA] Reshma [PERSON_NAME] Shweta Sush…" at bounding box center [255, 457] width 112 height 28
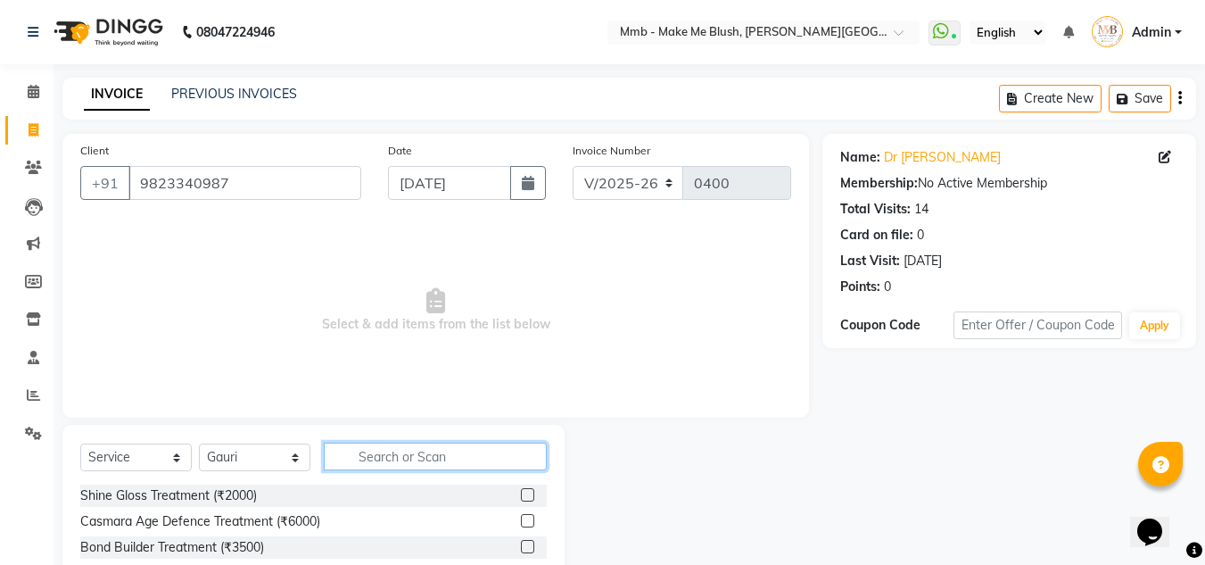
click at [395, 460] on input "text" at bounding box center [435, 456] width 223 height 28
type input "wash"
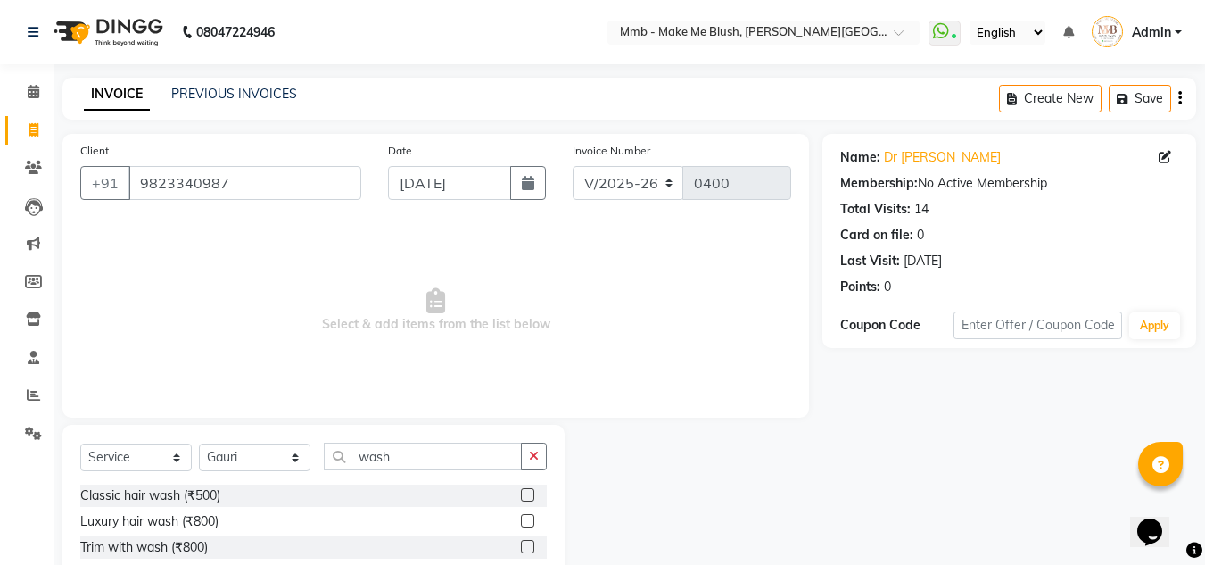
click at [521, 492] on label at bounding box center [527, 494] width 13 height 13
click at [521, 492] on input "checkbox" at bounding box center [527, 496] width 12 height 12
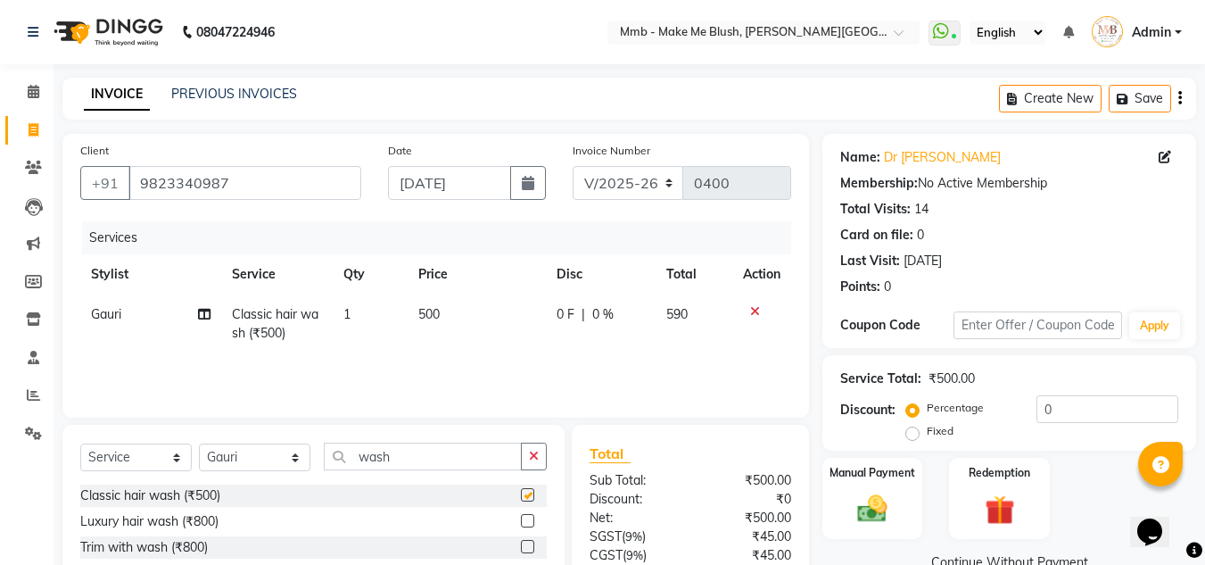
checkbox input "false"
click at [400, 458] on input "wash" at bounding box center [423, 456] width 198 height 28
type input "w"
type input "blow"
click at [526, 494] on label at bounding box center [527, 494] width 13 height 13
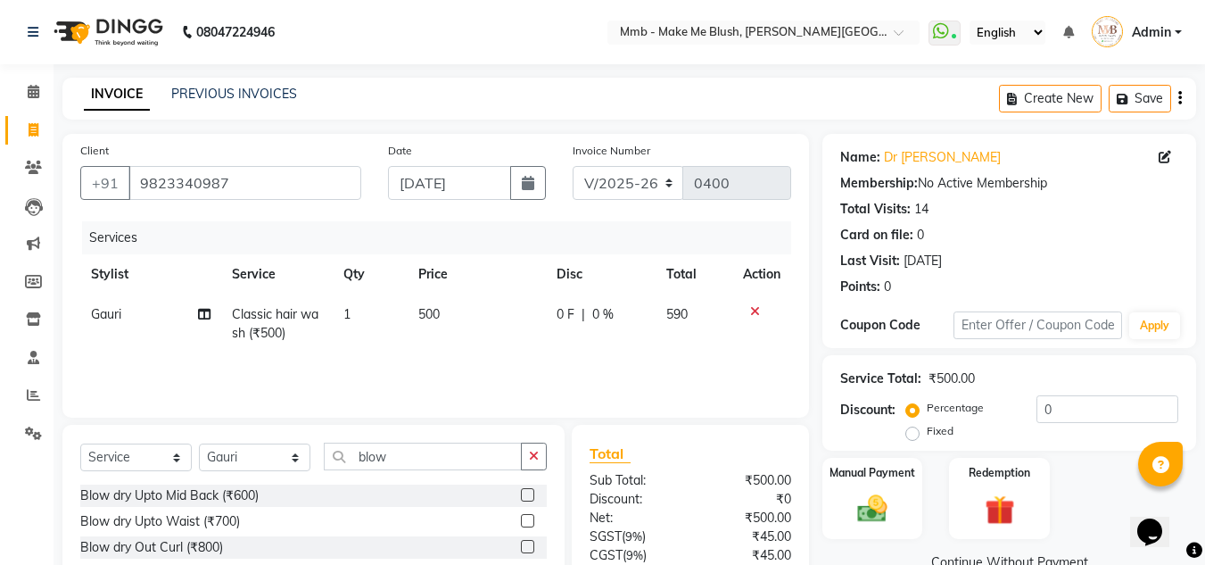
click at [526, 494] on input "checkbox" at bounding box center [527, 496] width 12 height 12
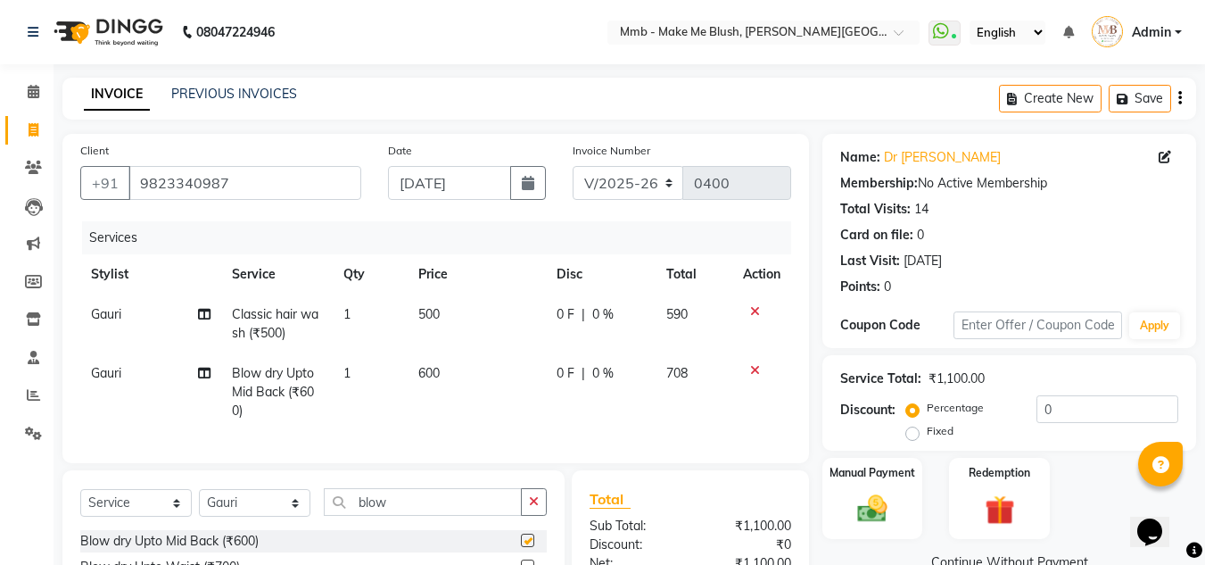
checkbox input "false"
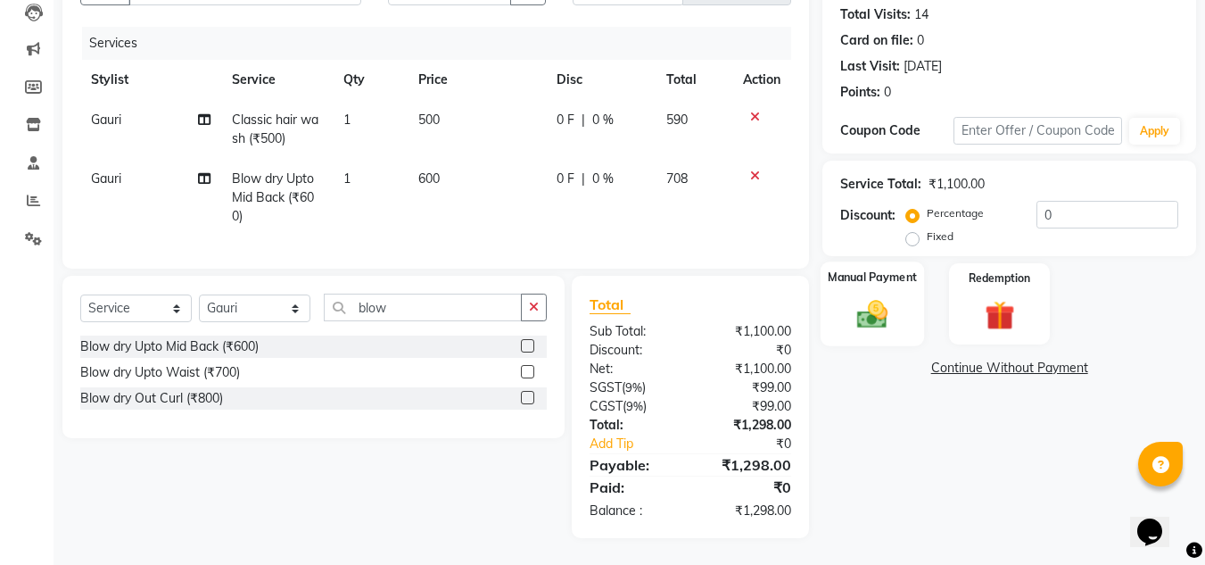
click at [858, 302] on img at bounding box center [873, 314] width 50 height 36
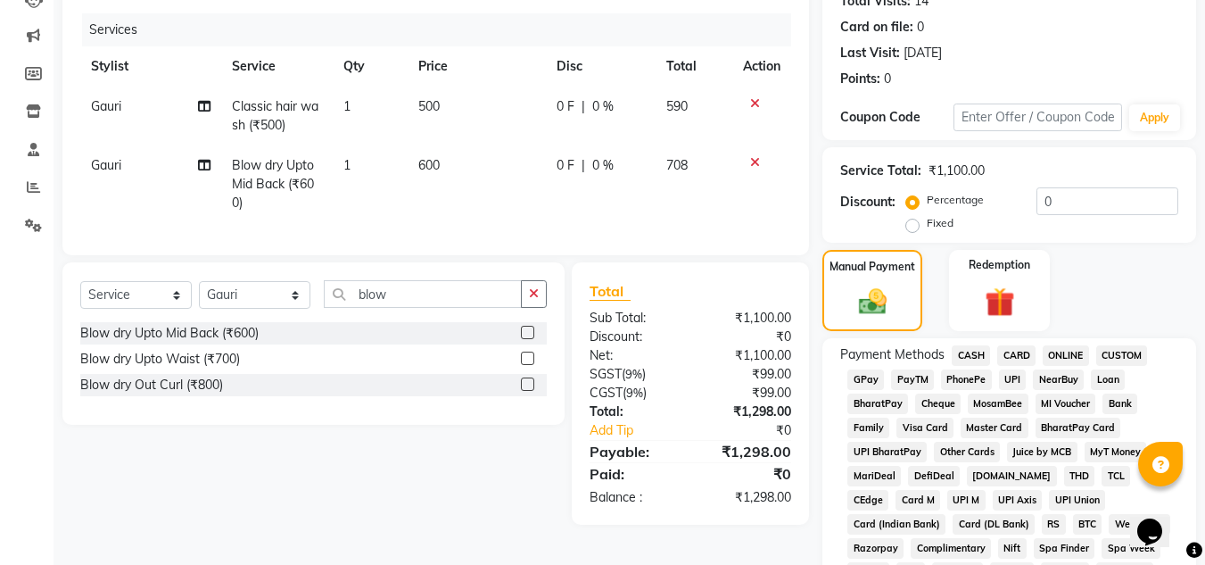
click at [872, 380] on span "GPay" at bounding box center [866, 379] width 37 height 21
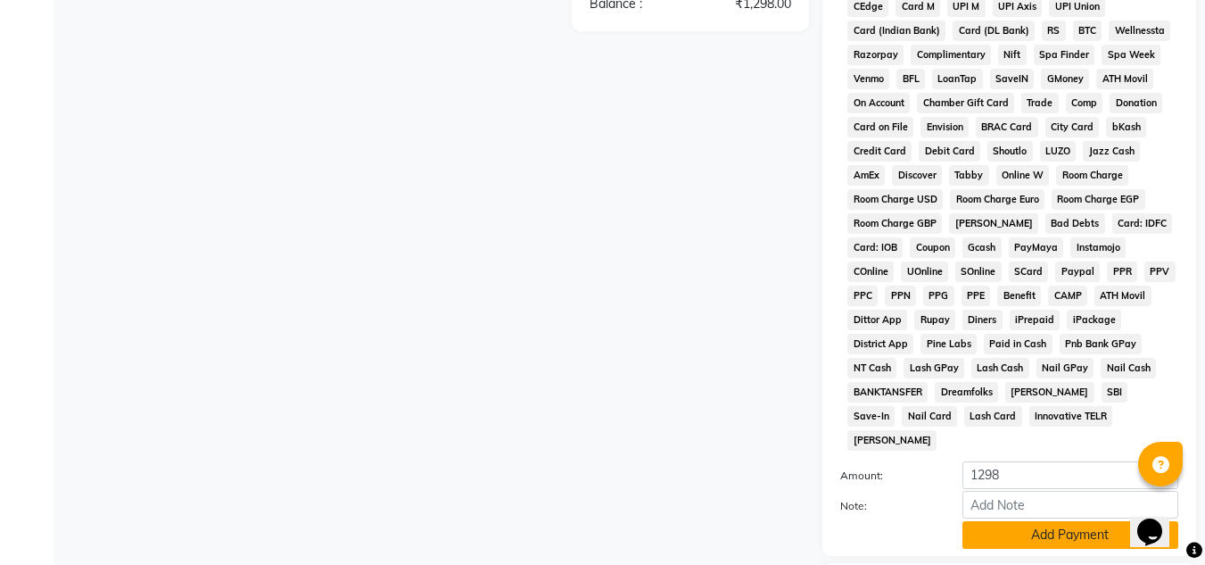
click at [1051, 521] on button "Add Payment" at bounding box center [1071, 535] width 216 height 28
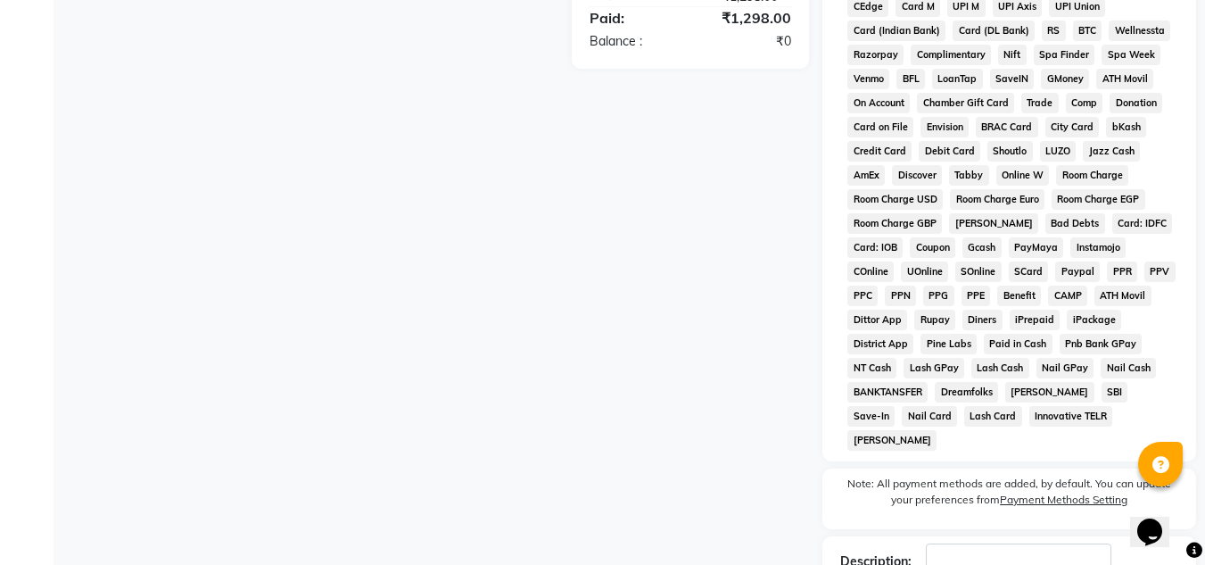
scroll to position [806, 0]
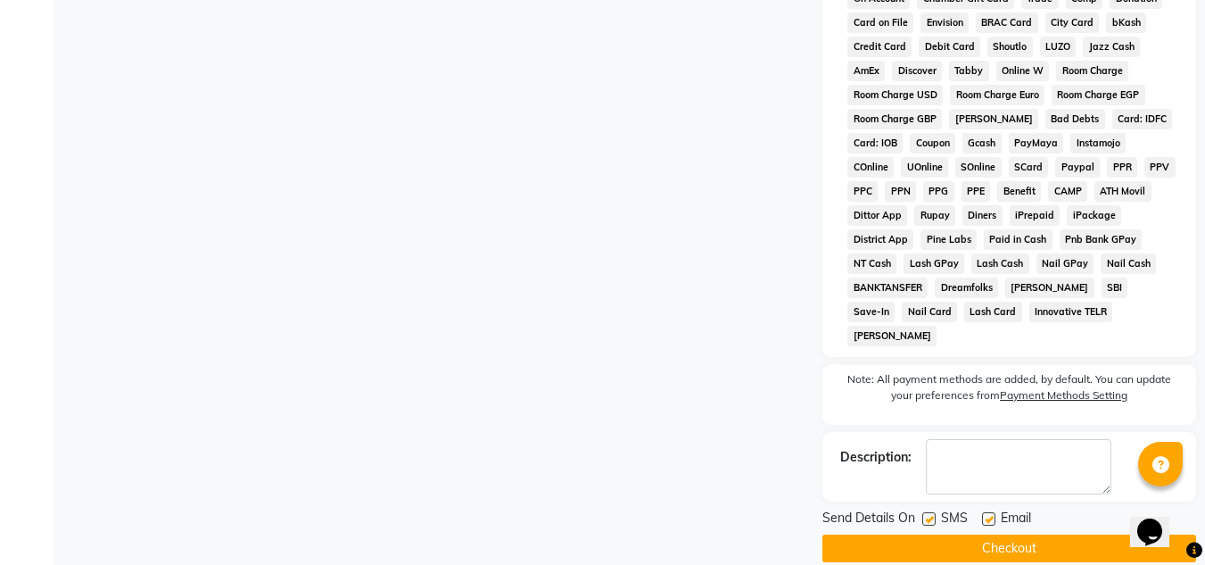
click at [1022, 534] on button "Checkout" at bounding box center [1010, 548] width 374 height 28
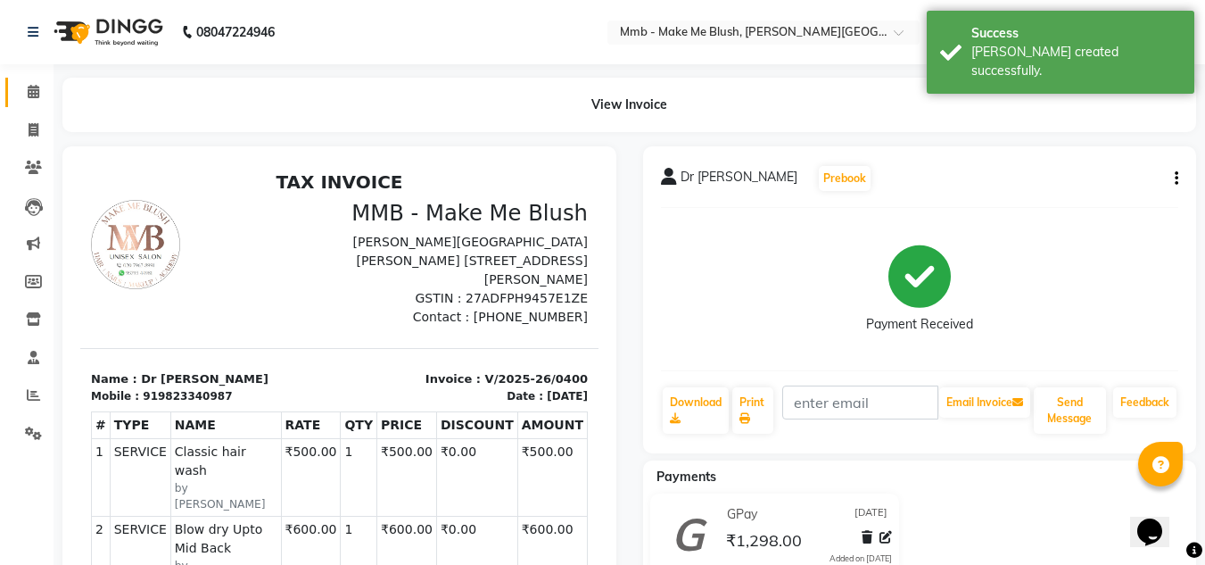
click at [29, 79] on link "Calendar" at bounding box center [26, 92] width 43 height 29
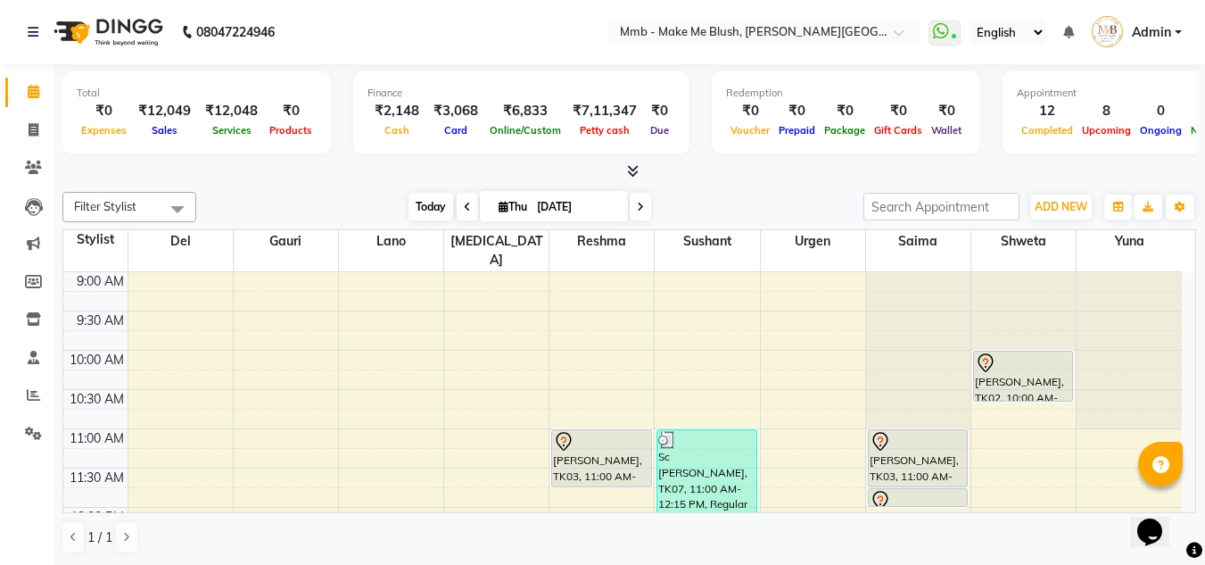
click at [421, 194] on span "Today" at bounding box center [431, 207] width 45 height 28
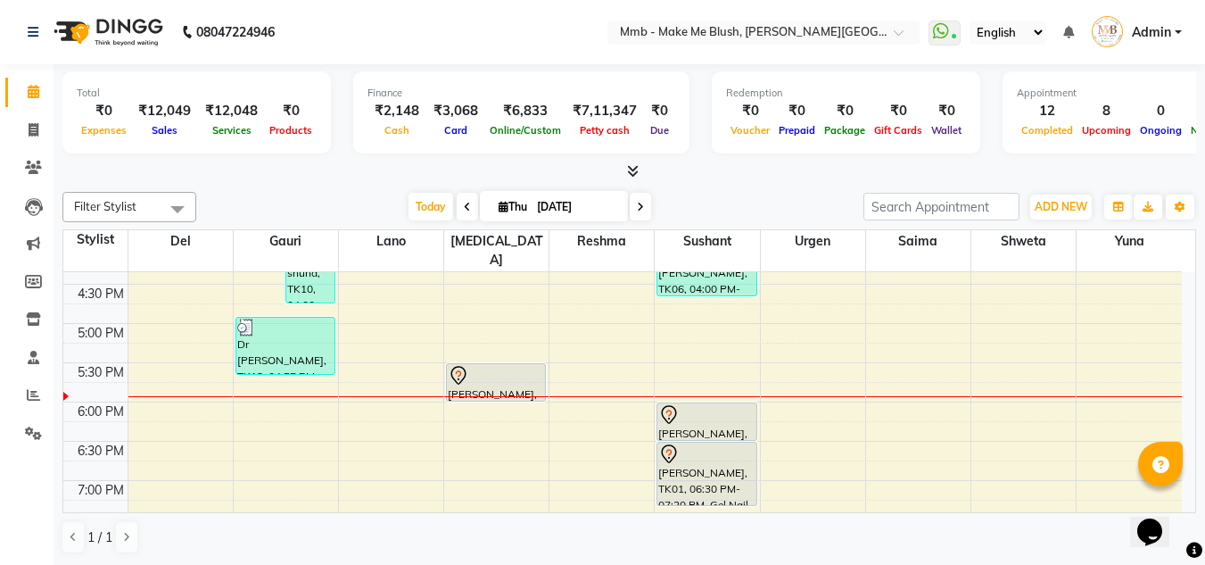
scroll to position [558, 0]
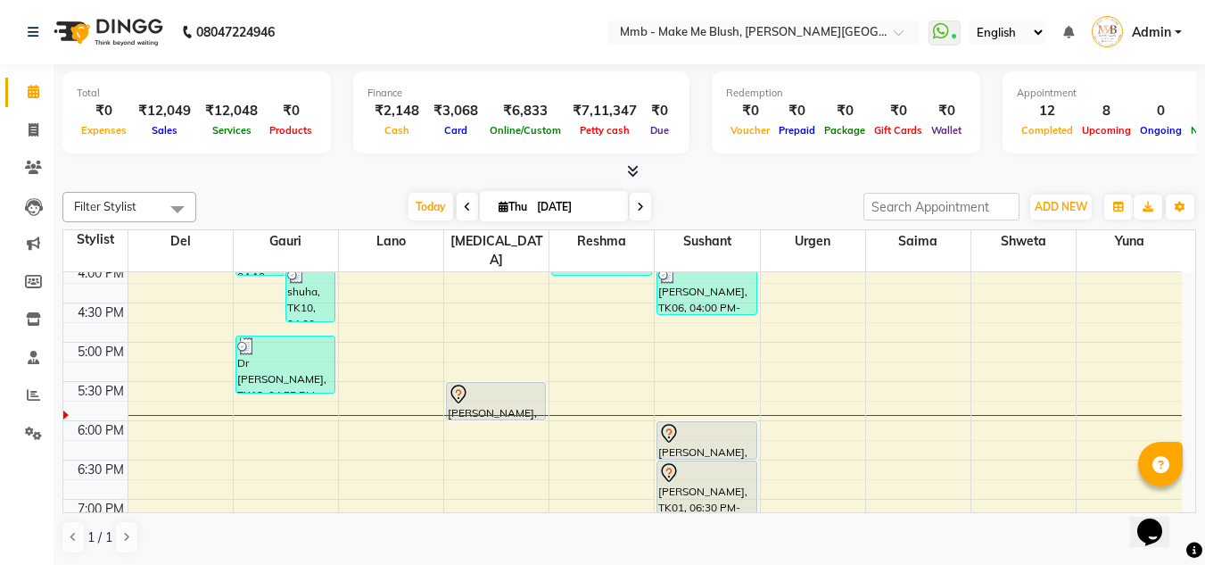
click at [639, 209] on icon at bounding box center [640, 207] width 7 height 11
type input "[DATE]"
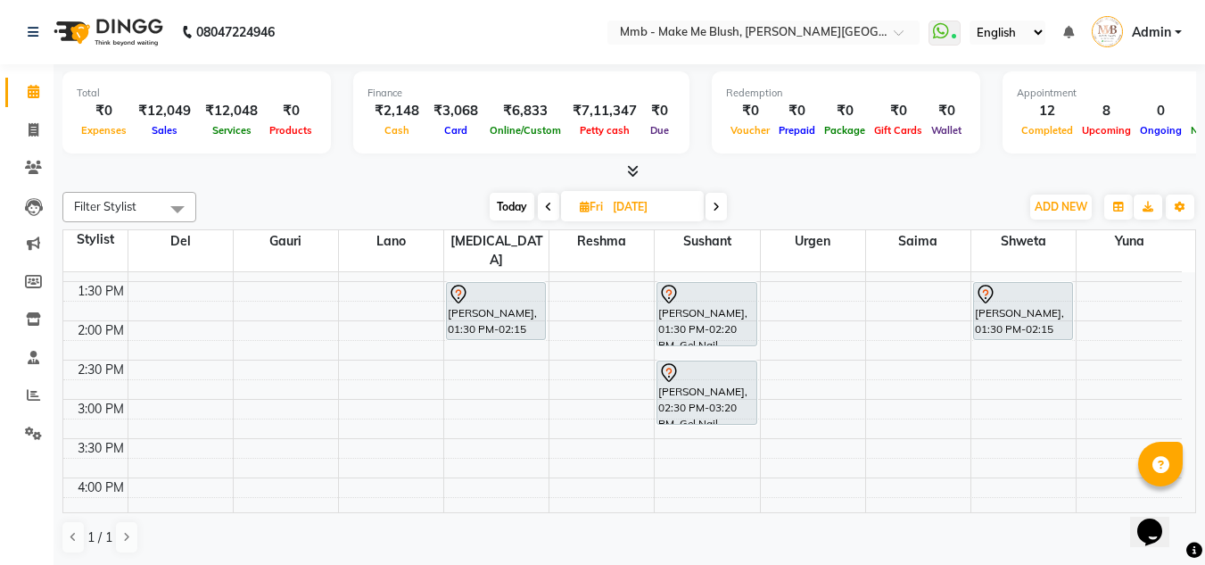
scroll to position [308, 0]
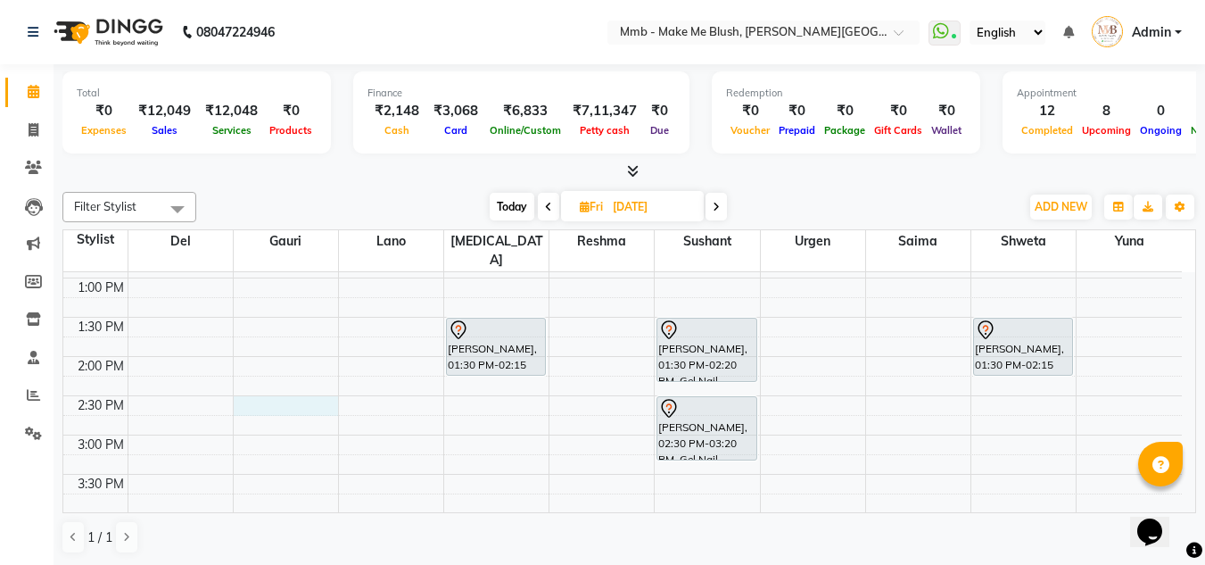
click at [269, 382] on div "9:00 AM 9:30 AM 10:00 AM 10:30 AM 11:00 AM 11:30 AM 12:00 PM 12:30 PM 1:00 PM 1…" at bounding box center [622, 434] width 1119 height 941
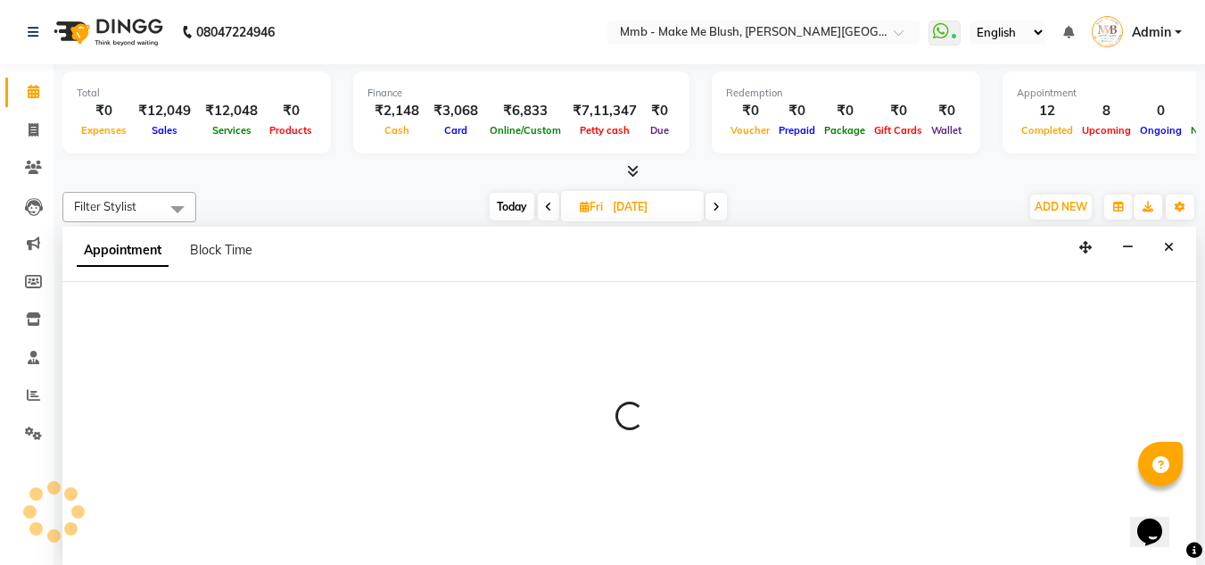
scroll to position [1, 0]
select select "45263"
select select "870"
select select "tentative"
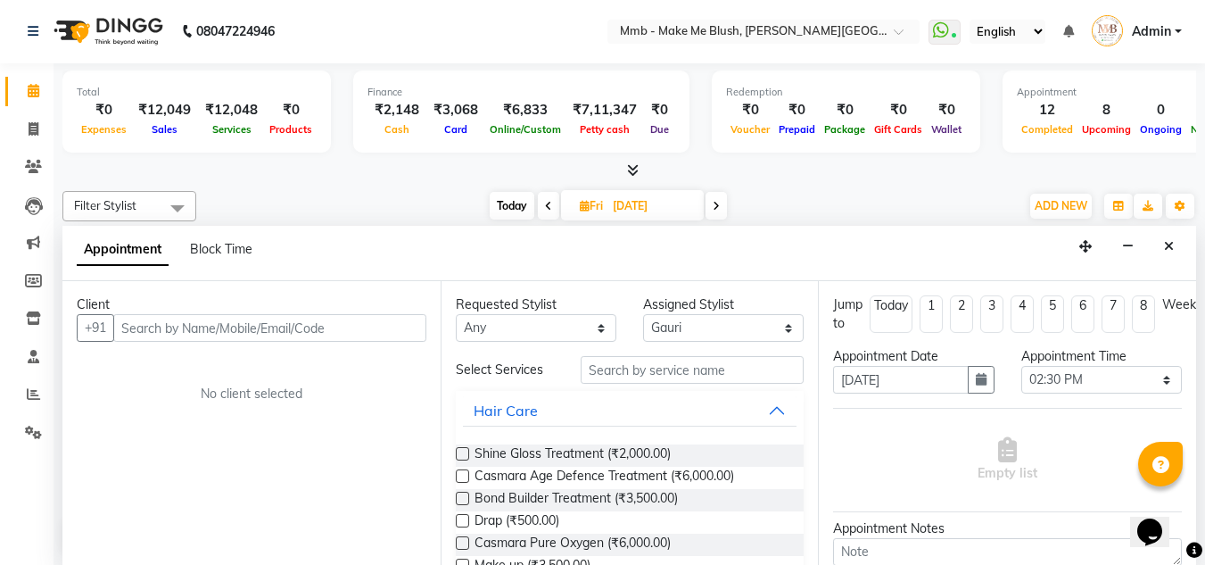
click at [299, 335] on input "text" at bounding box center [269, 328] width 313 height 28
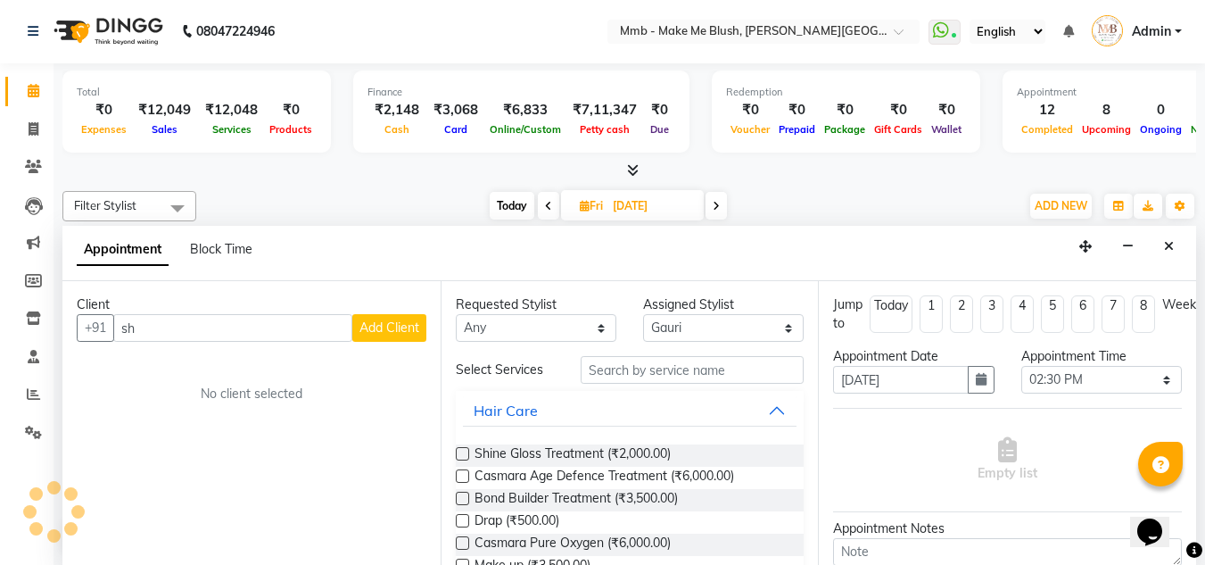
type input "s"
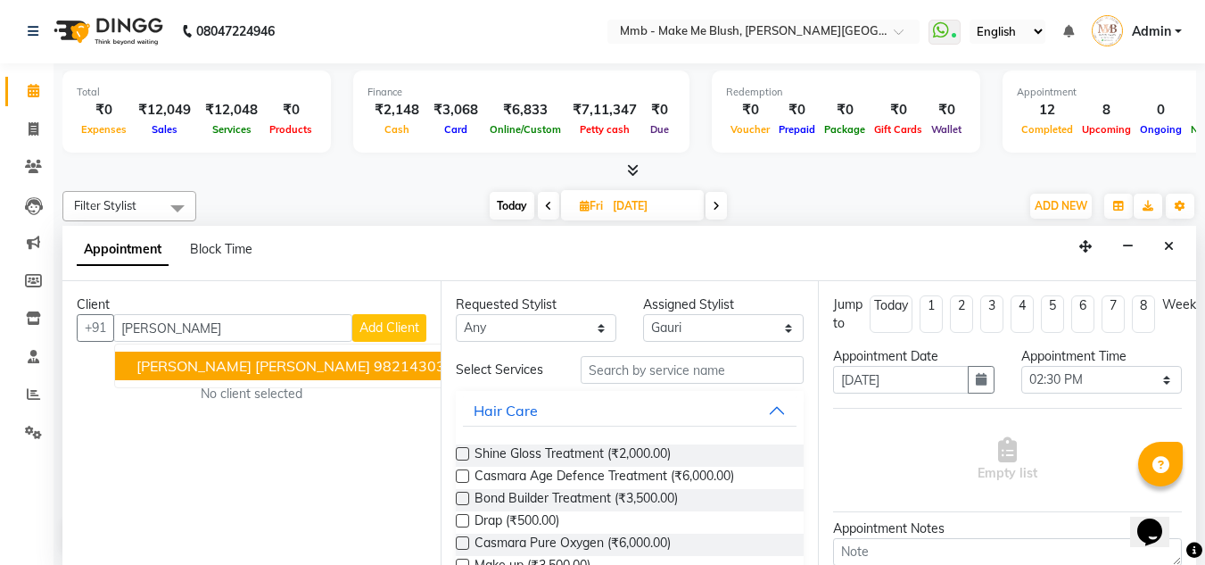
click at [276, 367] on button "[PERSON_NAME] [PERSON_NAME] 9821430377" at bounding box center [299, 365] width 369 height 29
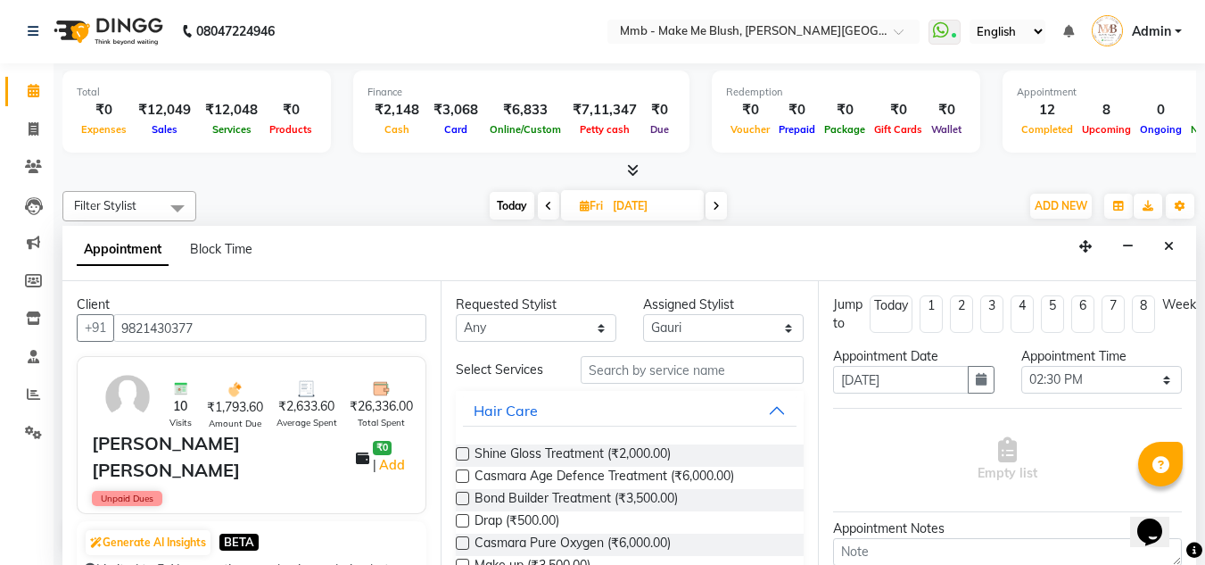
type input "9821430377"
click at [613, 379] on input "text" at bounding box center [692, 370] width 223 height 28
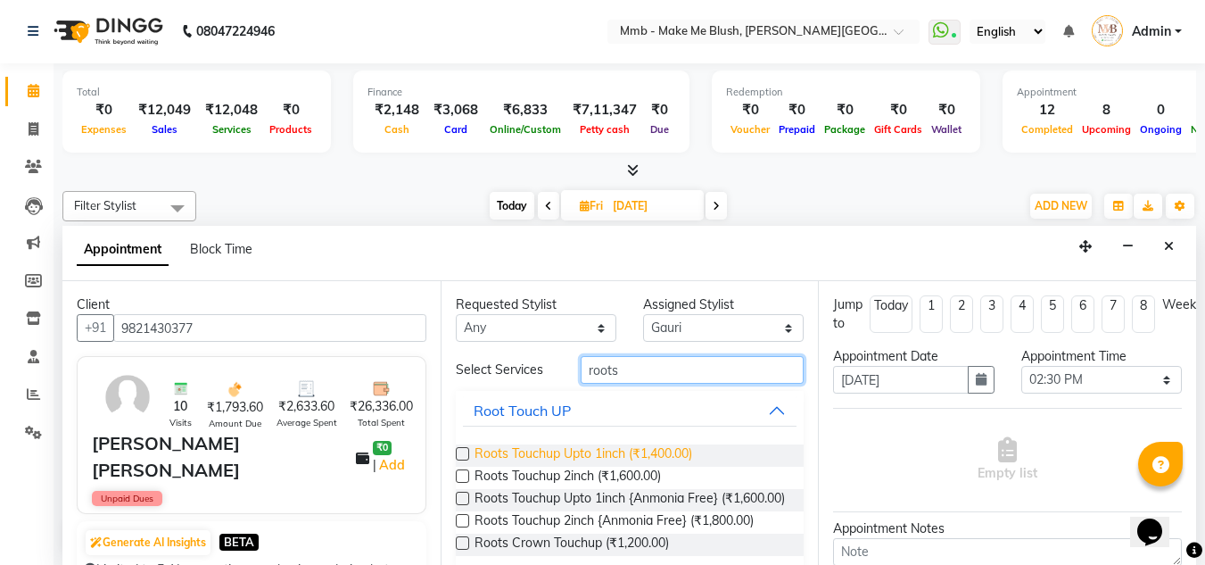
type input "roots"
click at [494, 460] on span "Roots Touchup Upto 1inch (₹1,400.00)" at bounding box center [584, 455] width 218 height 22
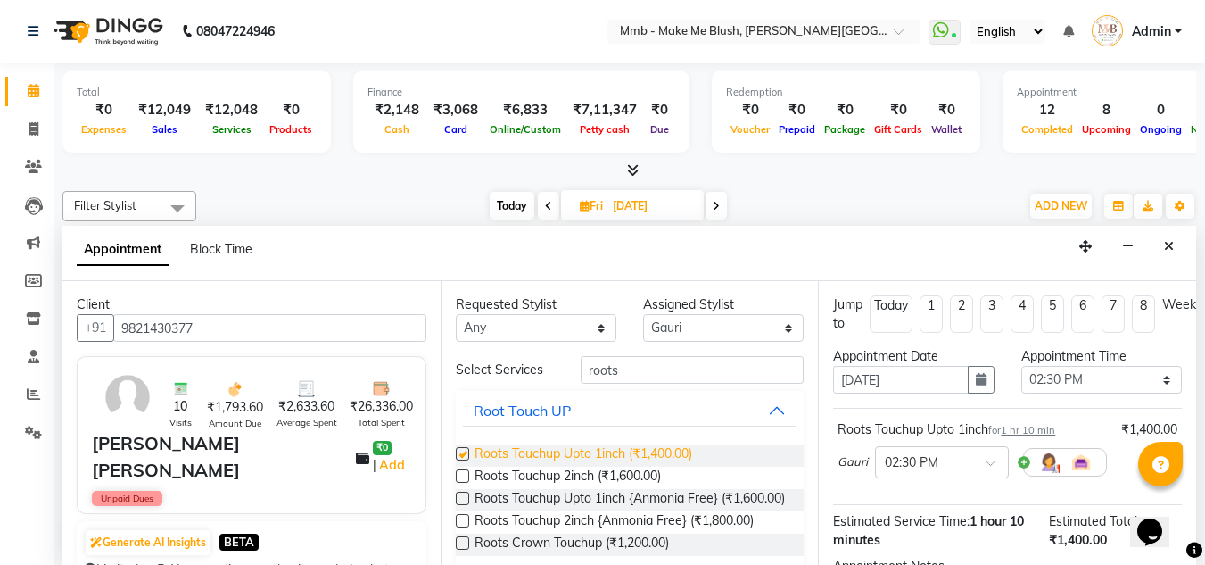
checkbox input "false"
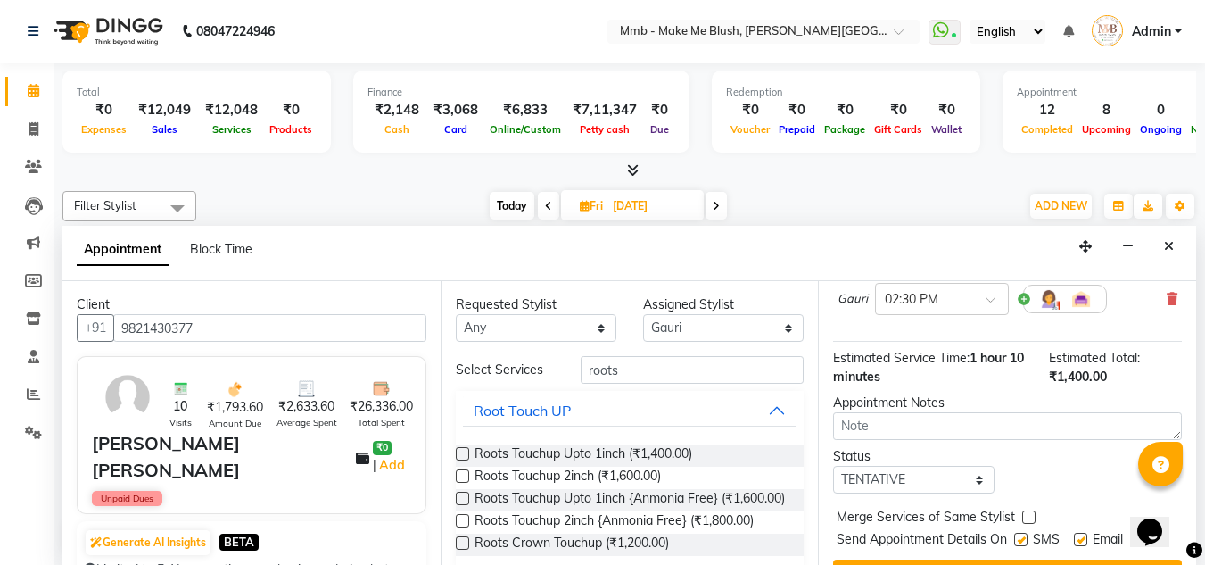
scroll to position [218, 0]
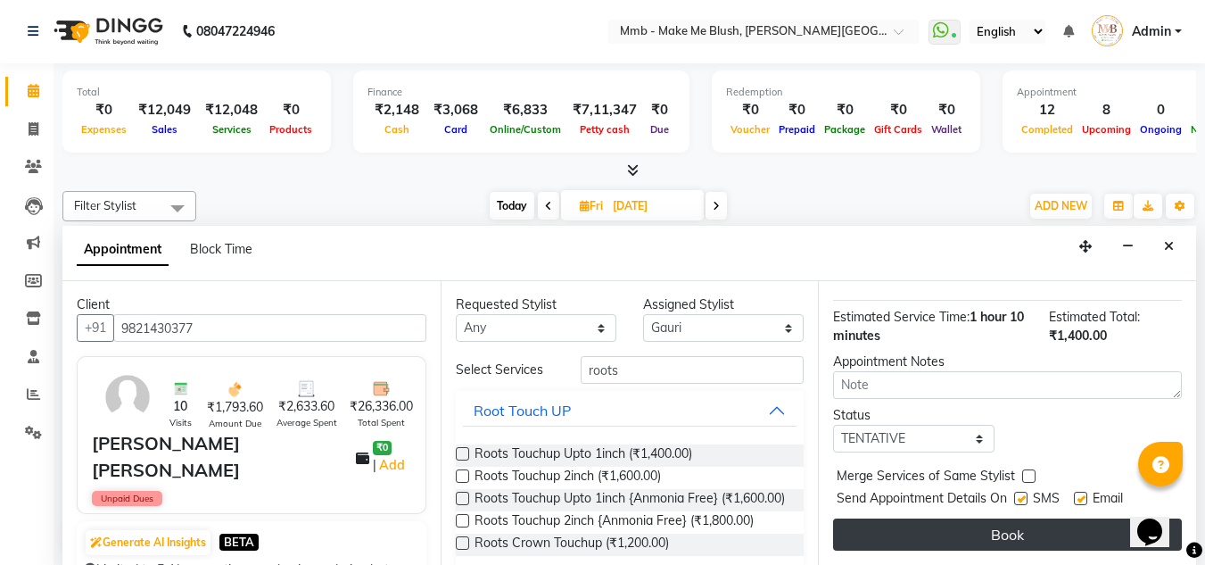
click at [1054, 527] on button "Book" at bounding box center [1007, 534] width 349 height 32
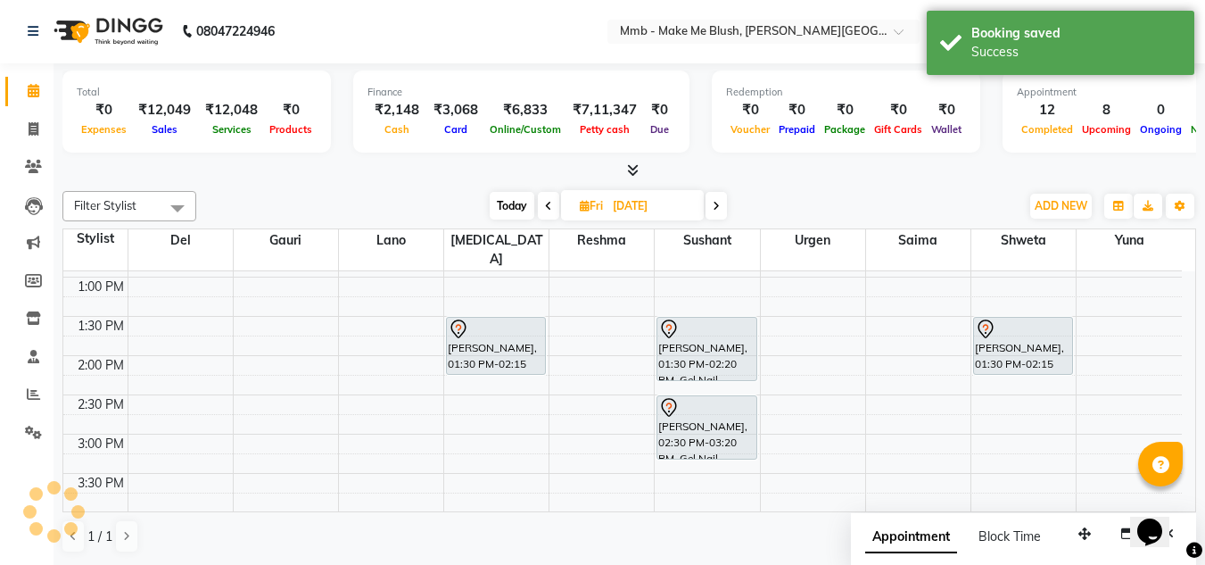
scroll to position [0, 0]
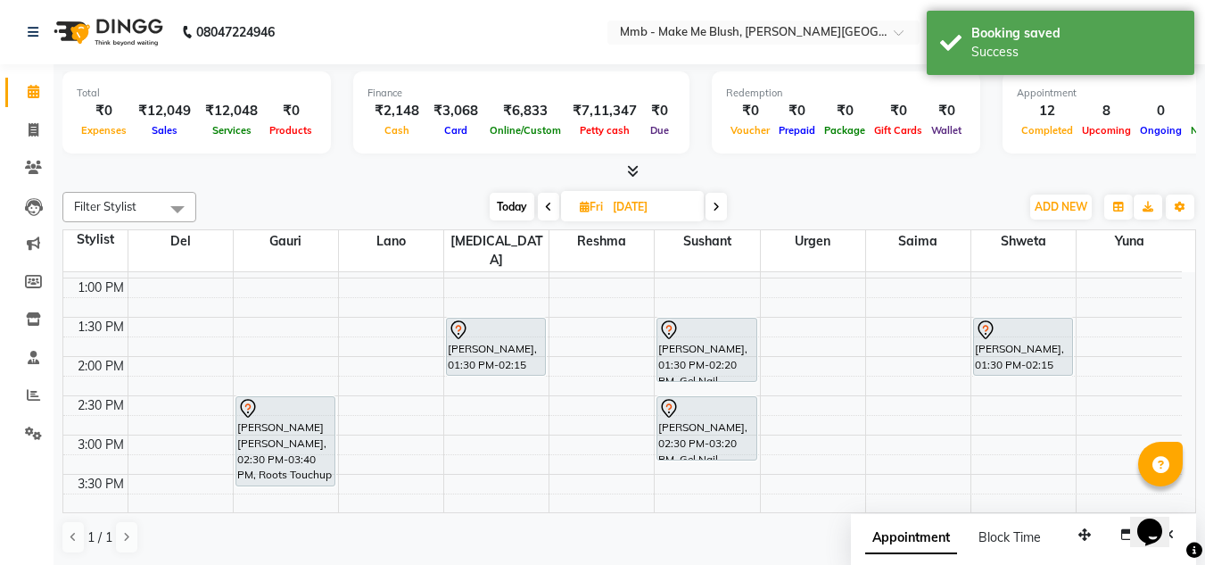
click at [501, 199] on span "Today" at bounding box center [512, 207] width 45 height 28
type input "[DATE]"
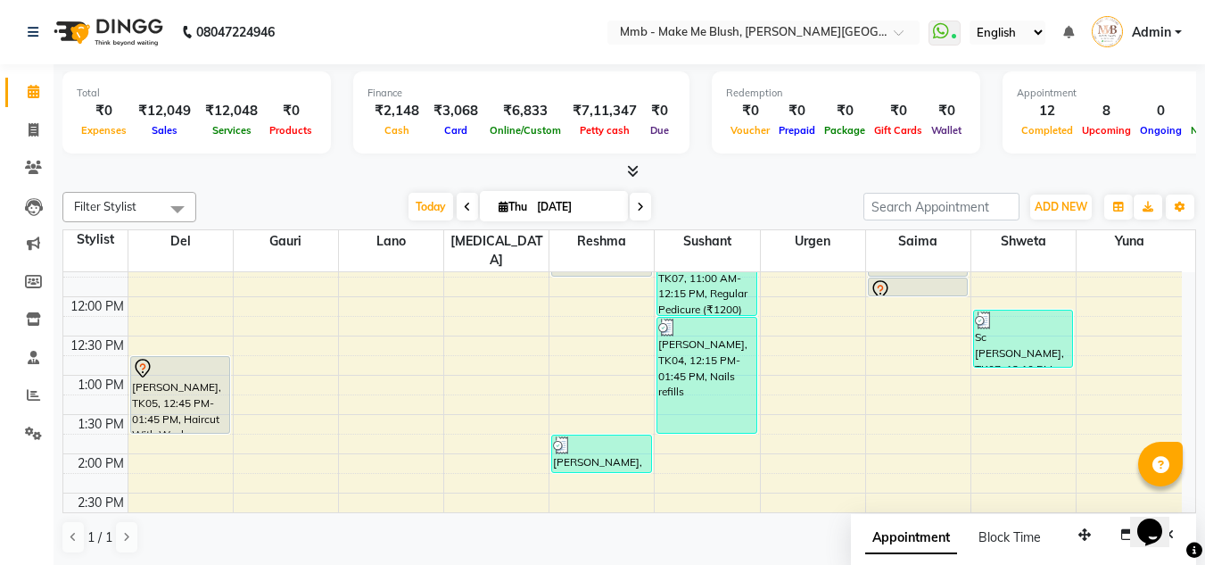
scroll to position [212, 0]
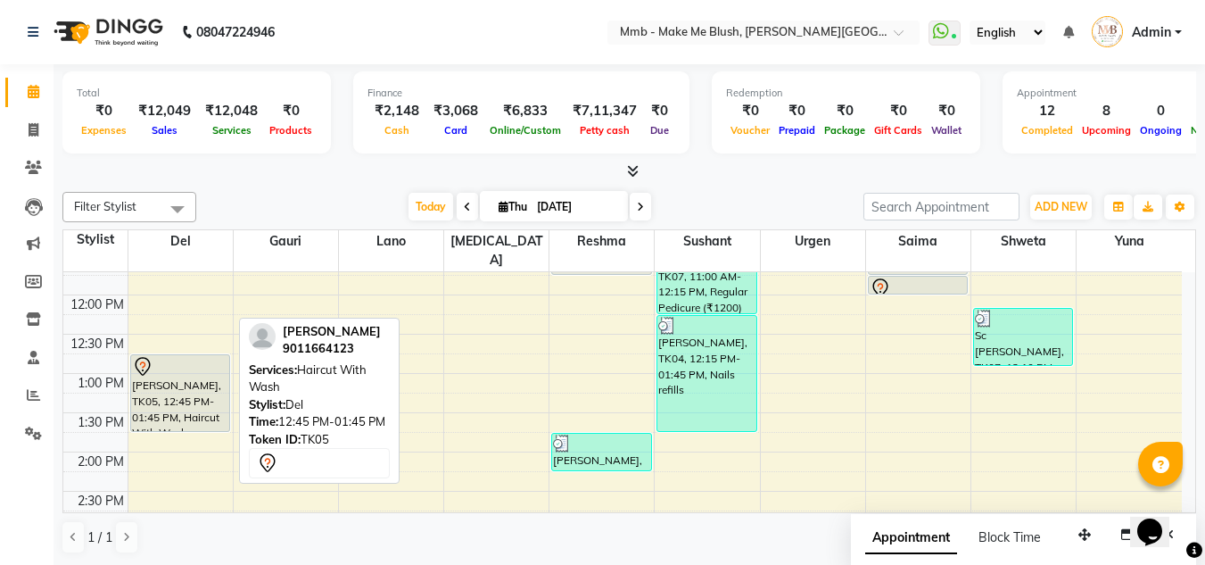
click at [148, 369] on div "[PERSON_NAME], TK05, 12:45 PM-01:45 PM, Haircut With Wash" at bounding box center [180, 393] width 98 height 76
select select "7"
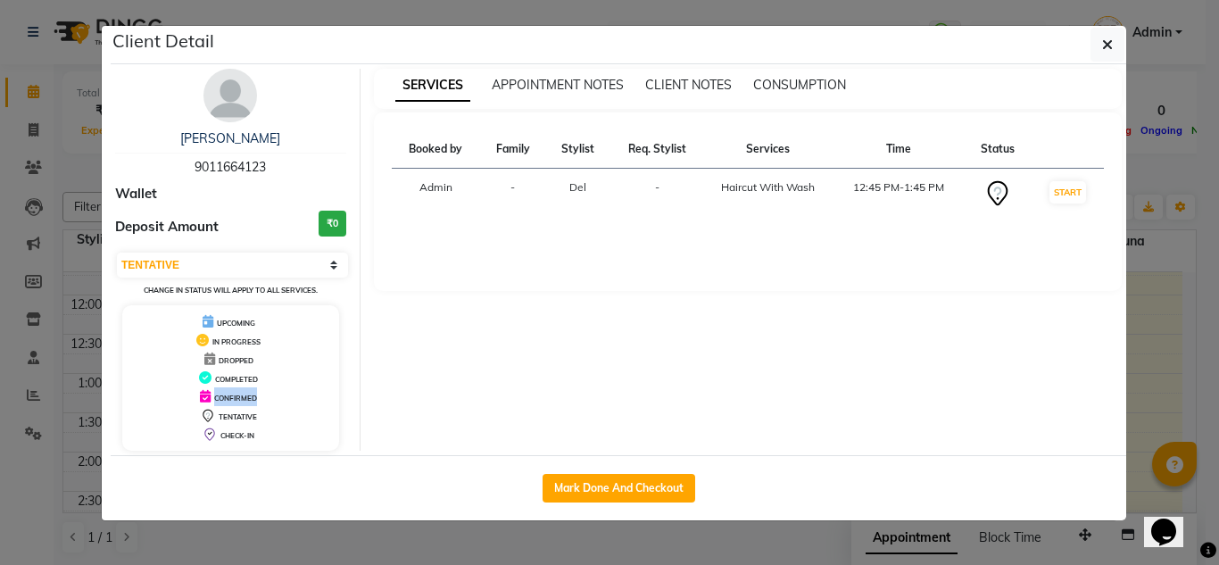
click at [148, 369] on div "UPCOMING IN PROGRESS DROPPED COMPLETED CONFIRMED TENTATIVE CHECK-IN" at bounding box center [230, 377] width 217 height 145
click at [651, 475] on button "Mark Done And Checkout" at bounding box center [618, 488] width 153 height 29
select select "service"
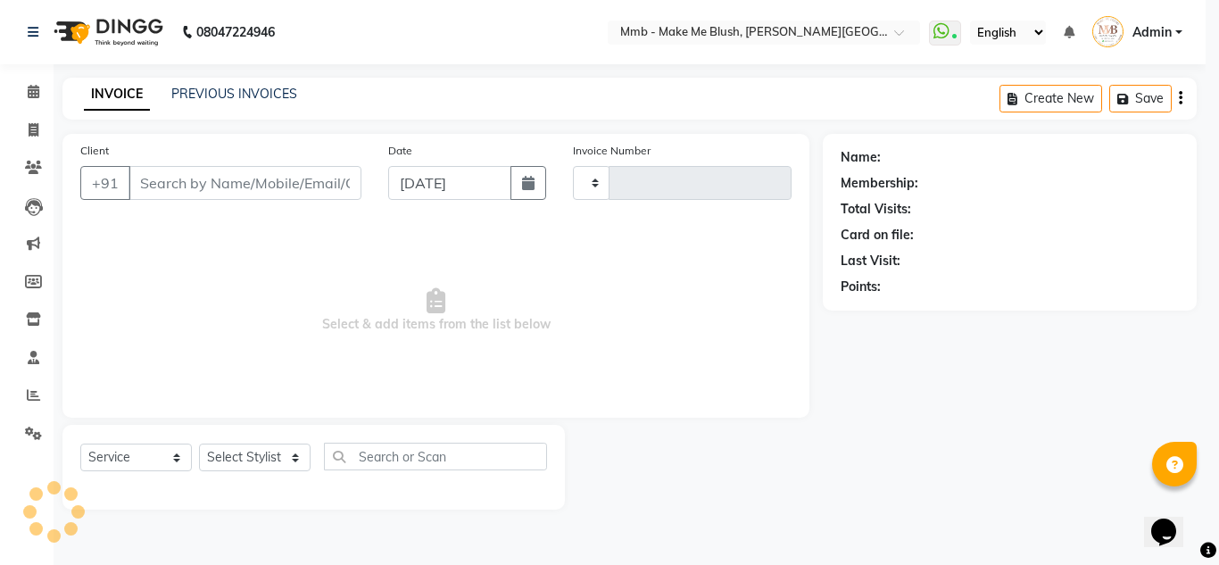
type input "0401"
select select "895"
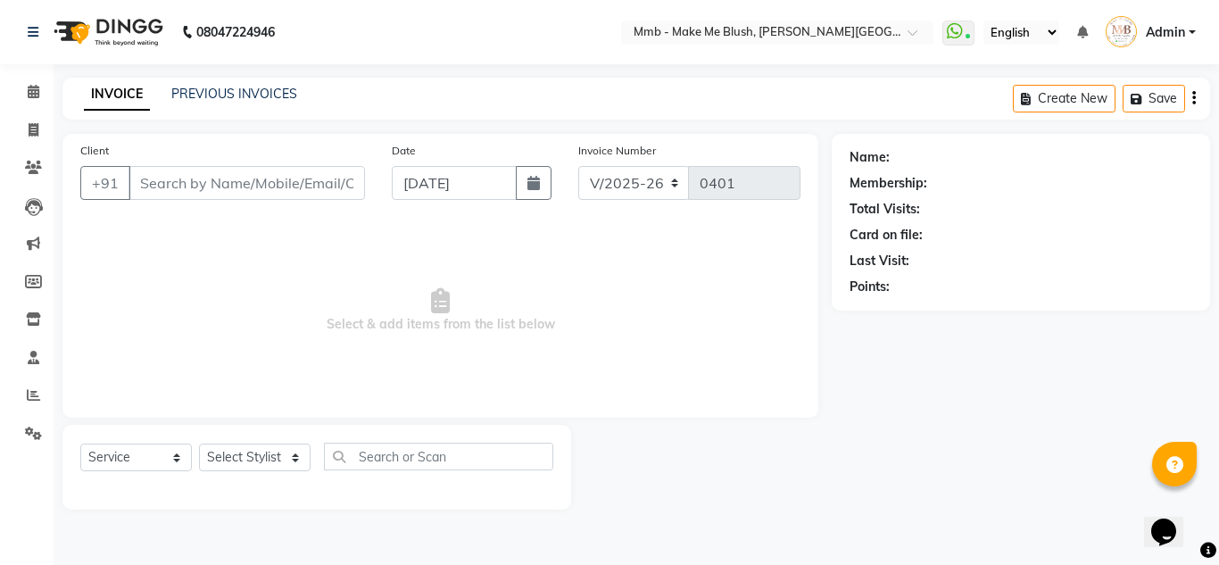
type input "9011664123"
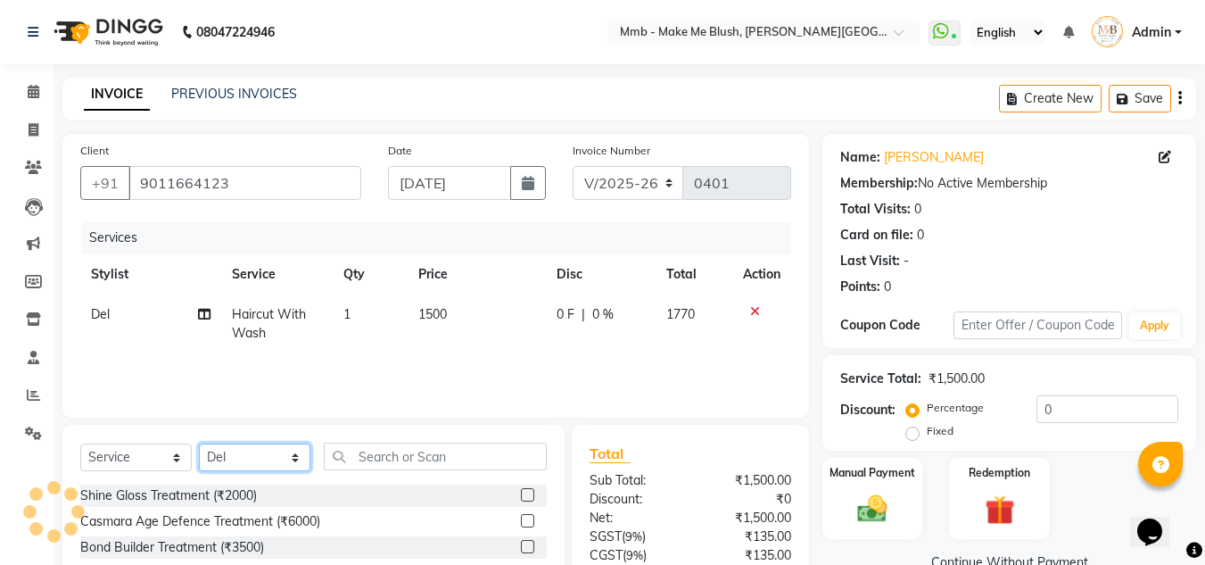
click at [241, 459] on select "Select Stylist Del [PERSON_NAME][MEDICAL_DATA] Reshma [PERSON_NAME] Shweta Sush…" at bounding box center [255, 457] width 112 height 28
select select "74536"
click at [199, 443] on select "Select Stylist Del [PERSON_NAME][MEDICAL_DATA] Reshma [PERSON_NAME] Shweta Sush…" at bounding box center [255, 457] width 112 height 28
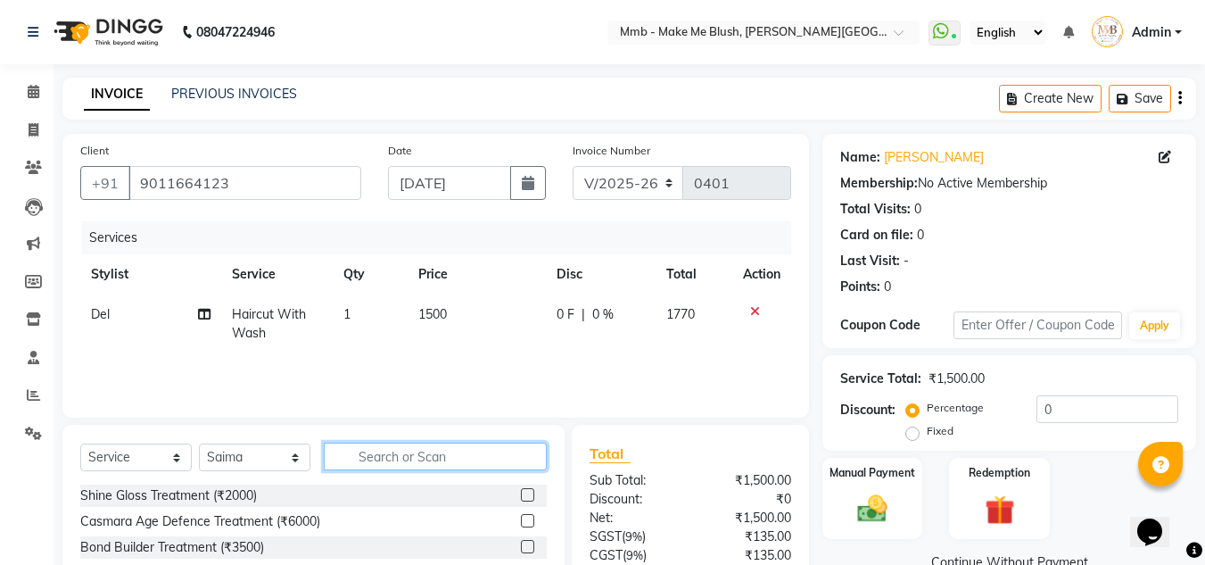
click at [440, 464] on input "text" at bounding box center [435, 456] width 223 height 28
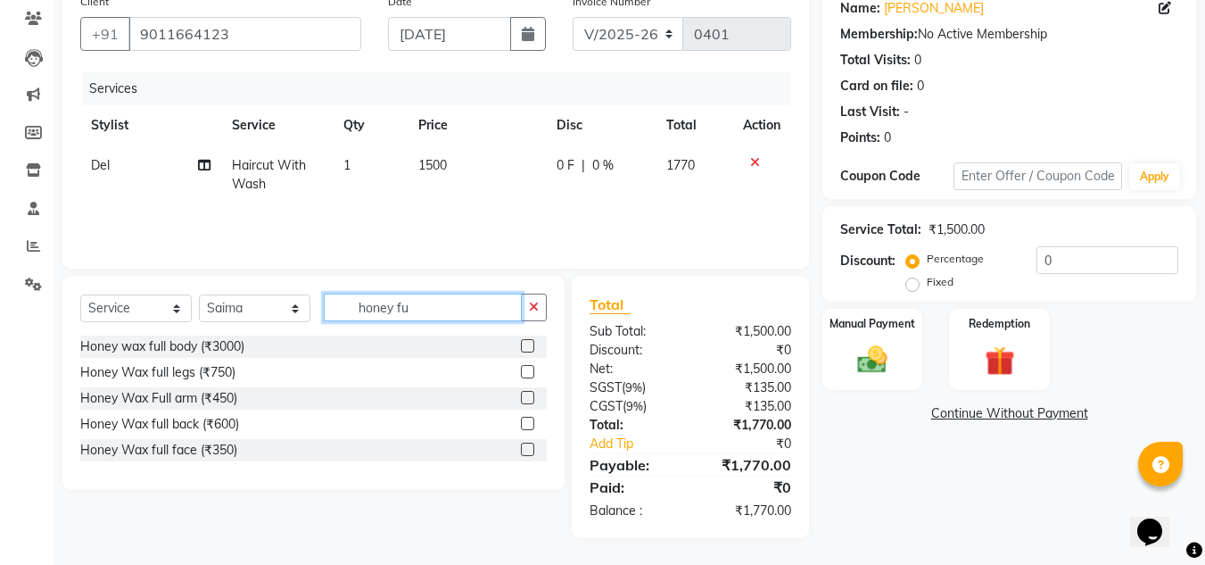
scroll to position [149, 0]
type input "honey fu"
click at [202, 392] on div "Honey Wax Full arm (₹450)" at bounding box center [158, 398] width 157 height 19
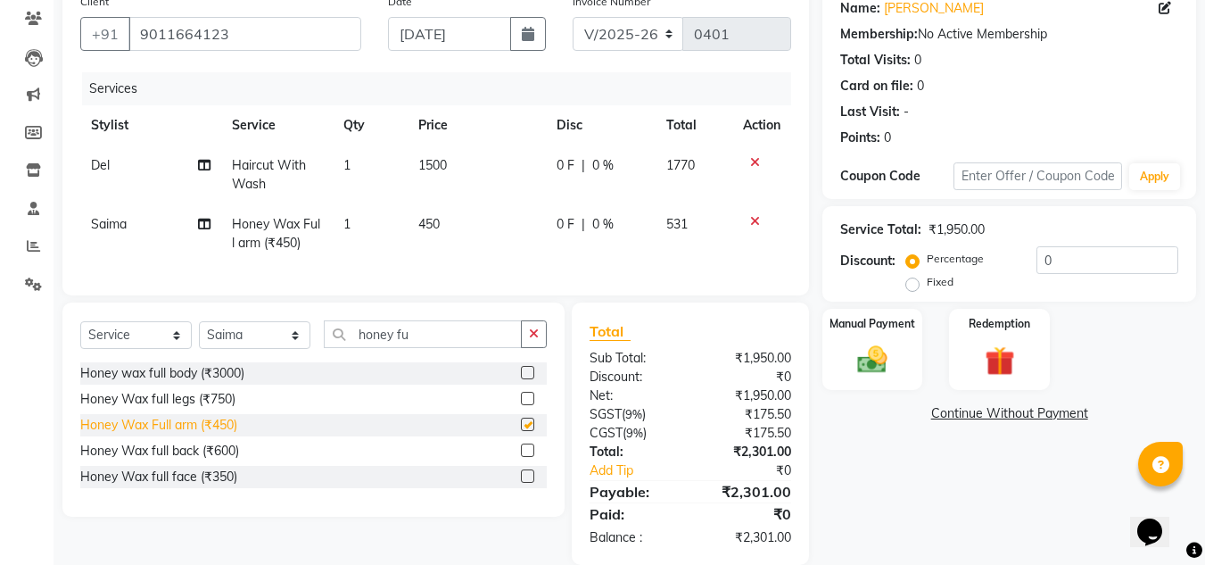
checkbox input "false"
click at [831, 369] on div "Manual Payment" at bounding box center [873, 349] width 104 height 85
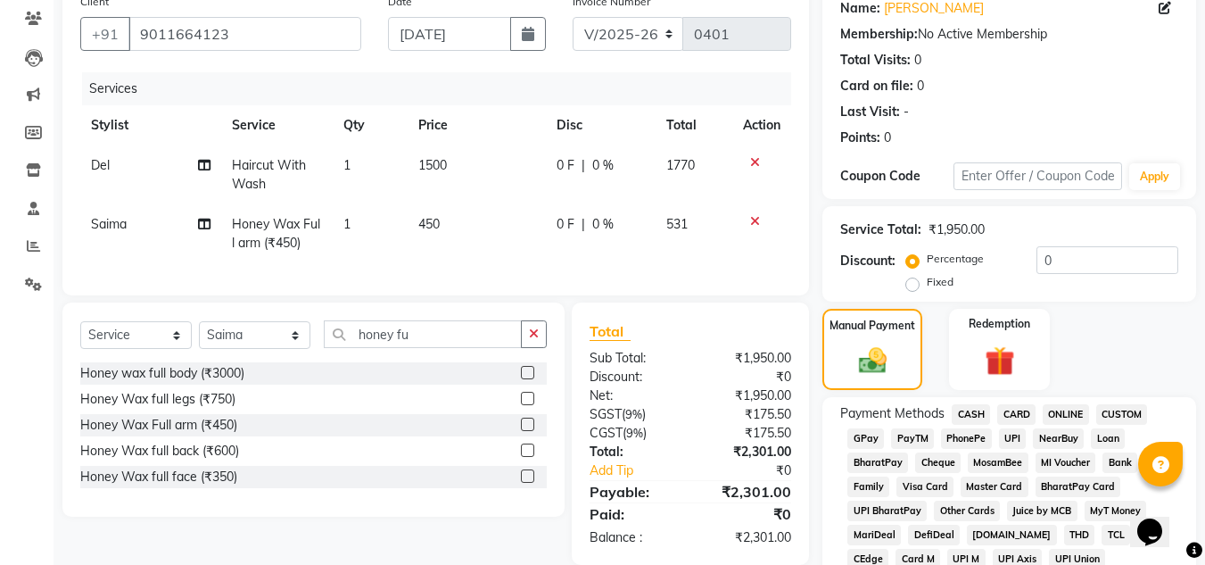
click at [966, 413] on span "CASH" at bounding box center [971, 414] width 38 height 21
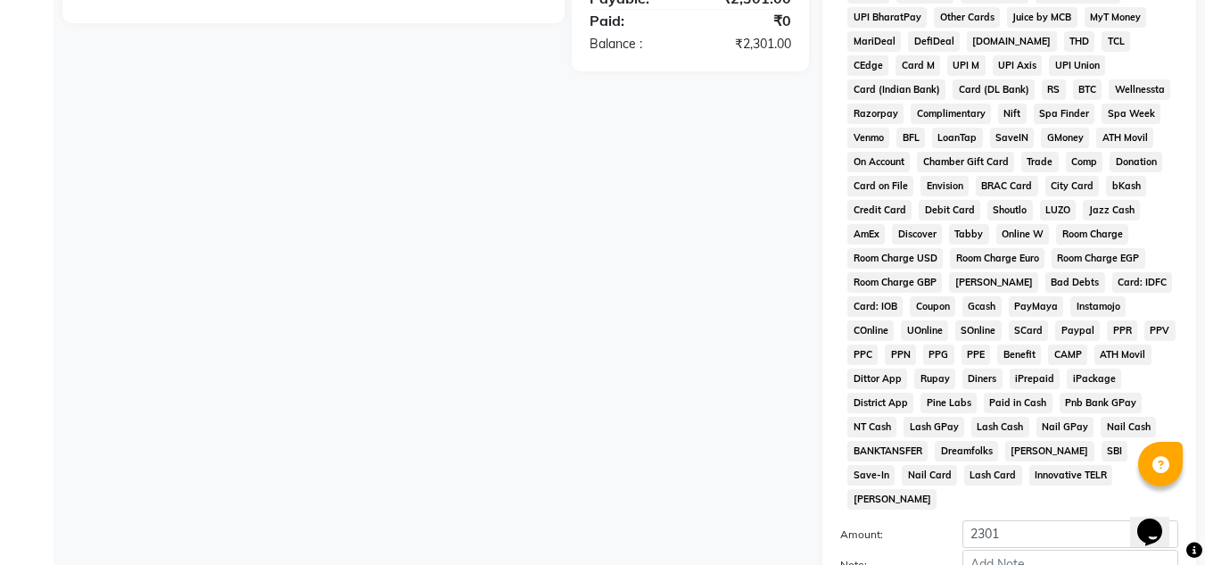
scroll to position [799, 0]
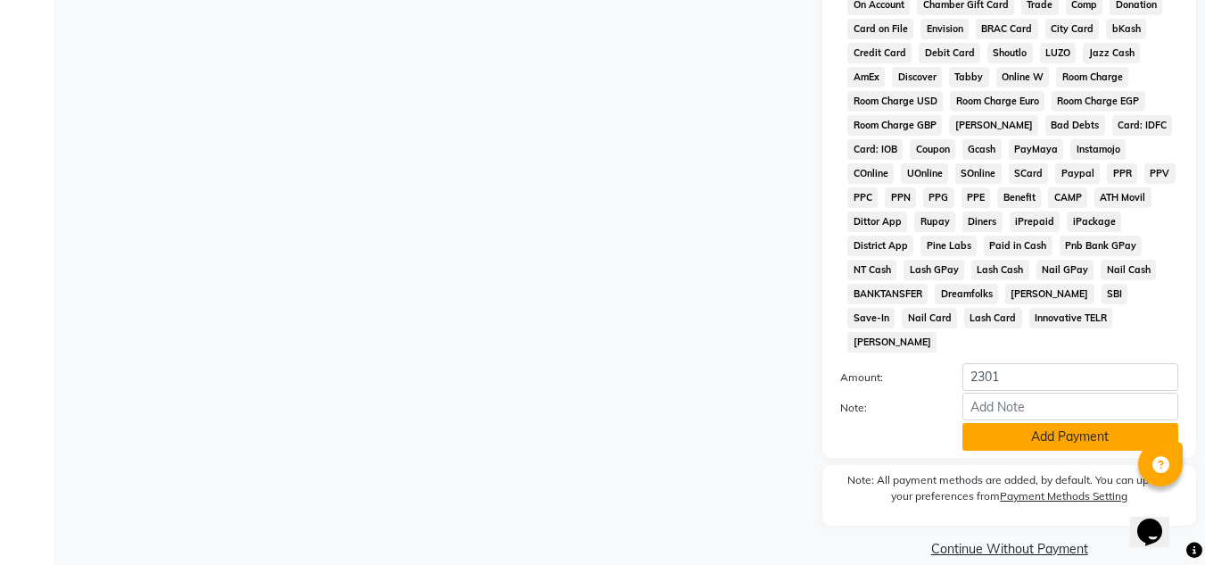
click at [1061, 423] on button "Add Payment" at bounding box center [1071, 437] width 216 height 28
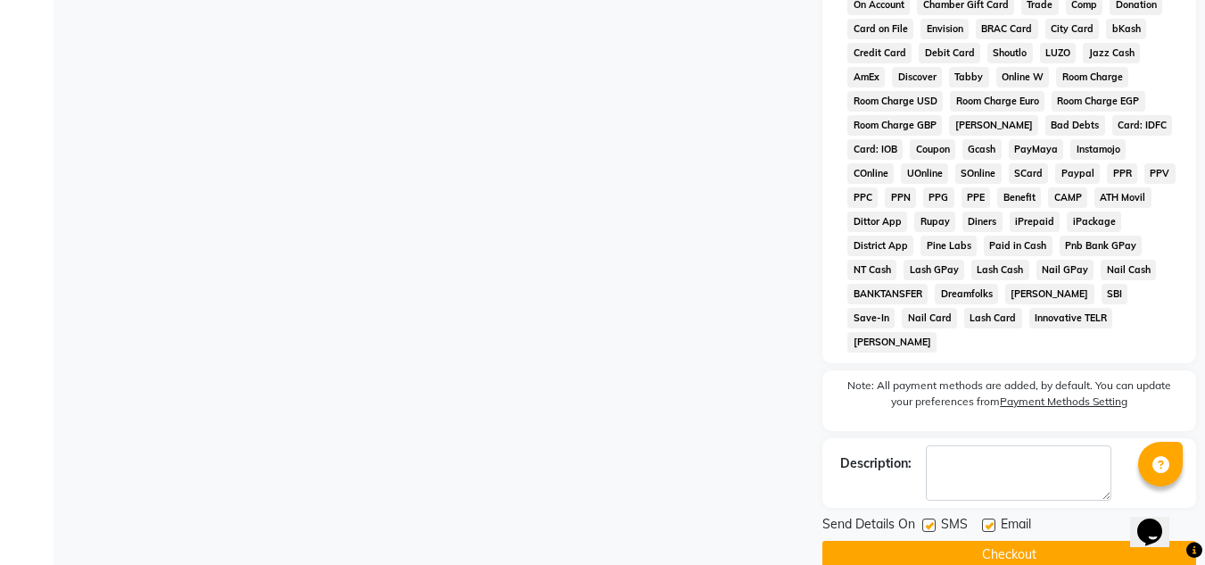
click at [1039, 541] on button "Checkout" at bounding box center [1010, 555] width 374 height 28
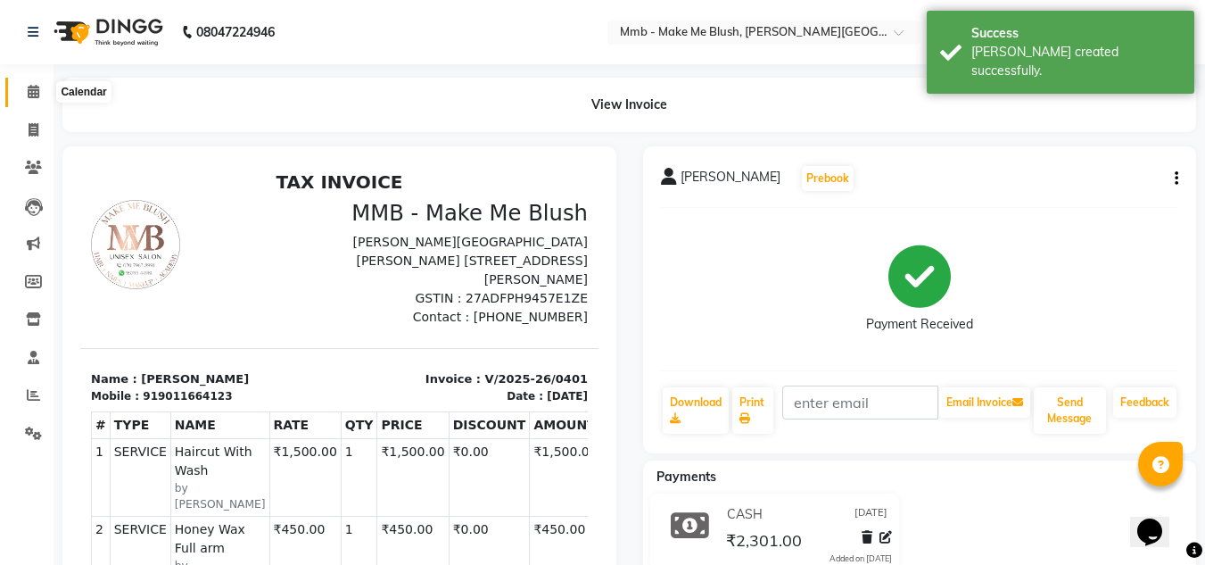
click at [31, 93] on icon at bounding box center [34, 91] width 12 height 13
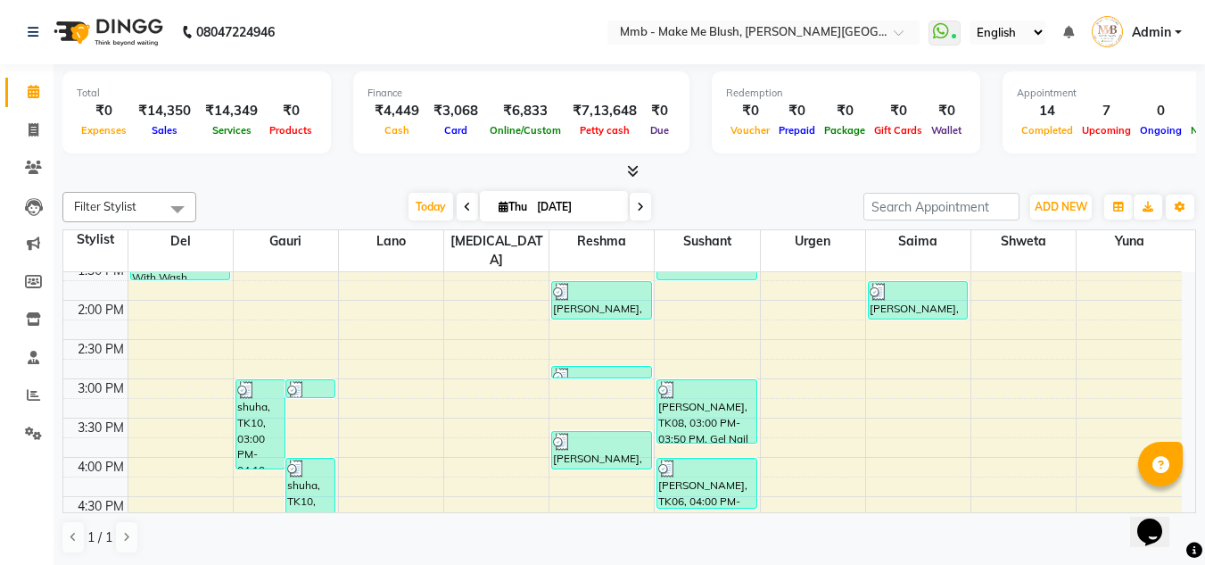
scroll to position [357, 0]
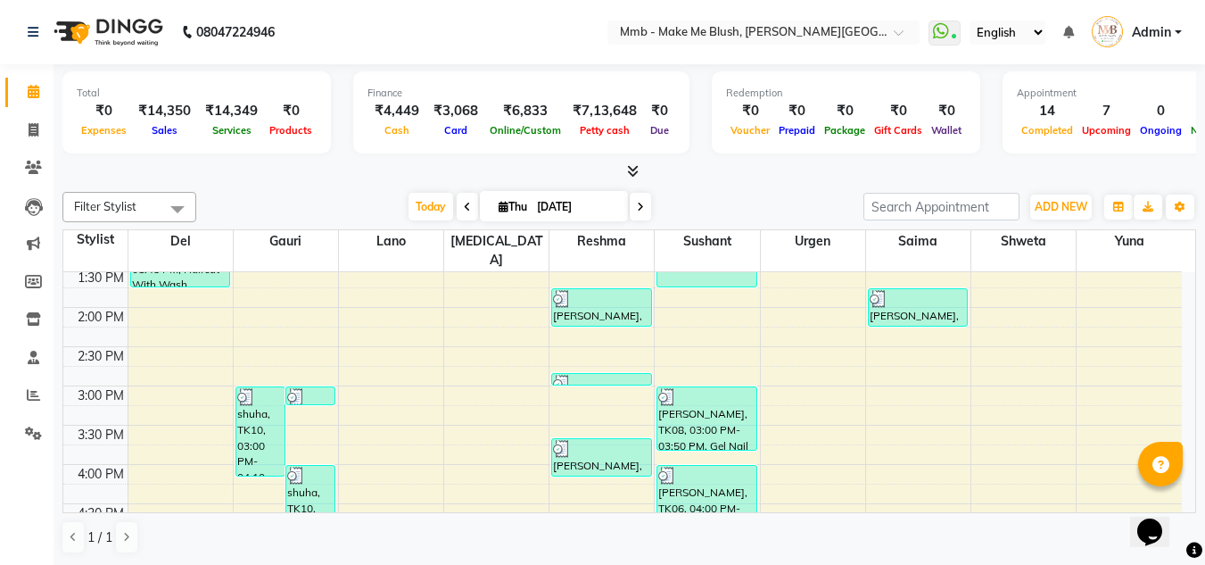
drag, startPoint x: 614, startPoint y: 361, endPoint x: 613, endPoint y: 394, distance: 33.0
click at [613, 394] on div "9:00 AM 9:30 AM 10:00 AM 10:30 AM 11:00 AM 11:30 AM 12:00 PM 12:30 PM 1:00 PM 1…" at bounding box center [622, 385] width 1119 height 941
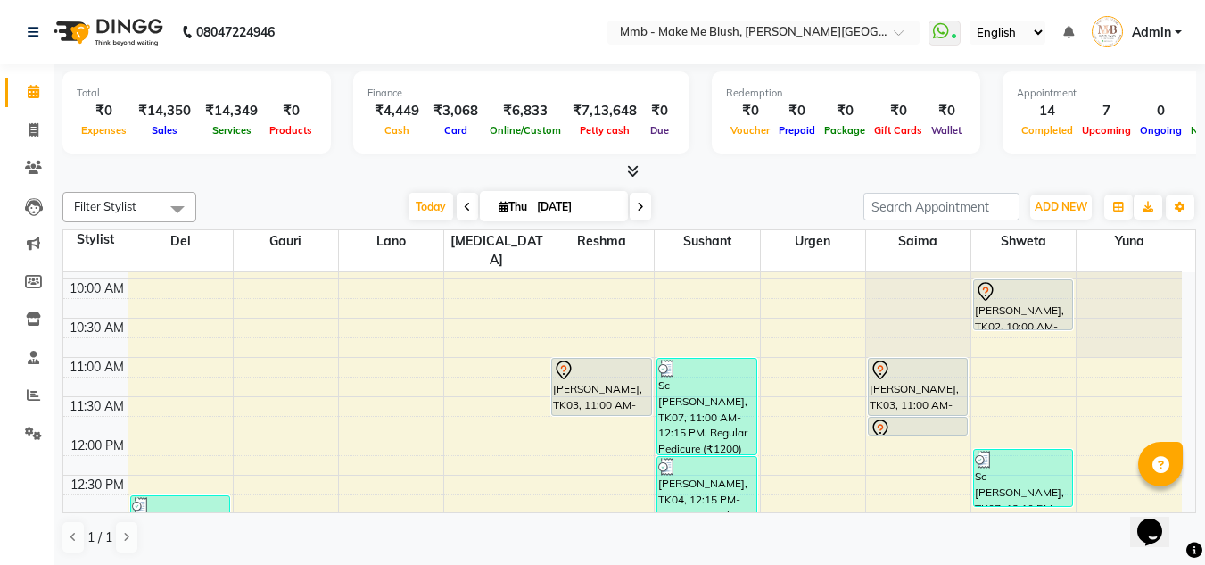
scroll to position [36, 0]
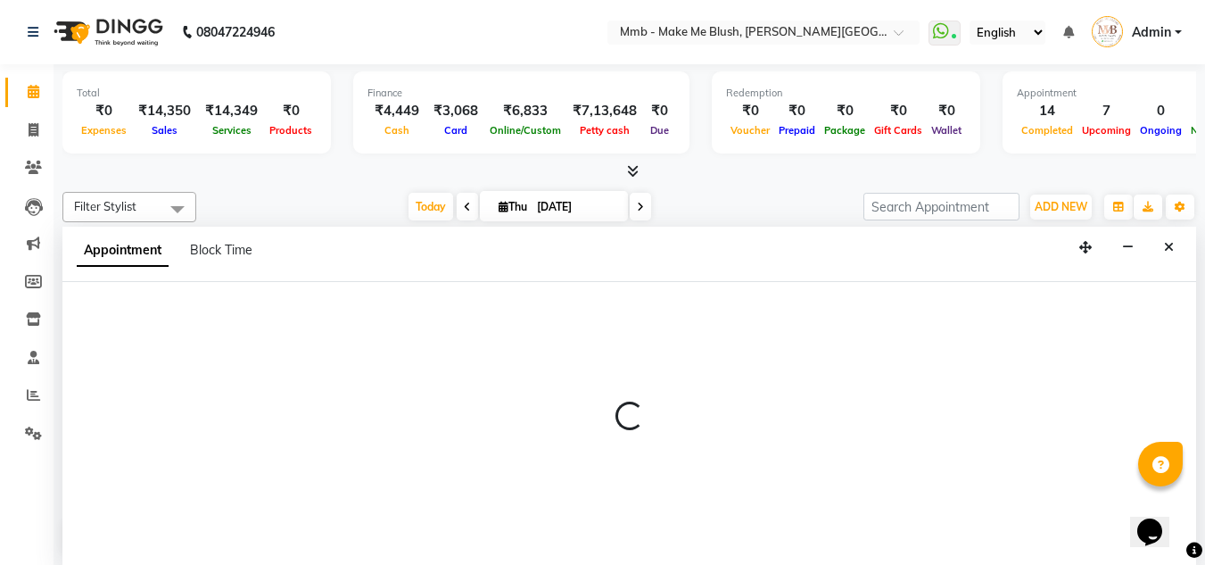
scroll to position [1, 0]
select select "18874"
select select "660"
select select "tentative"
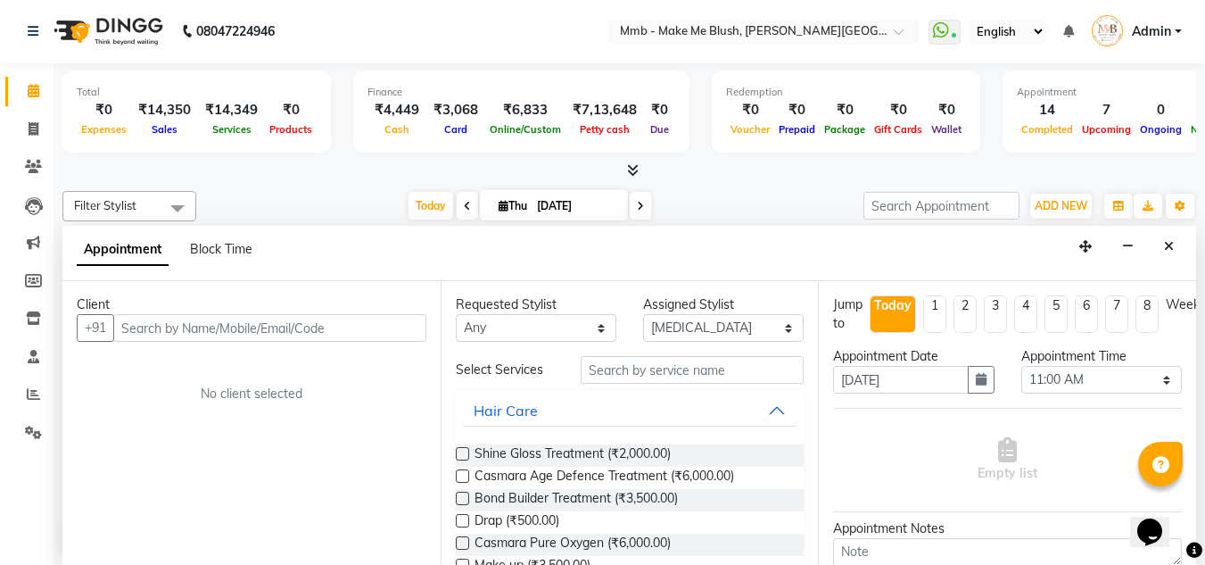
click at [313, 325] on input "text" at bounding box center [269, 328] width 313 height 28
click at [296, 321] on input "text" at bounding box center [269, 328] width 313 height 28
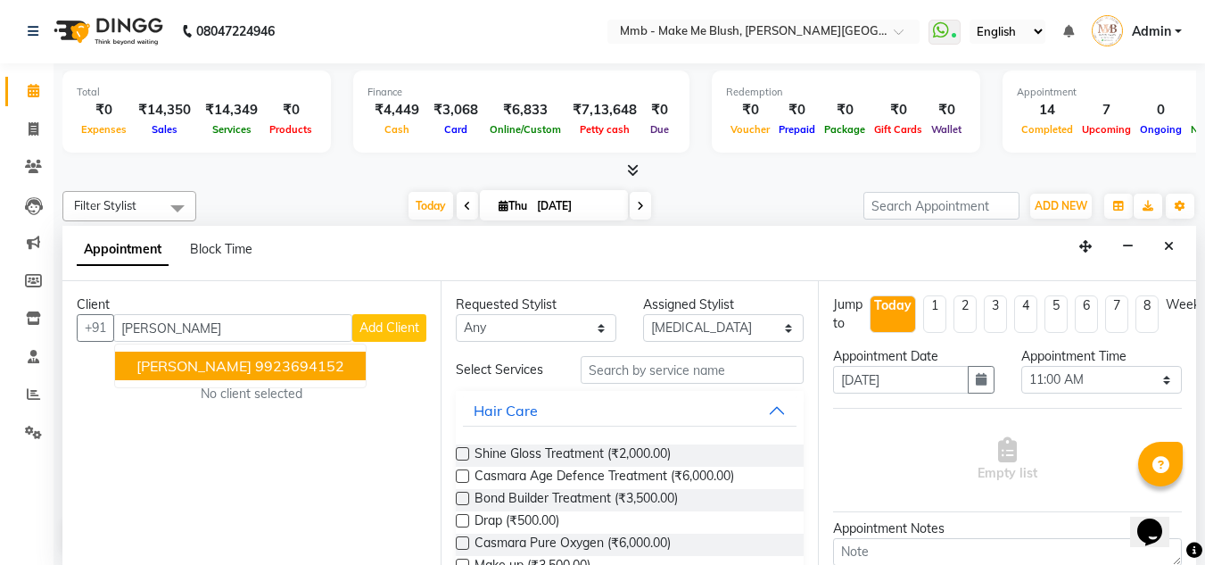
click at [224, 366] on span "[PERSON_NAME]" at bounding box center [193, 366] width 115 height 18
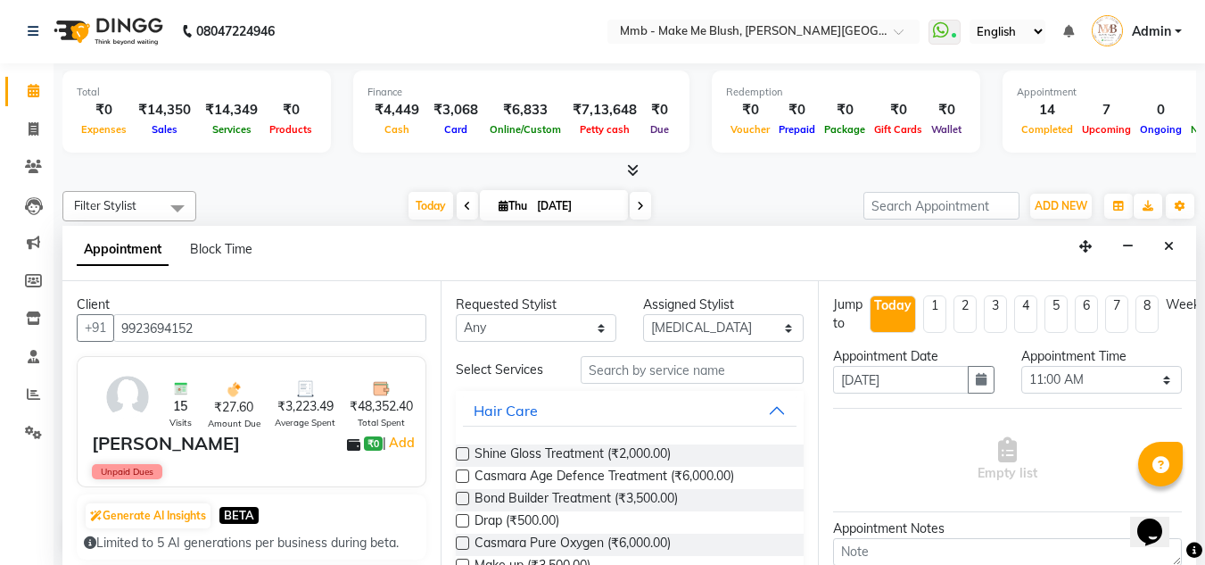
type input "9923694152"
click at [696, 376] on input "text" at bounding box center [692, 370] width 223 height 28
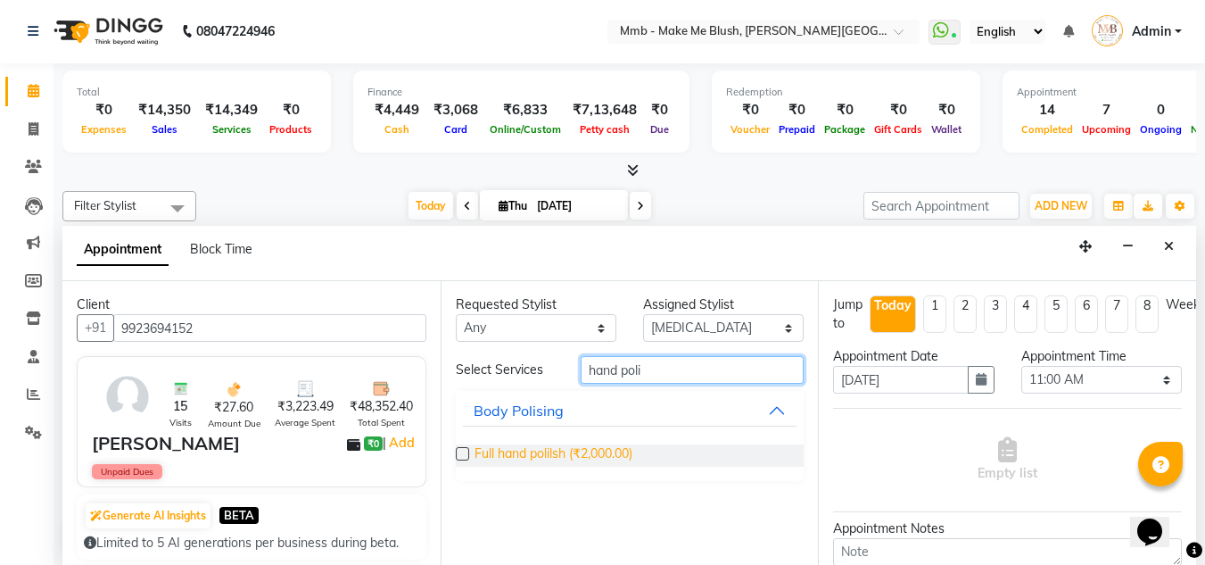
type input "hand poli"
click at [568, 444] on span "Full hand polilsh (₹2,000.00)" at bounding box center [554, 455] width 158 height 22
checkbox input "false"
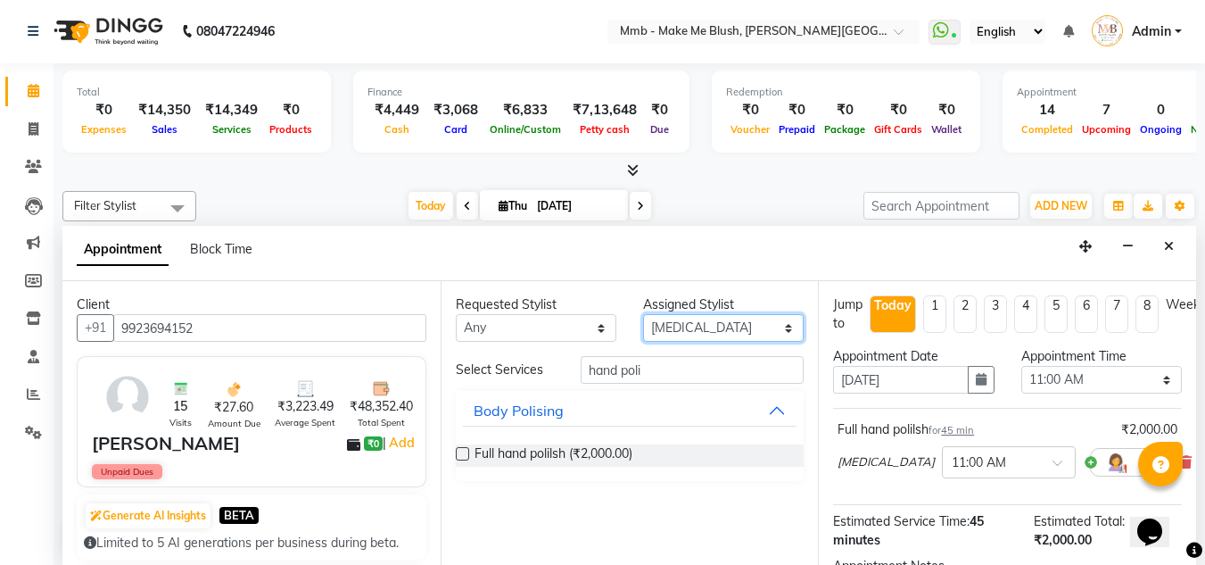
click at [691, 324] on select "Select Del [PERSON_NAME][MEDICAL_DATA] Reshma [PERSON_NAME] Shweta Sushant Urge…" at bounding box center [723, 328] width 161 height 28
select select "67875"
click at [643, 314] on select "Select Del [PERSON_NAME][MEDICAL_DATA] Reshma [PERSON_NAME] Shweta Sushant Urge…" at bounding box center [723, 328] width 161 height 28
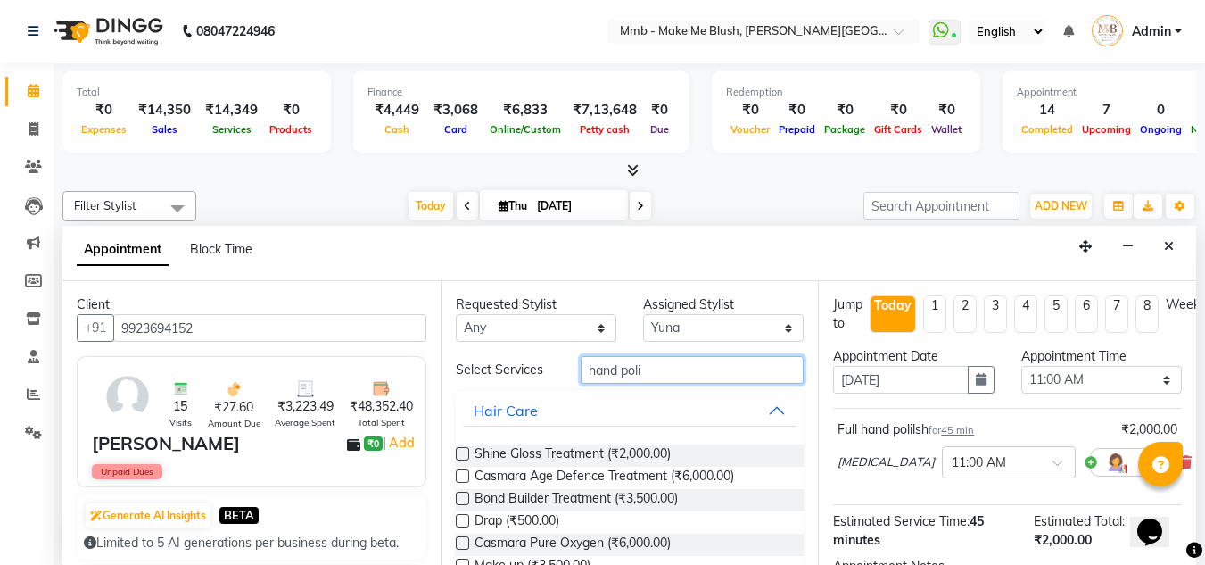
click at [649, 361] on input "hand poli" at bounding box center [692, 370] width 223 height 28
type input "h"
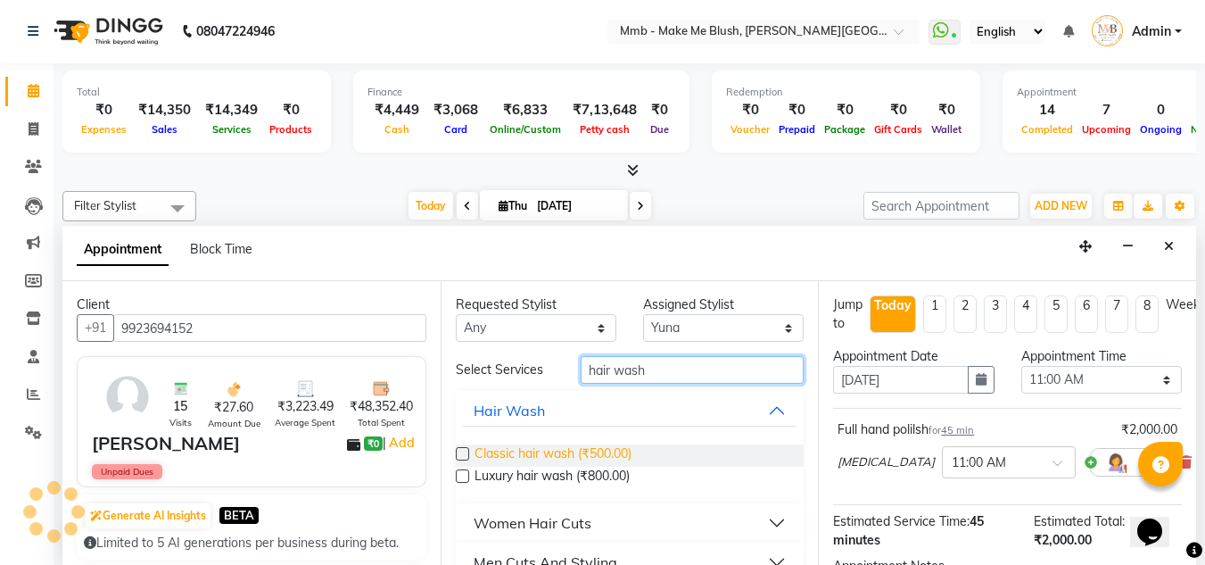
type input "hair wash"
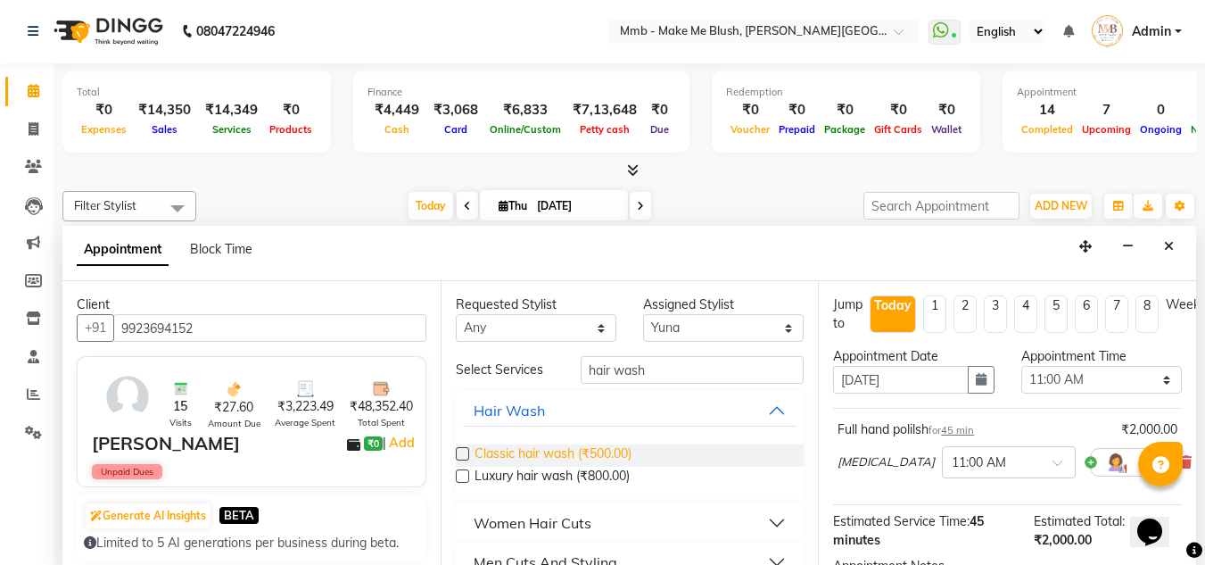
click at [520, 452] on span "Classic hair wash (₹500.00)" at bounding box center [553, 455] width 157 height 22
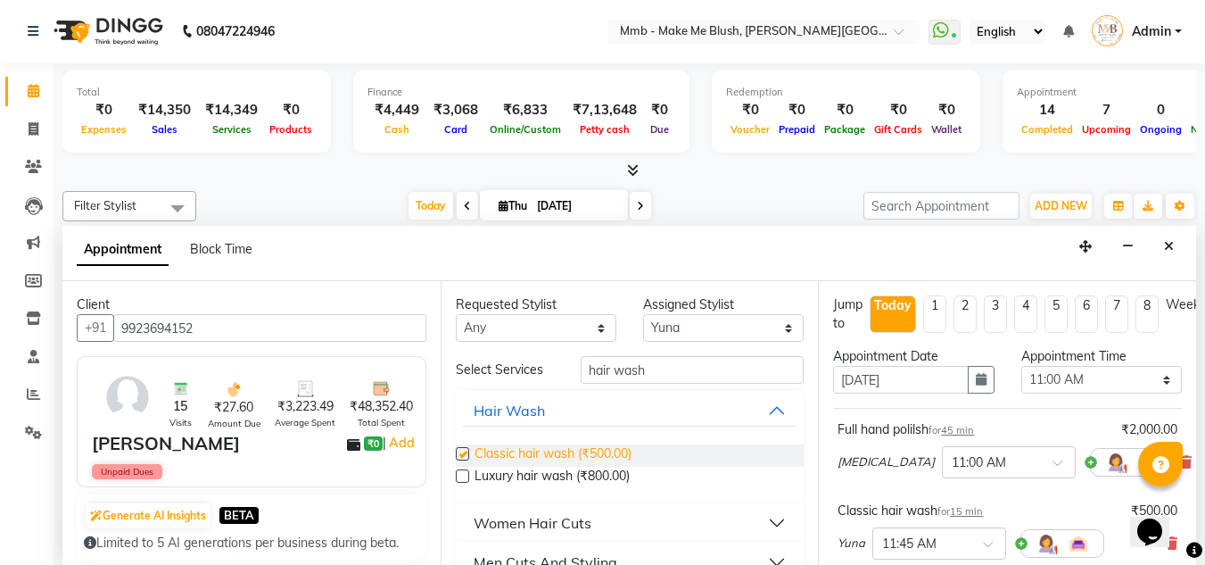
checkbox input "false"
click at [1180, 500] on div "Opens Chat This icon Opens the chat window." at bounding box center [1158, 500] width 43 height 0
drag, startPoint x: 1184, startPoint y: 509, endPoint x: 2256, endPoint y: 1005, distance: 1181.9
click at [1180, 500] on div "Opens Chat This icon Opens the chat window." at bounding box center [1158, 500] width 43 height 0
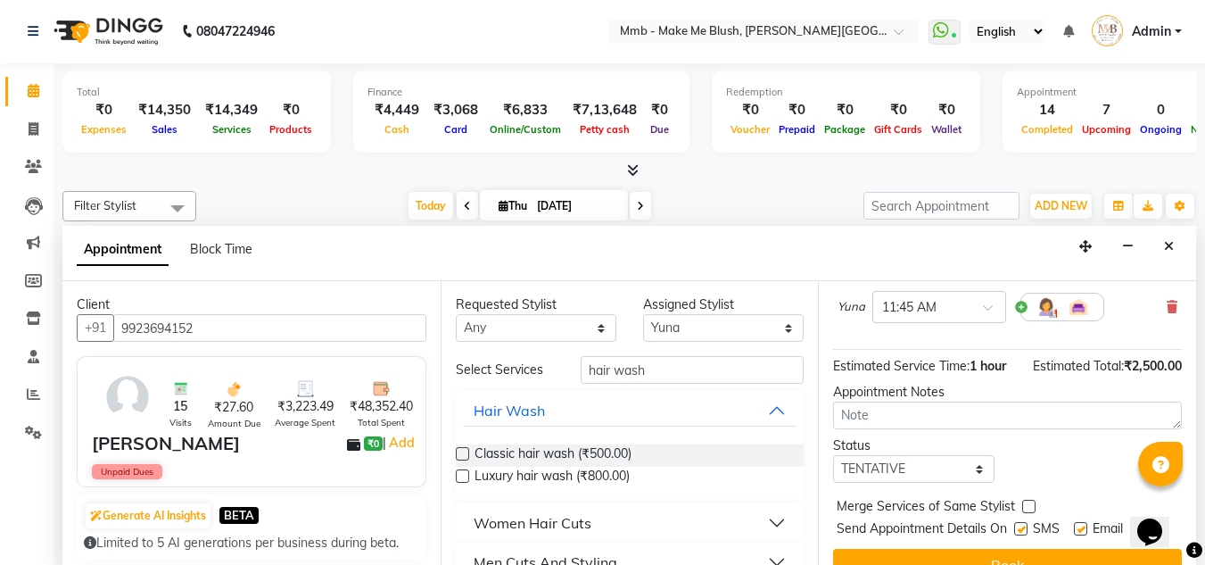
scroll to position [249, 0]
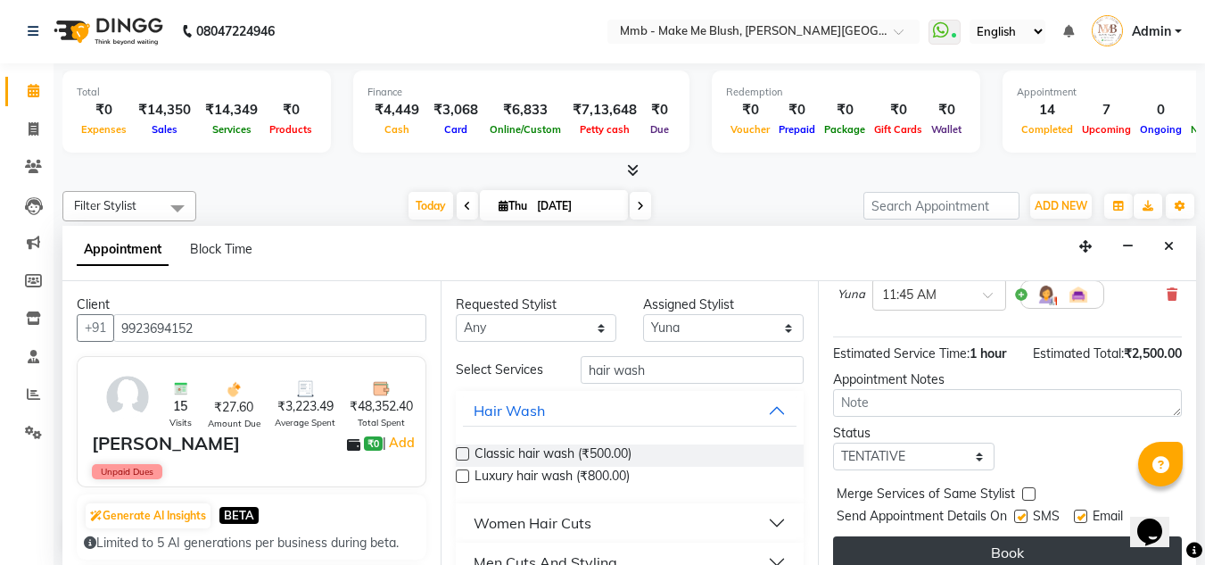
click at [1059, 542] on button "Book" at bounding box center [1007, 552] width 349 height 32
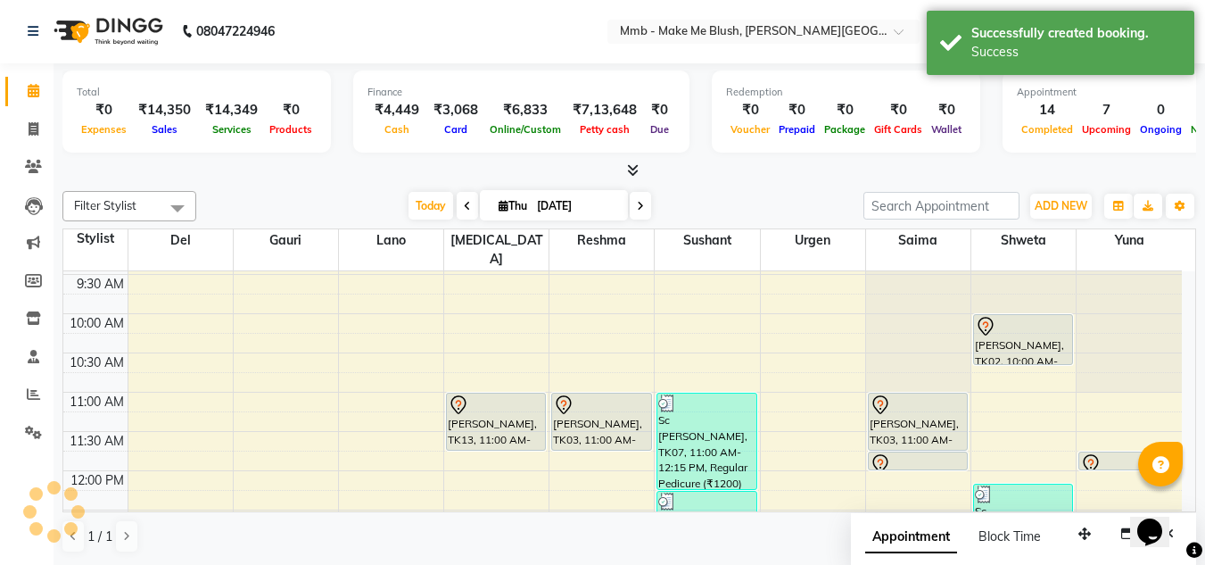
scroll to position [0, 0]
select select "18874"
select select "705"
select select "tentative"
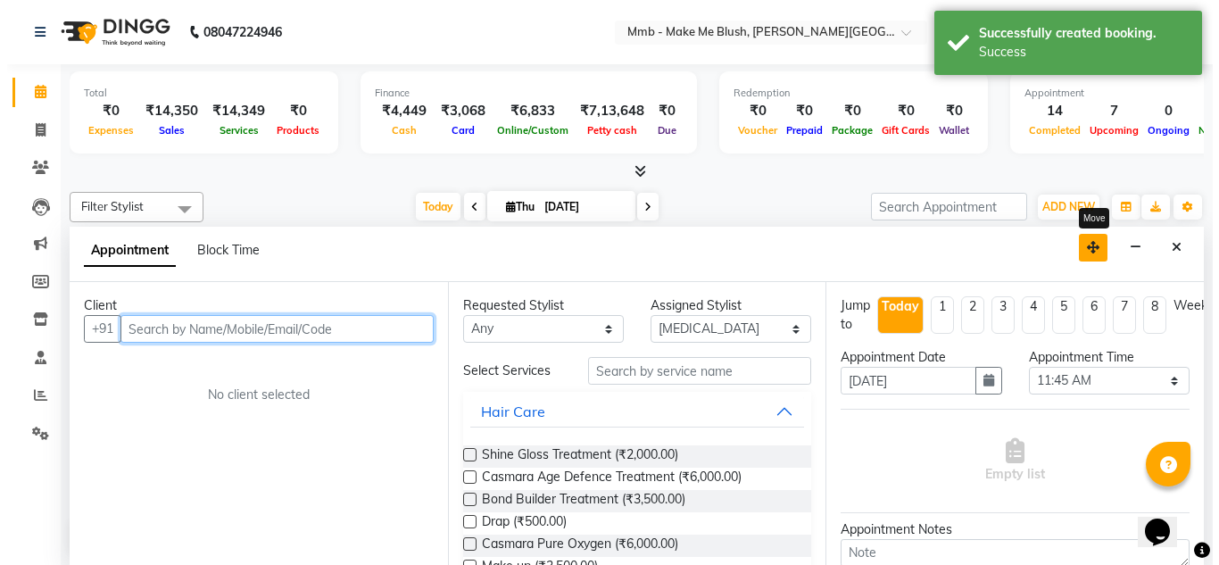
scroll to position [1, 0]
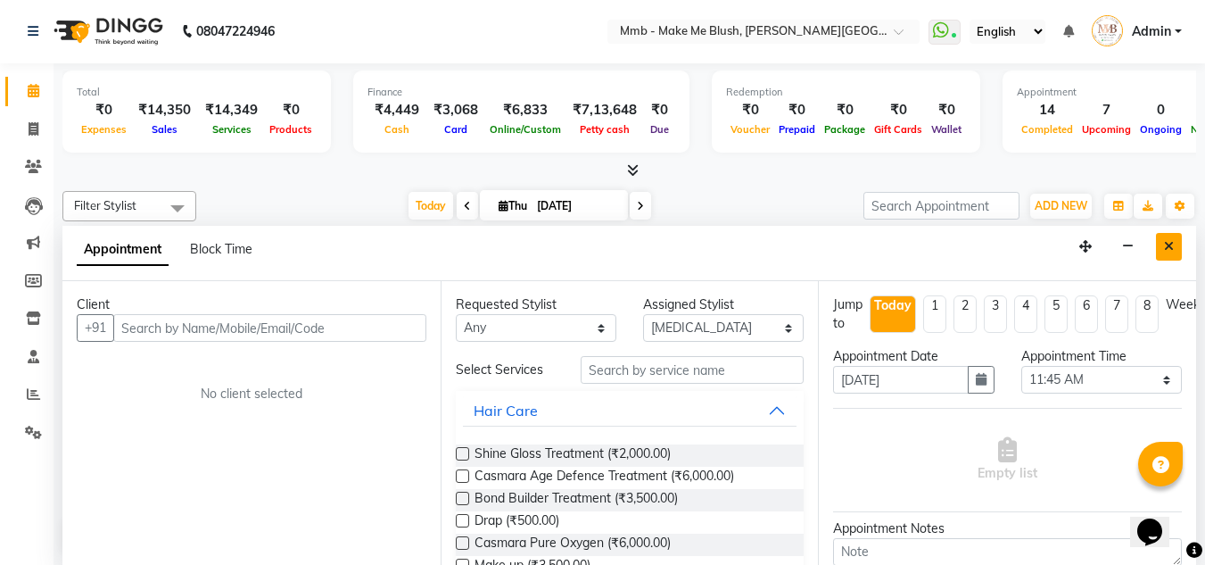
click at [1175, 245] on button "Close" at bounding box center [1169, 247] width 26 height 28
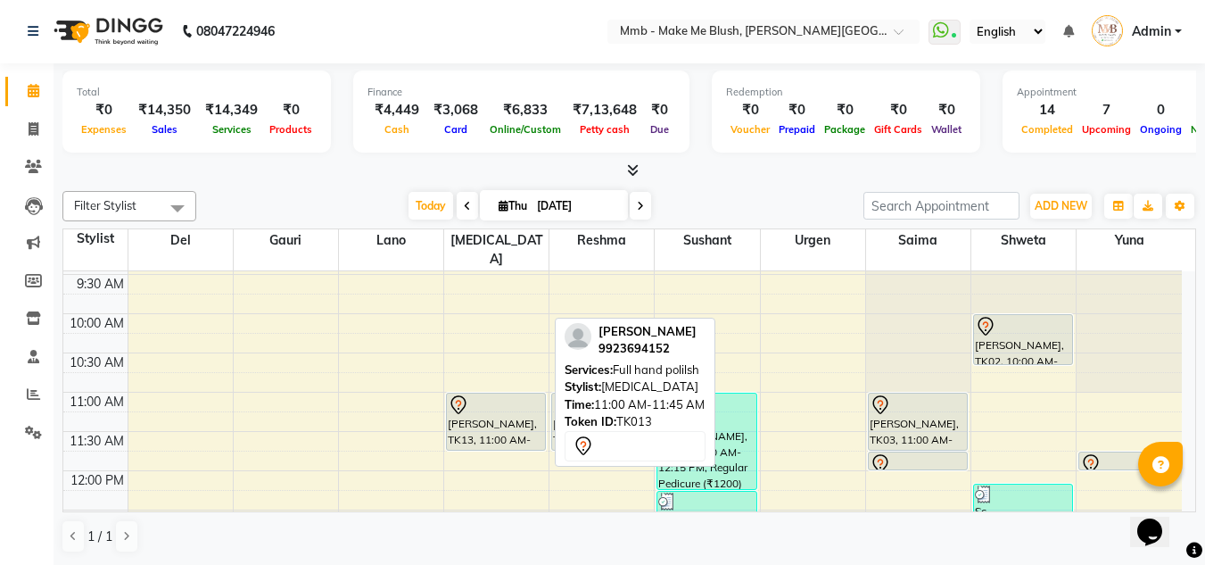
click at [513, 405] on div "[PERSON_NAME], TK13, 11:00 AM-11:45 AM, Full hand polilsh" at bounding box center [496, 421] width 98 height 56
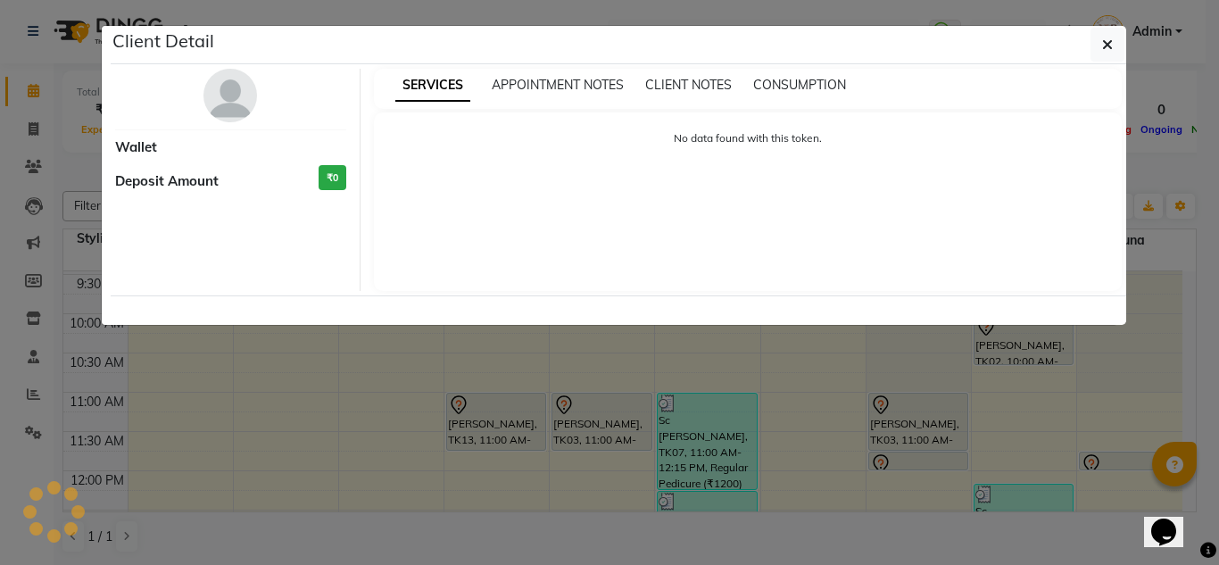
select select "7"
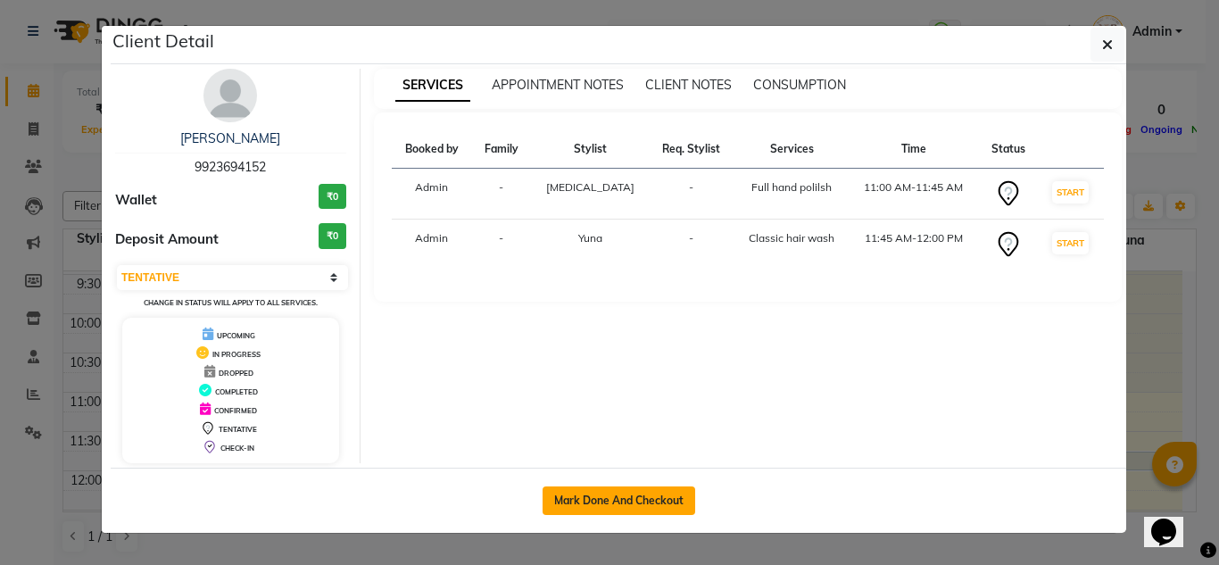
click at [577, 493] on button "Mark Done And Checkout" at bounding box center [618, 500] width 153 height 29
select select "895"
select select "service"
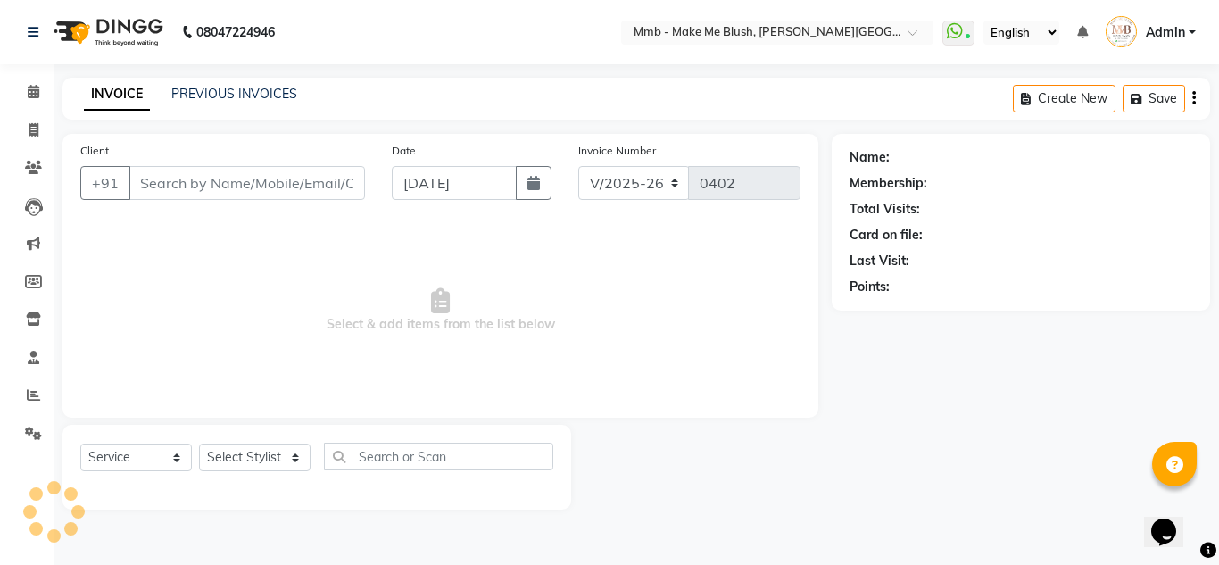
type input "9923694152"
select select "67875"
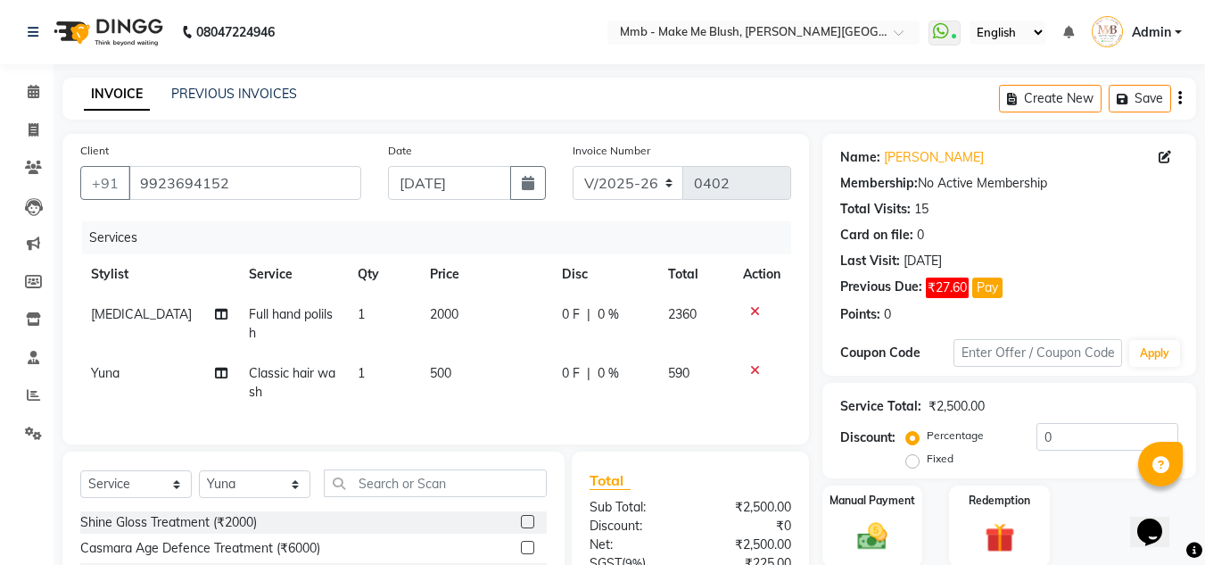
scroll to position [190, 0]
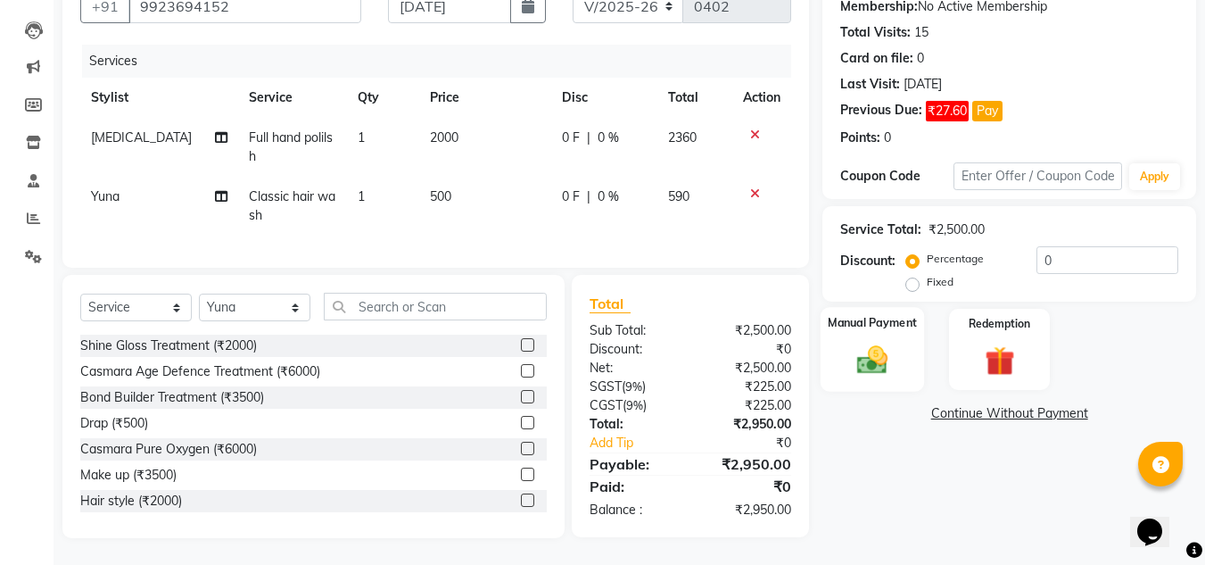
click at [877, 342] on img at bounding box center [873, 360] width 50 height 36
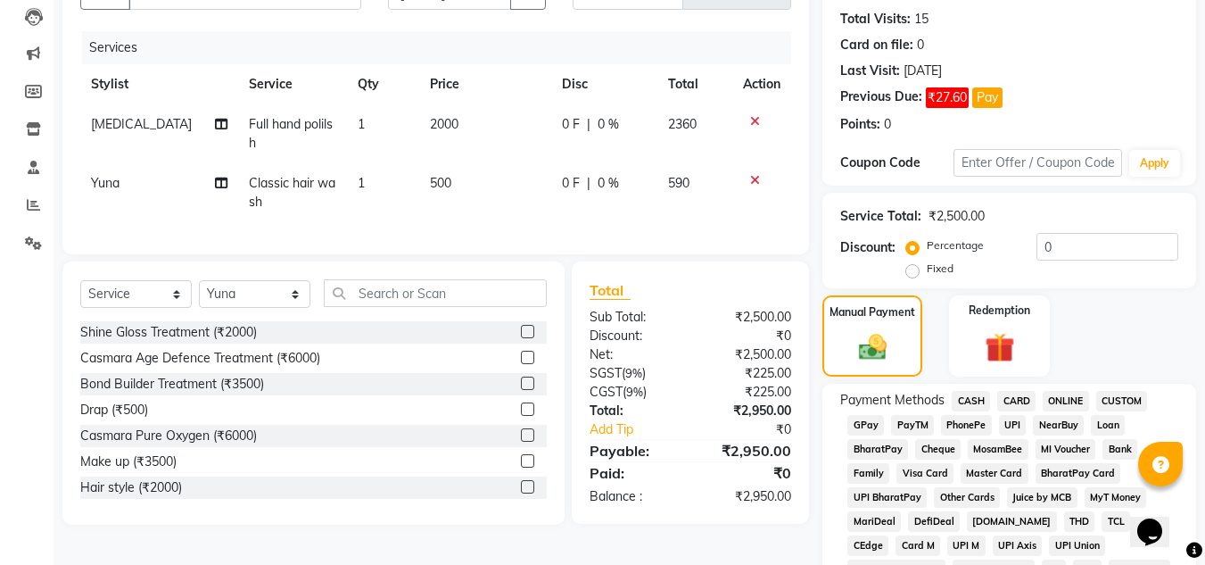
click at [968, 403] on span "CASH" at bounding box center [971, 401] width 38 height 21
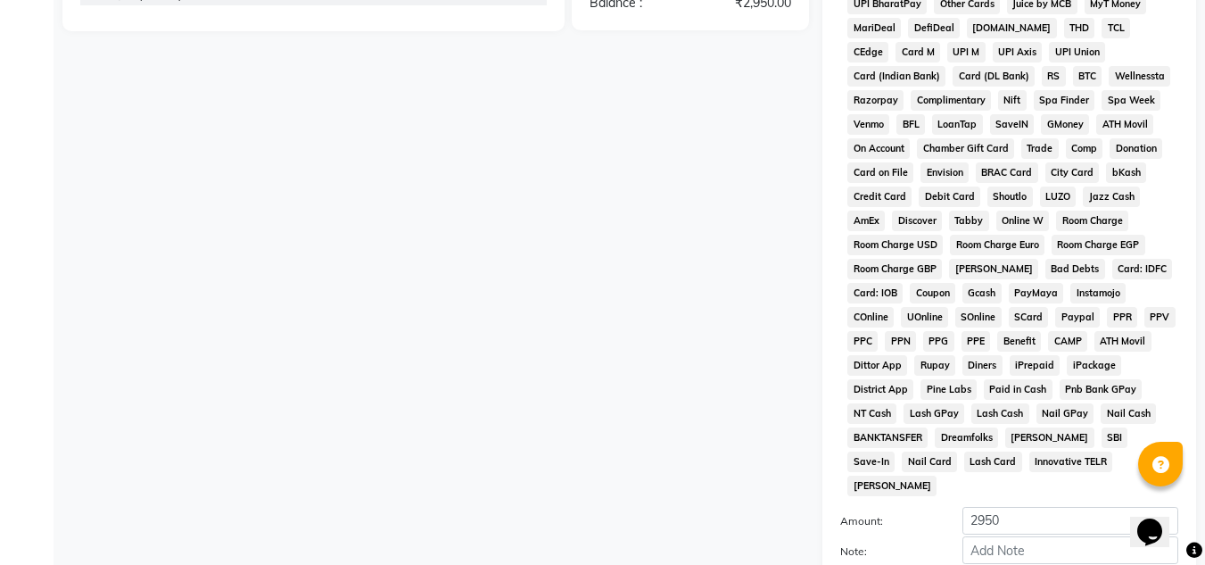
scroll to position [827, 0]
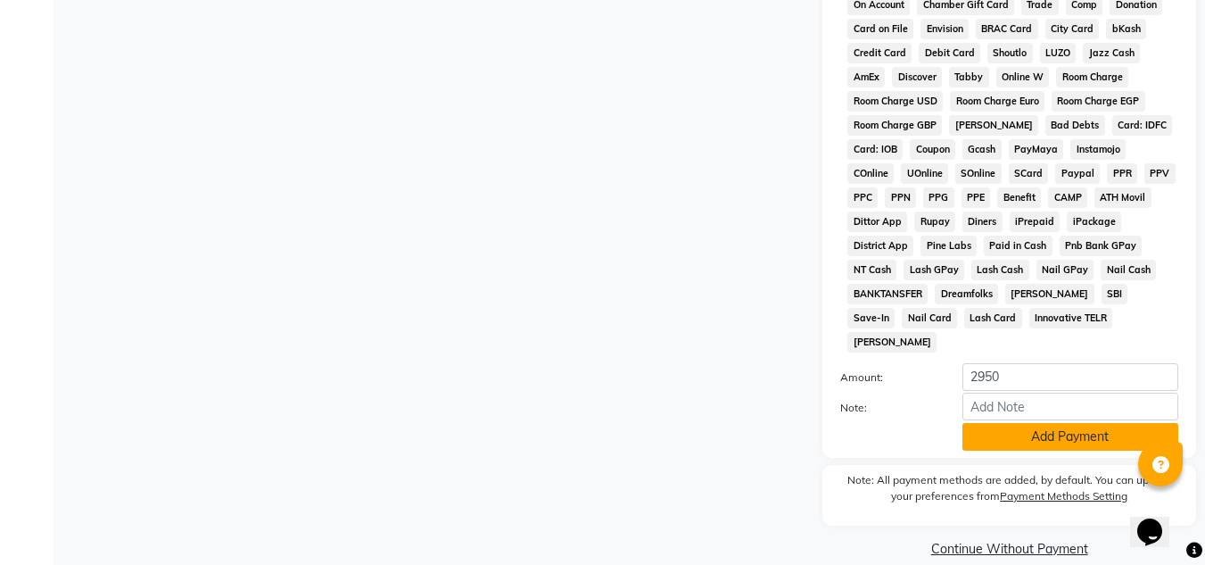
click at [1065, 423] on button "Add Payment" at bounding box center [1071, 437] width 216 height 28
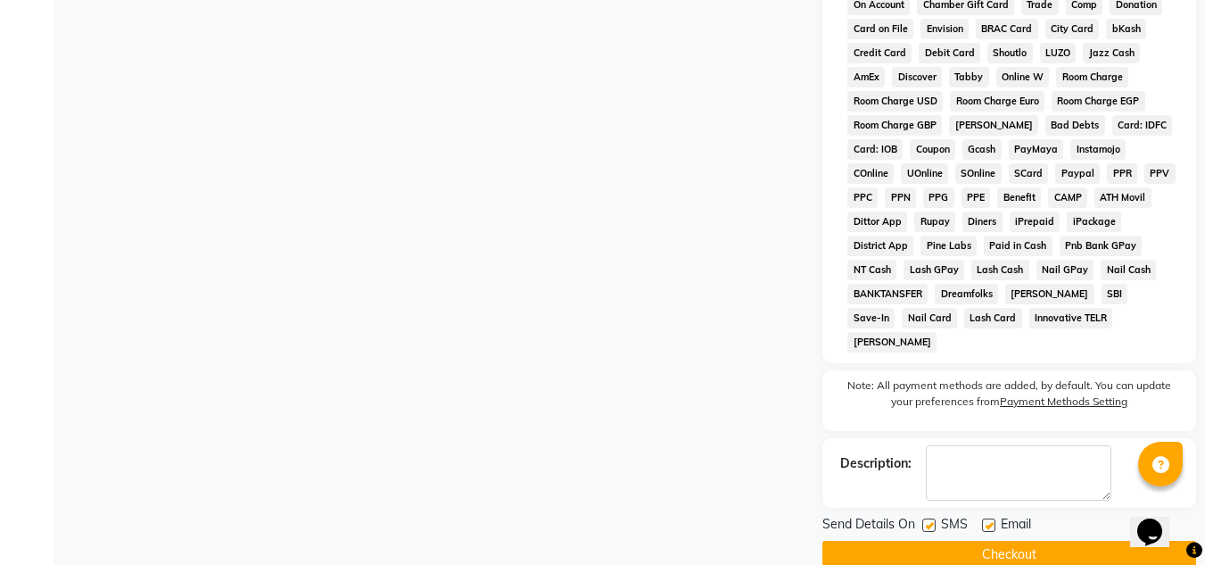
click at [1038, 541] on button "Checkout" at bounding box center [1010, 555] width 374 height 28
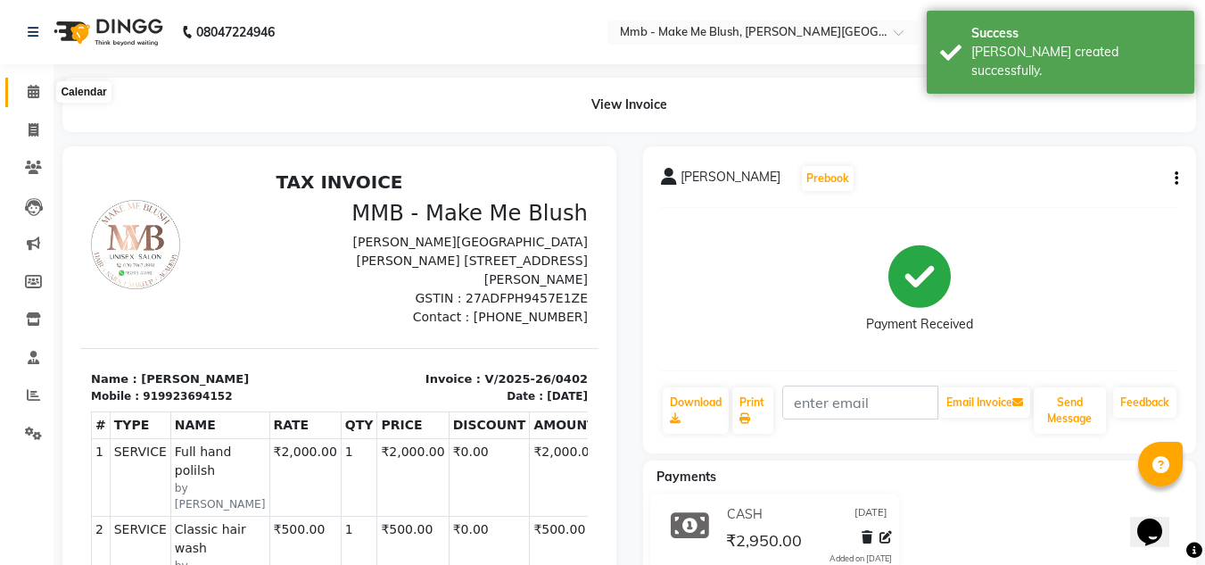
click at [31, 82] on span at bounding box center [33, 92] width 31 height 21
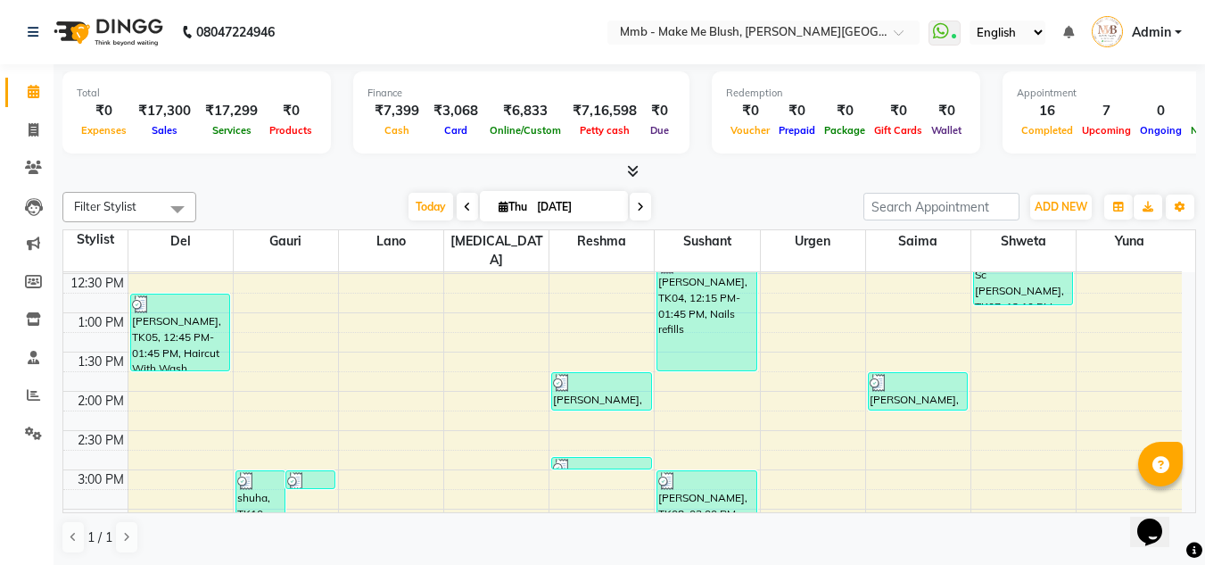
scroll to position [285, 0]
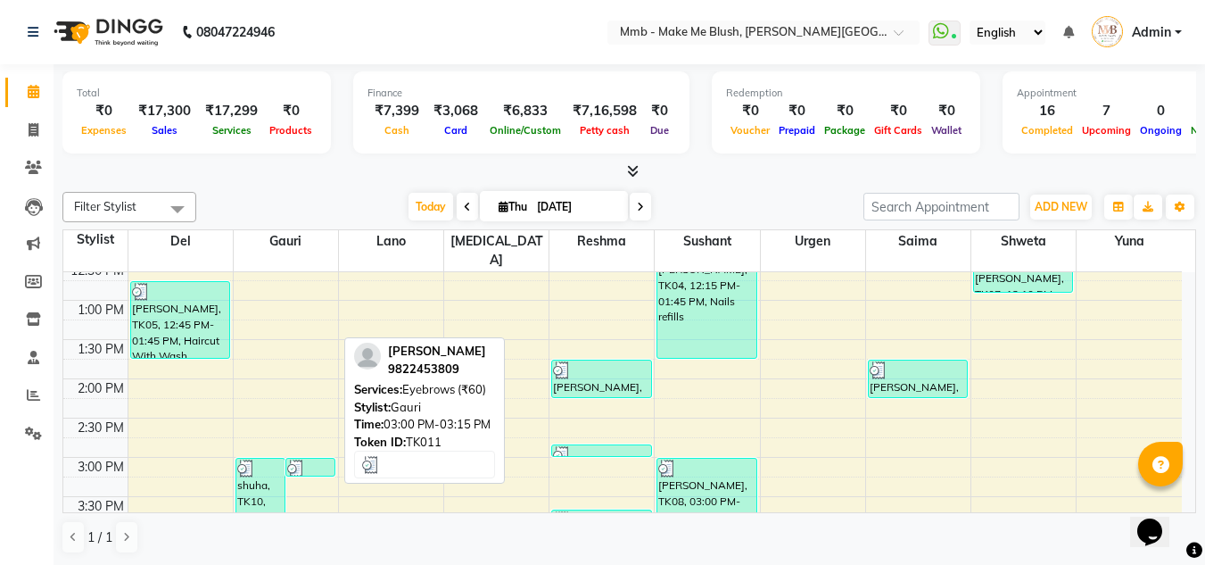
click at [294, 459] on img at bounding box center [296, 468] width 18 height 18
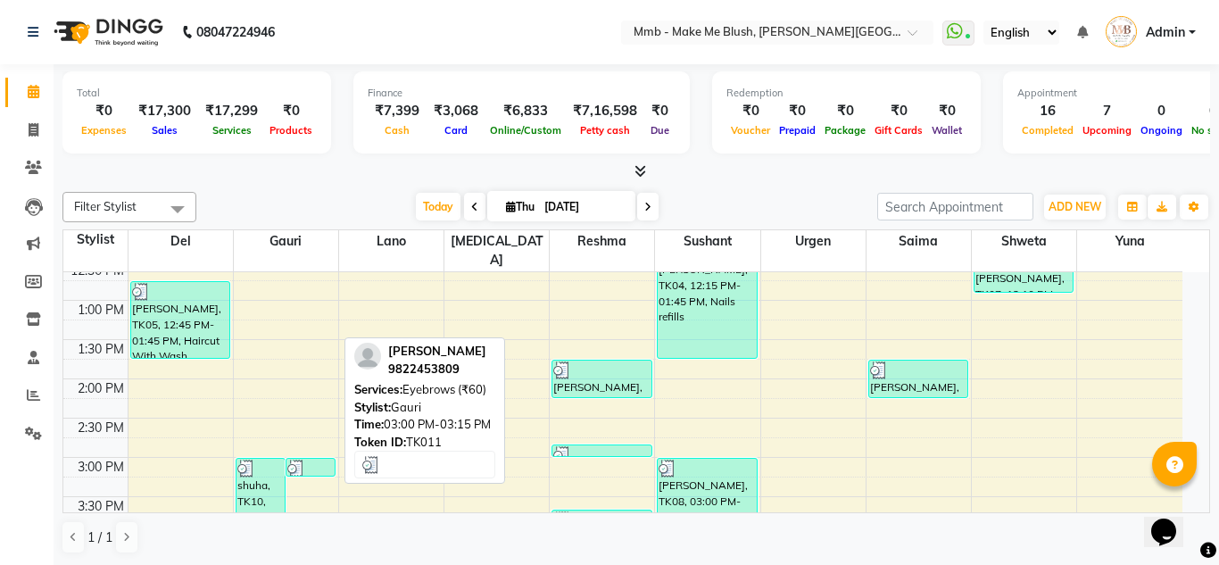
select select "3"
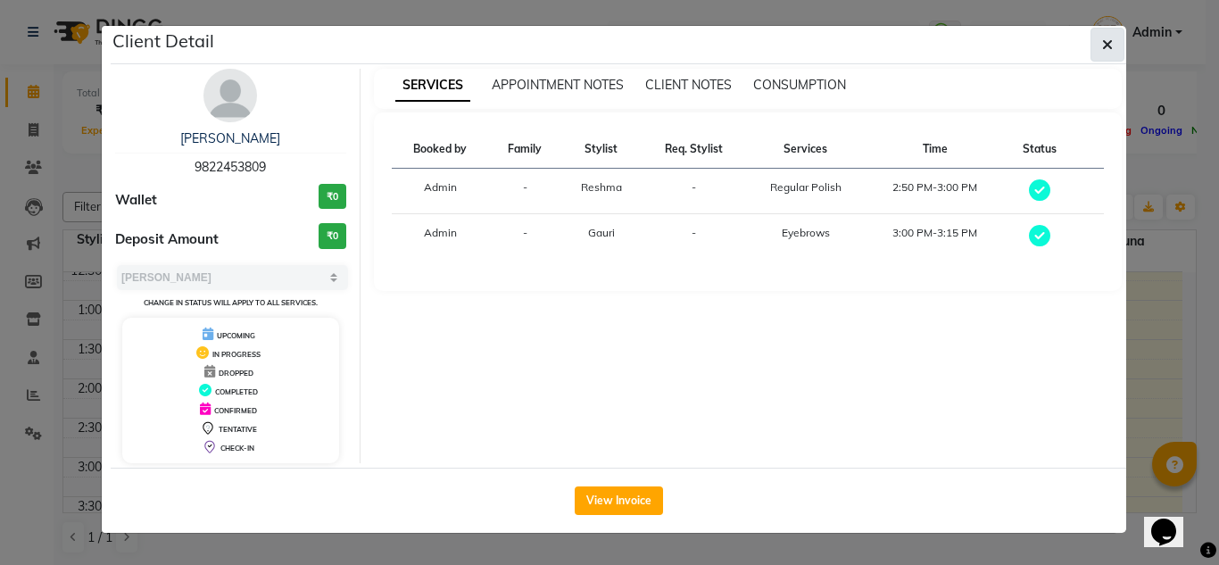
click at [1117, 42] on button "button" at bounding box center [1107, 45] width 34 height 34
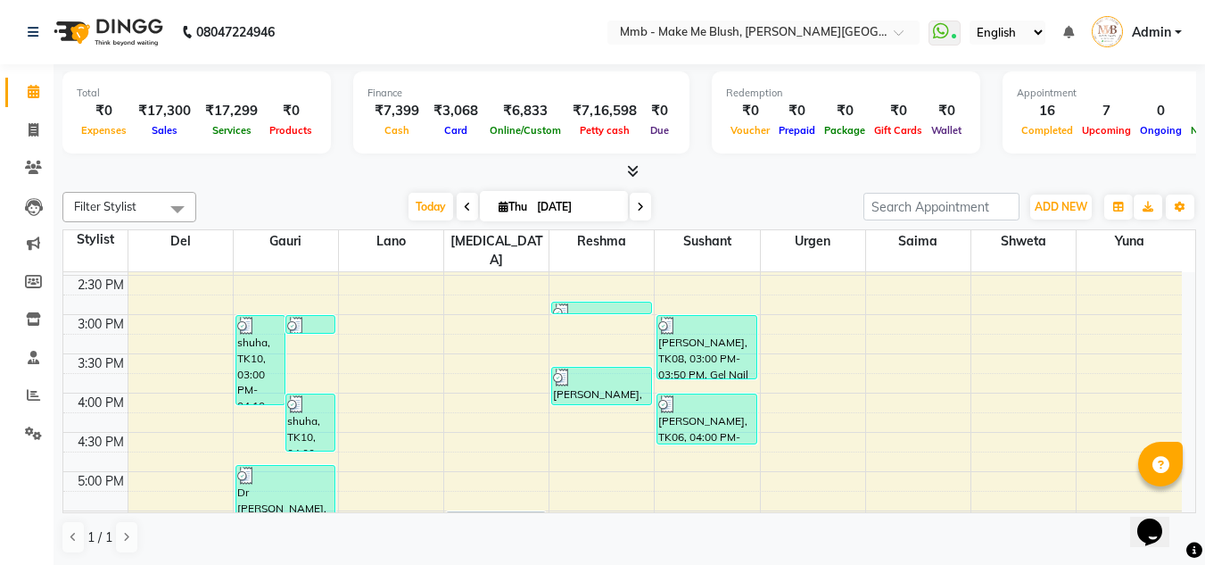
scroll to position [464, 0]
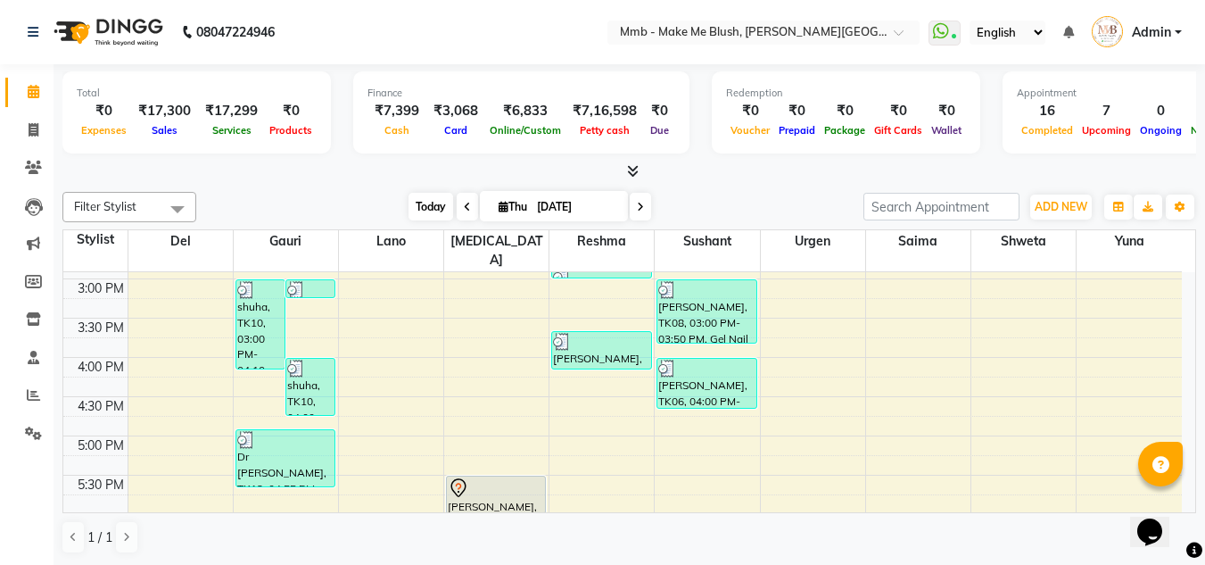
click at [412, 203] on span "Today" at bounding box center [431, 207] width 45 height 28
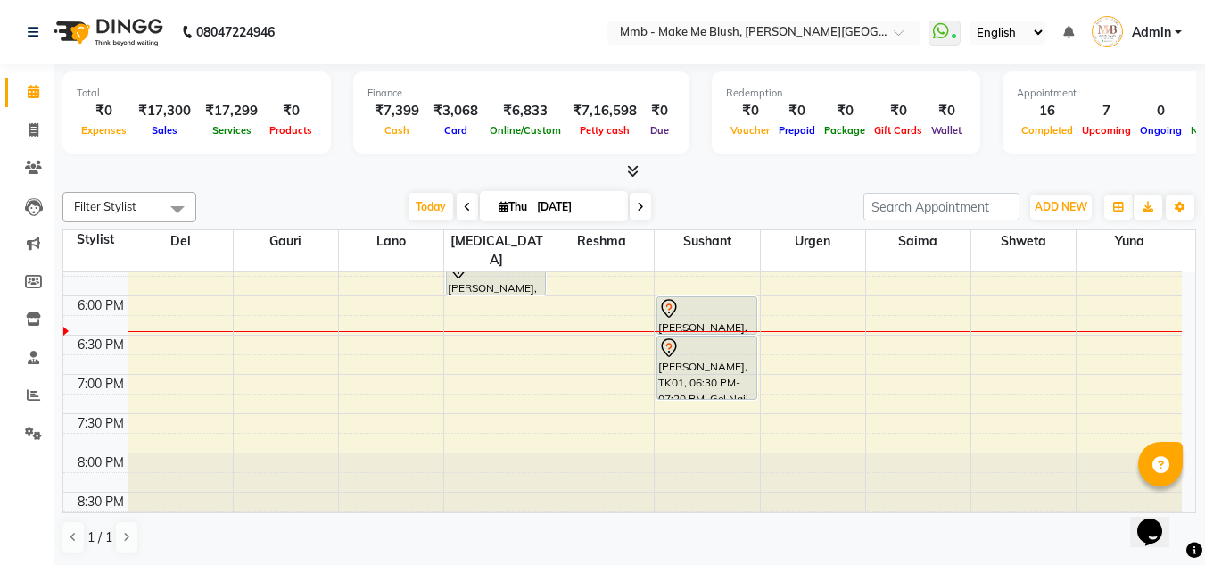
click at [641, 209] on icon at bounding box center [640, 207] width 7 height 11
type input "[DATE]"
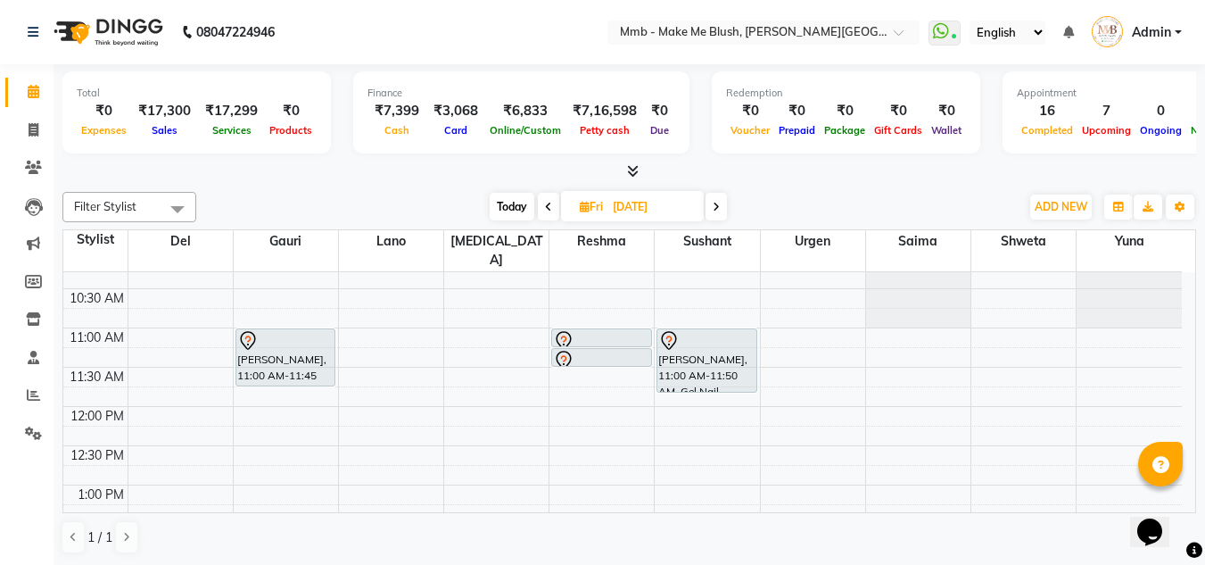
scroll to position [100, 0]
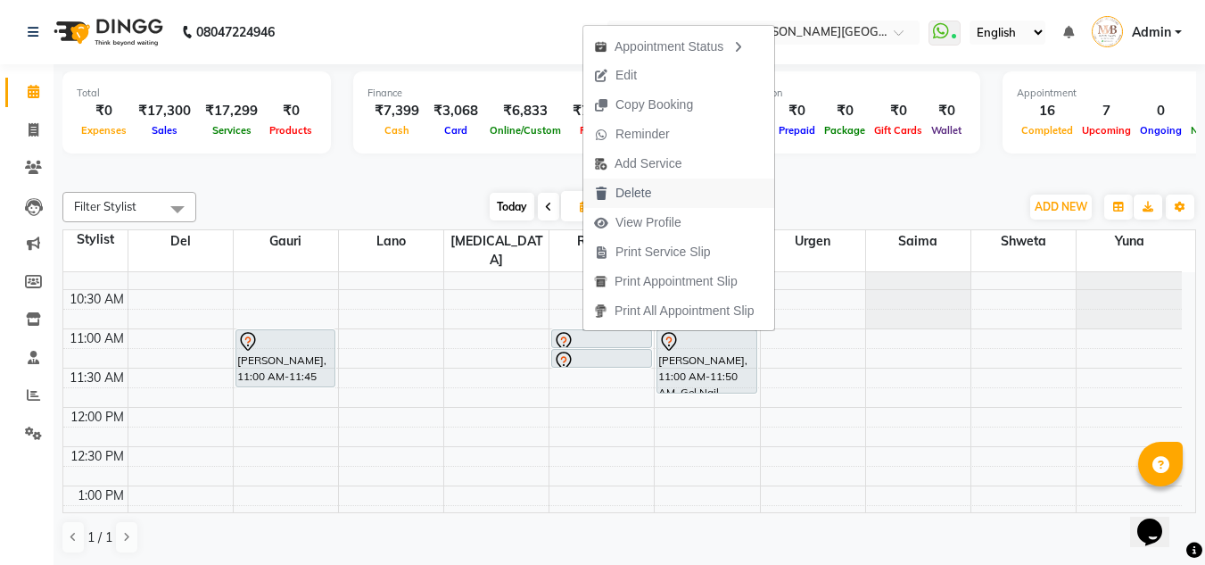
click at [628, 185] on span "Delete" at bounding box center [634, 193] width 36 height 19
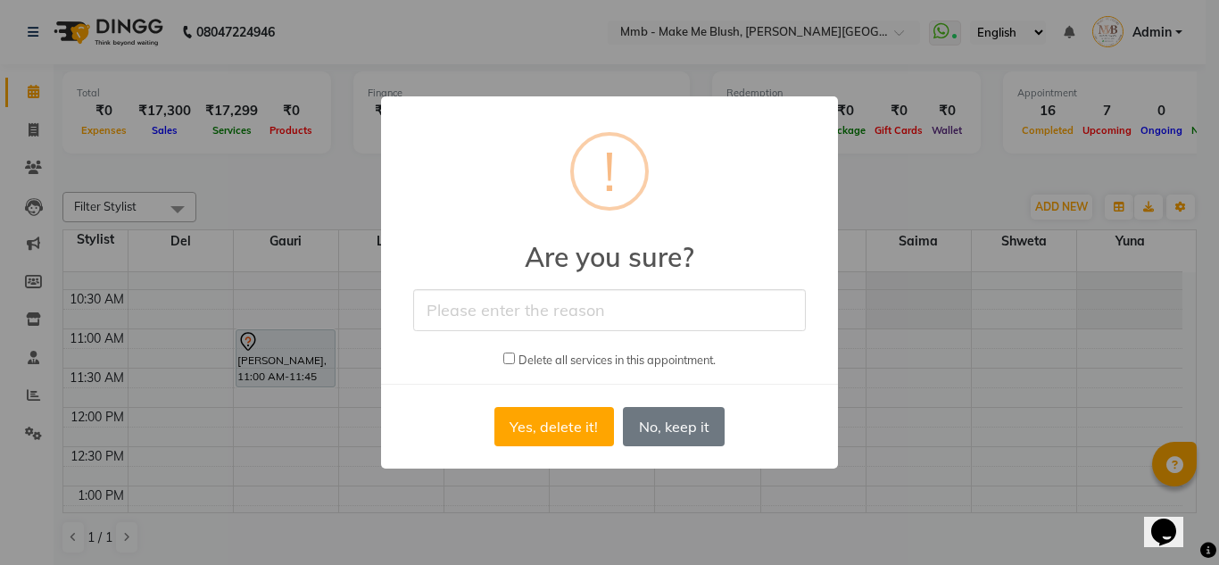
click at [573, 296] on input "text" at bounding box center [609, 310] width 393 height 42
type input "cancel"
click at [532, 442] on button "Yes, delete it!" at bounding box center [554, 426] width 120 height 39
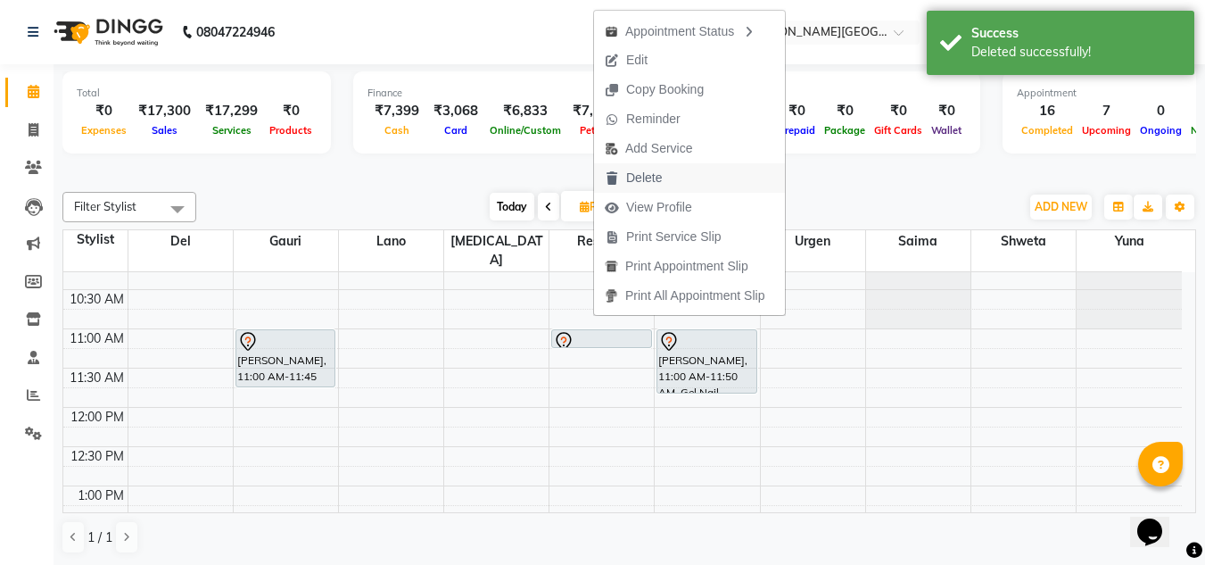
click at [622, 174] on span "Delete" at bounding box center [633, 177] width 79 height 29
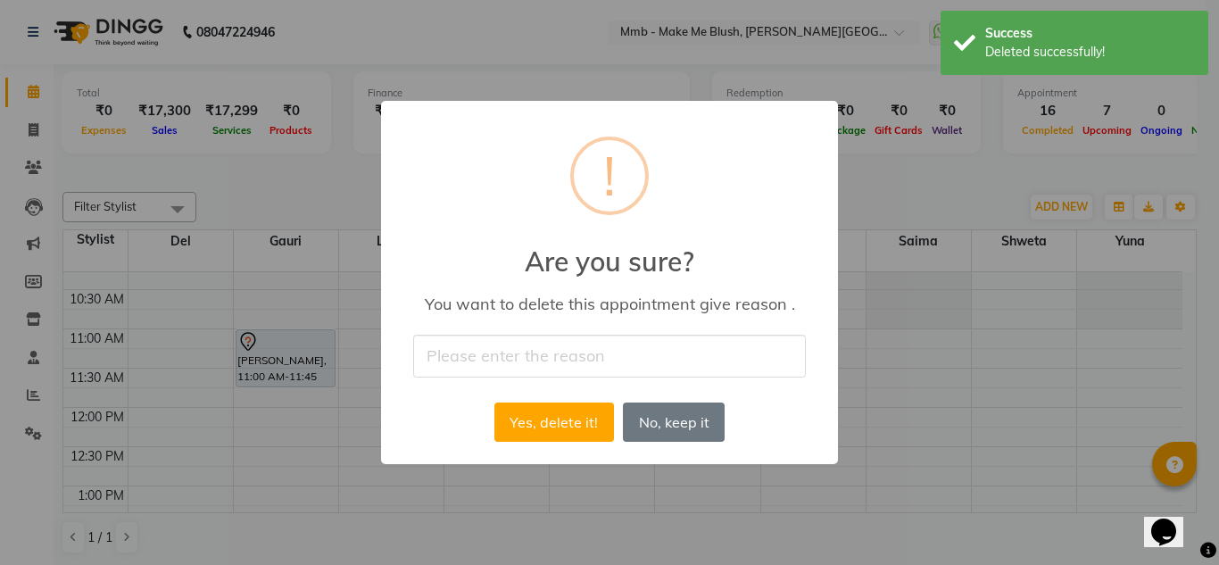
click at [487, 347] on input "text" at bounding box center [609, 356] width 393 height 42
type input "cancel"
click at [565, 405] on button "Yes, delete it!" at bounding box center [554, 421] width 120 height 39
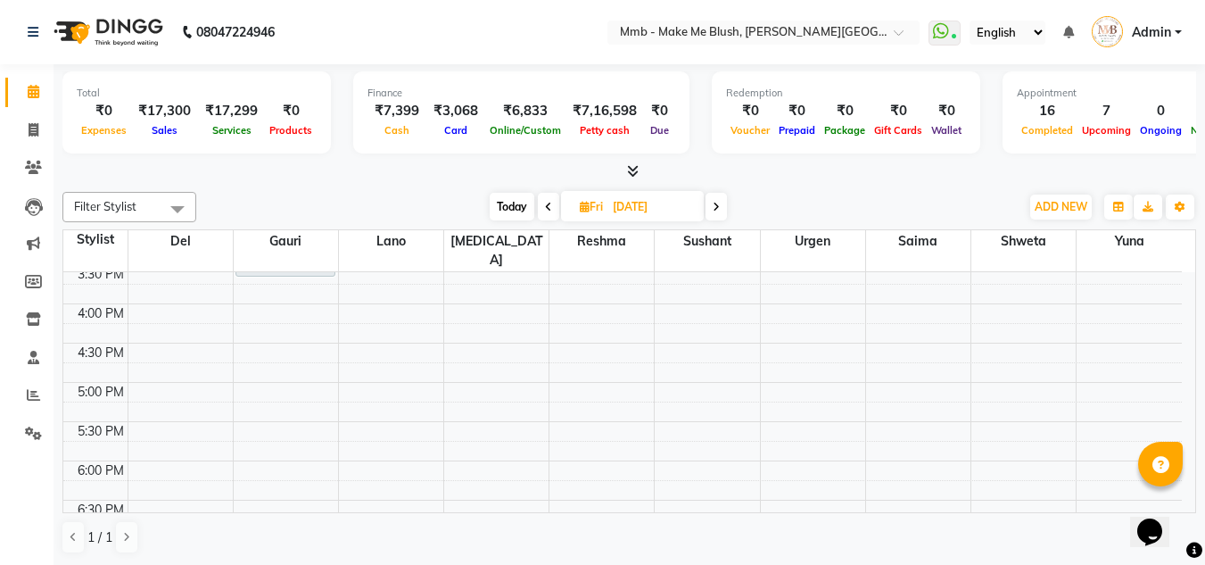
scroll to position [500, 0]
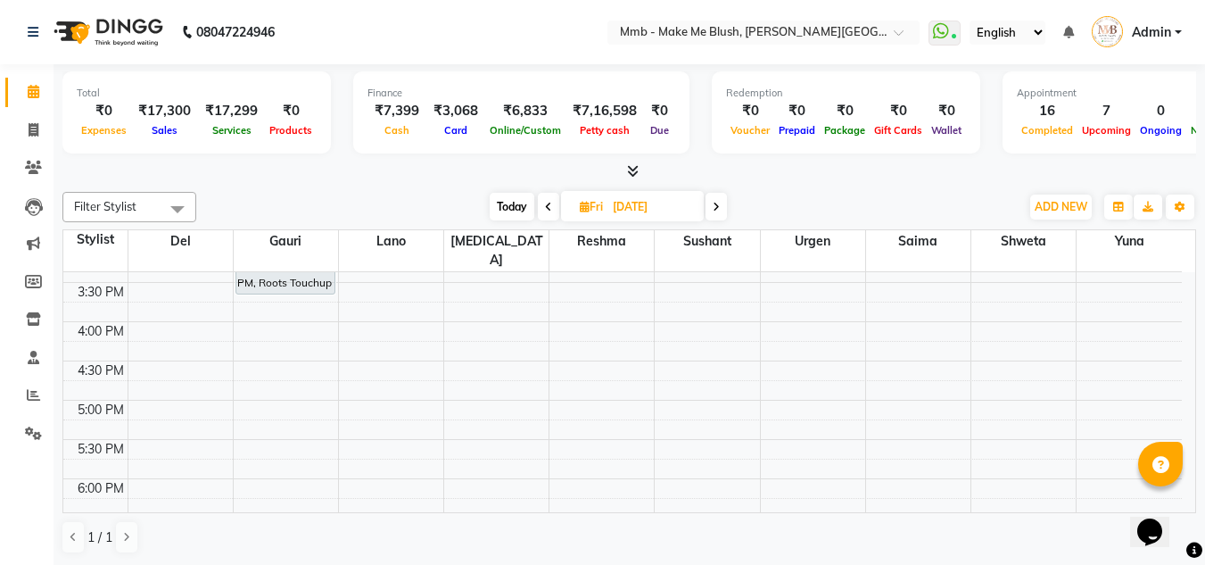
click at [505, 201] on span "Today" at bounding box center [512, 207] width 45 height 28
type input "[DATE]"
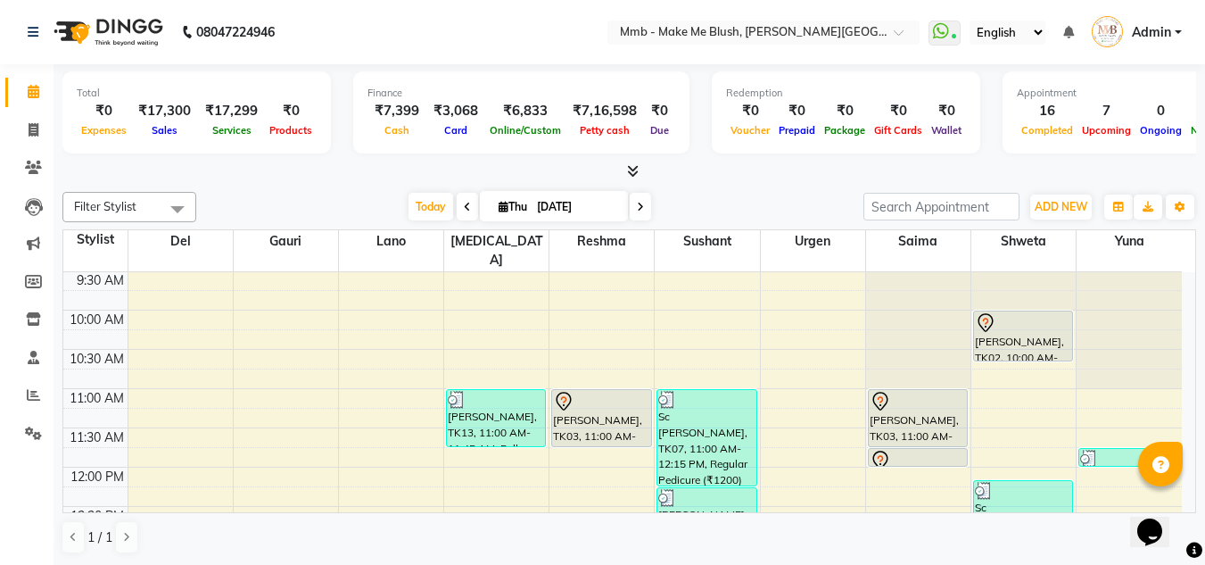
scroll to position [4, 0]
